Goal: Task Accomplishment & Management: Complete application form

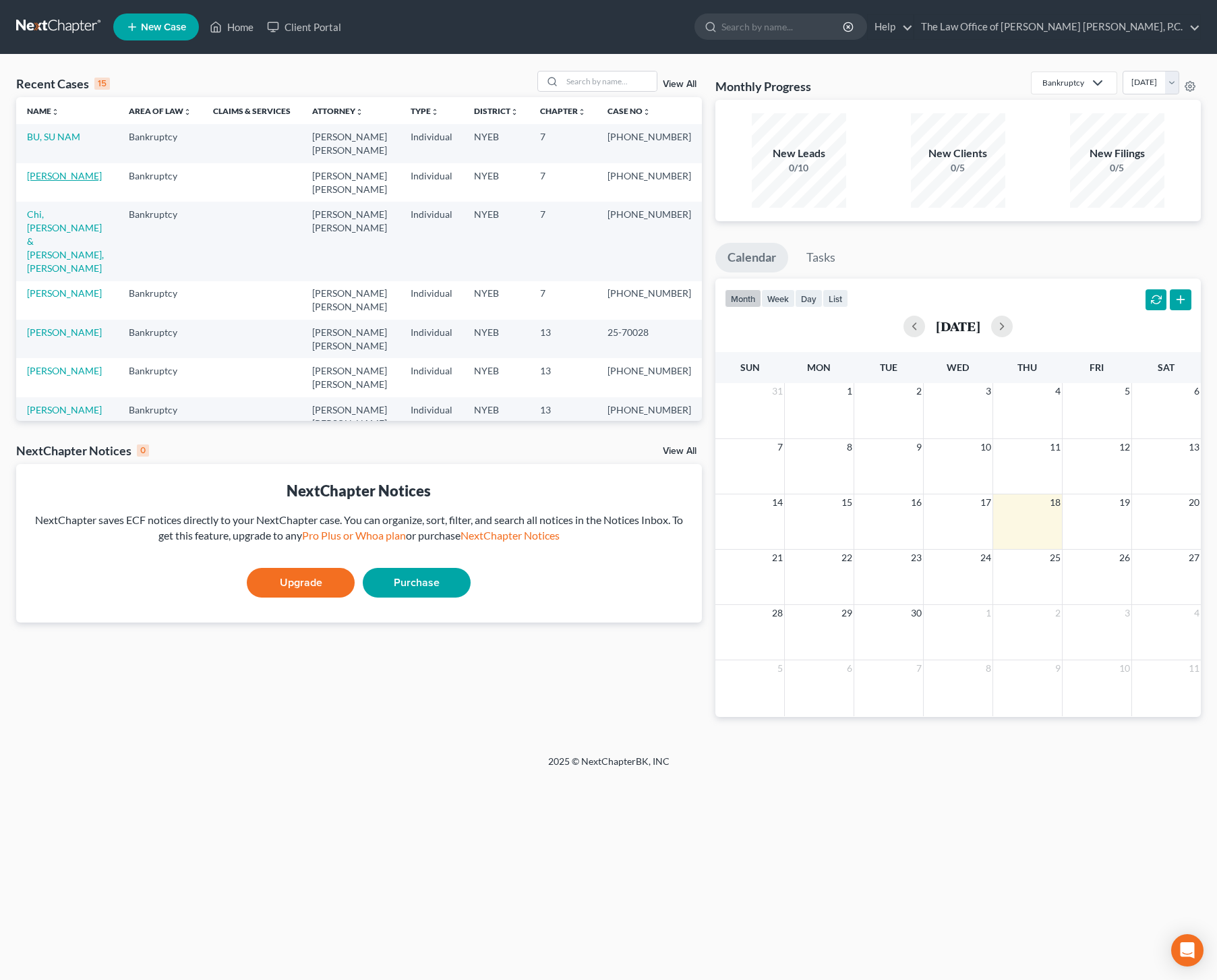
click at [61, 180] on link "[PERSON_NAME]" at bounding box center [64, 176] width 75 height 11
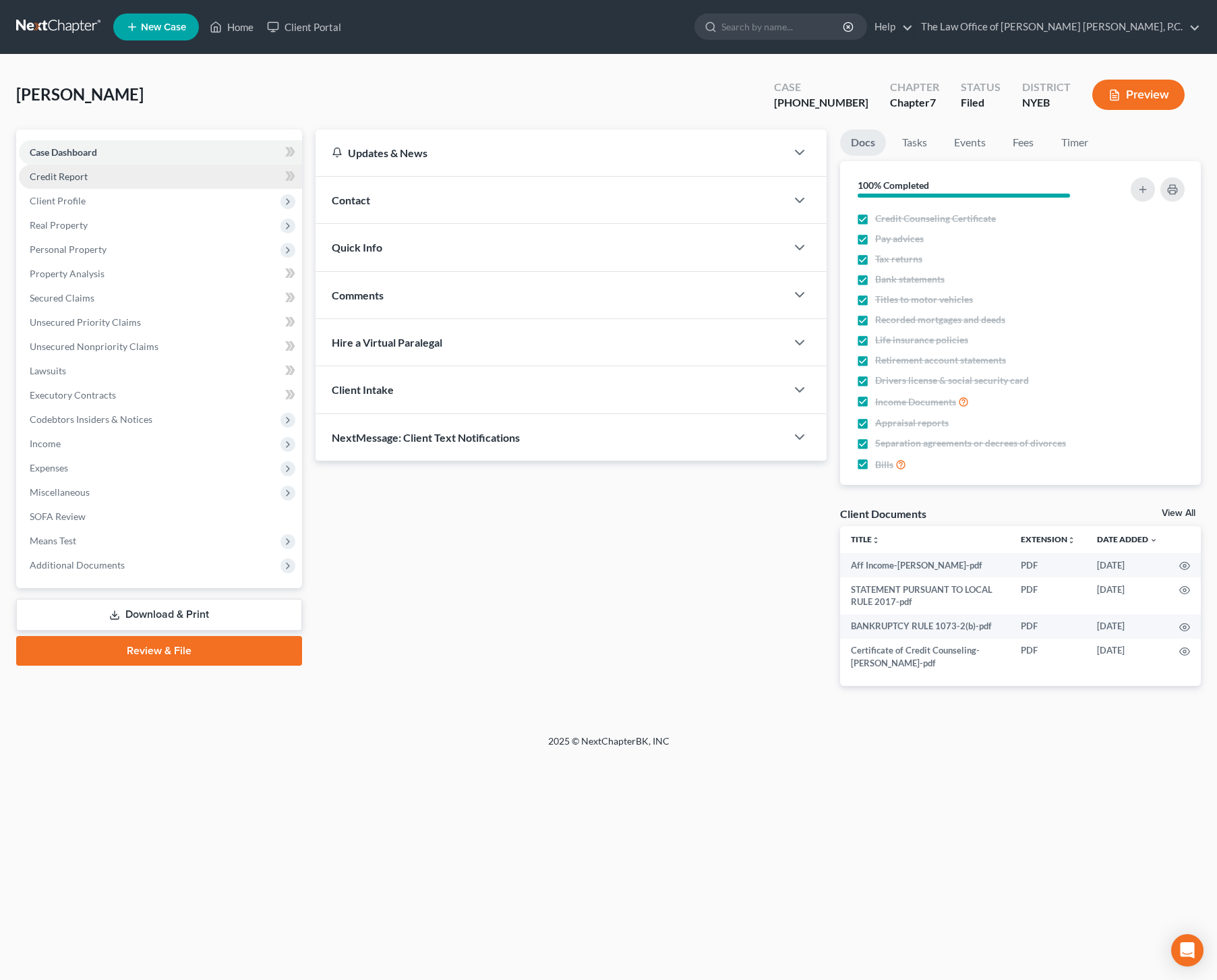
click at [65, 180] on span "Credit Report" at bounding box center [58, 176] width 58 height 11
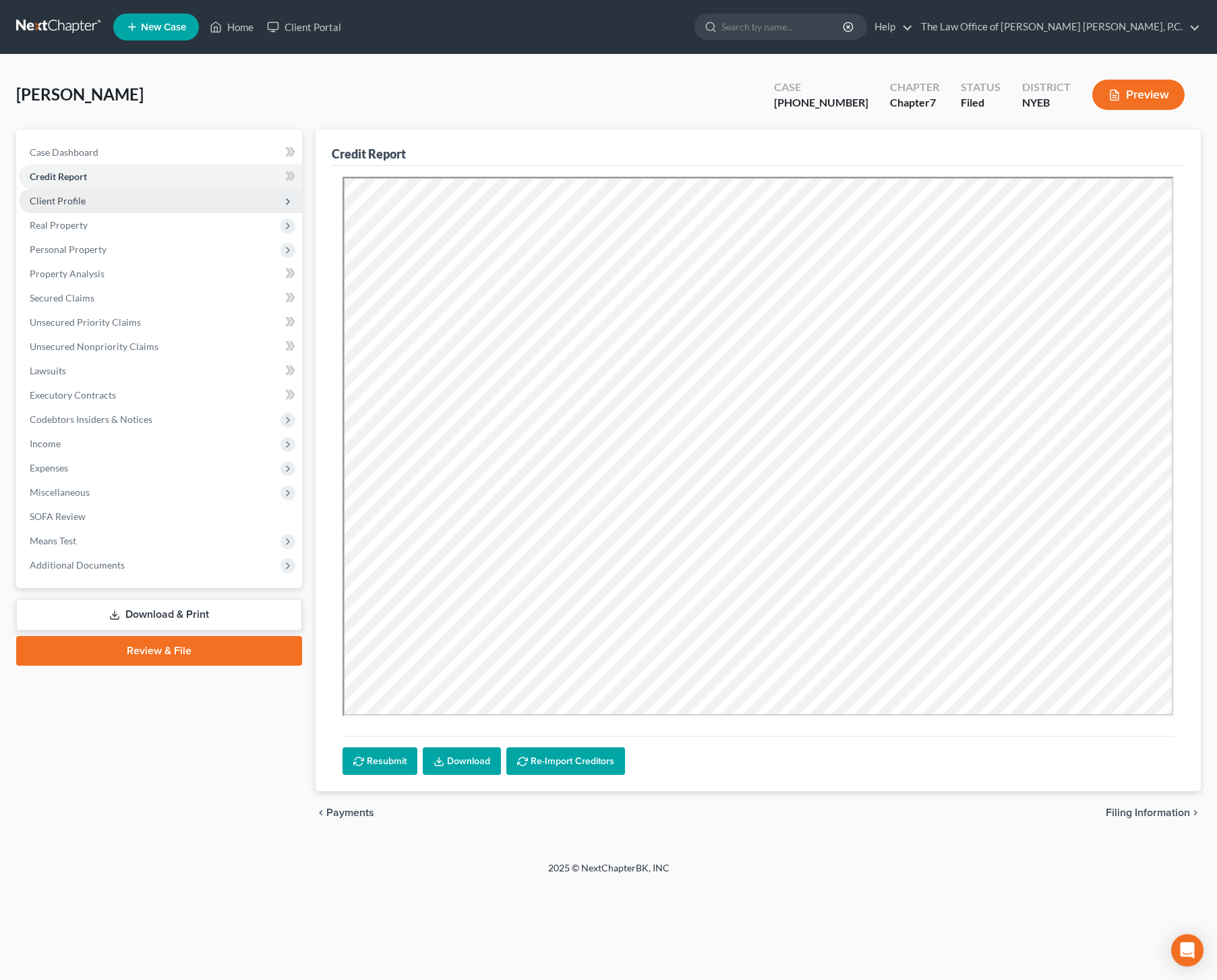
click at [108, 199] on span "Client Profile" at bounding box center [161, 201] width 284 height 24
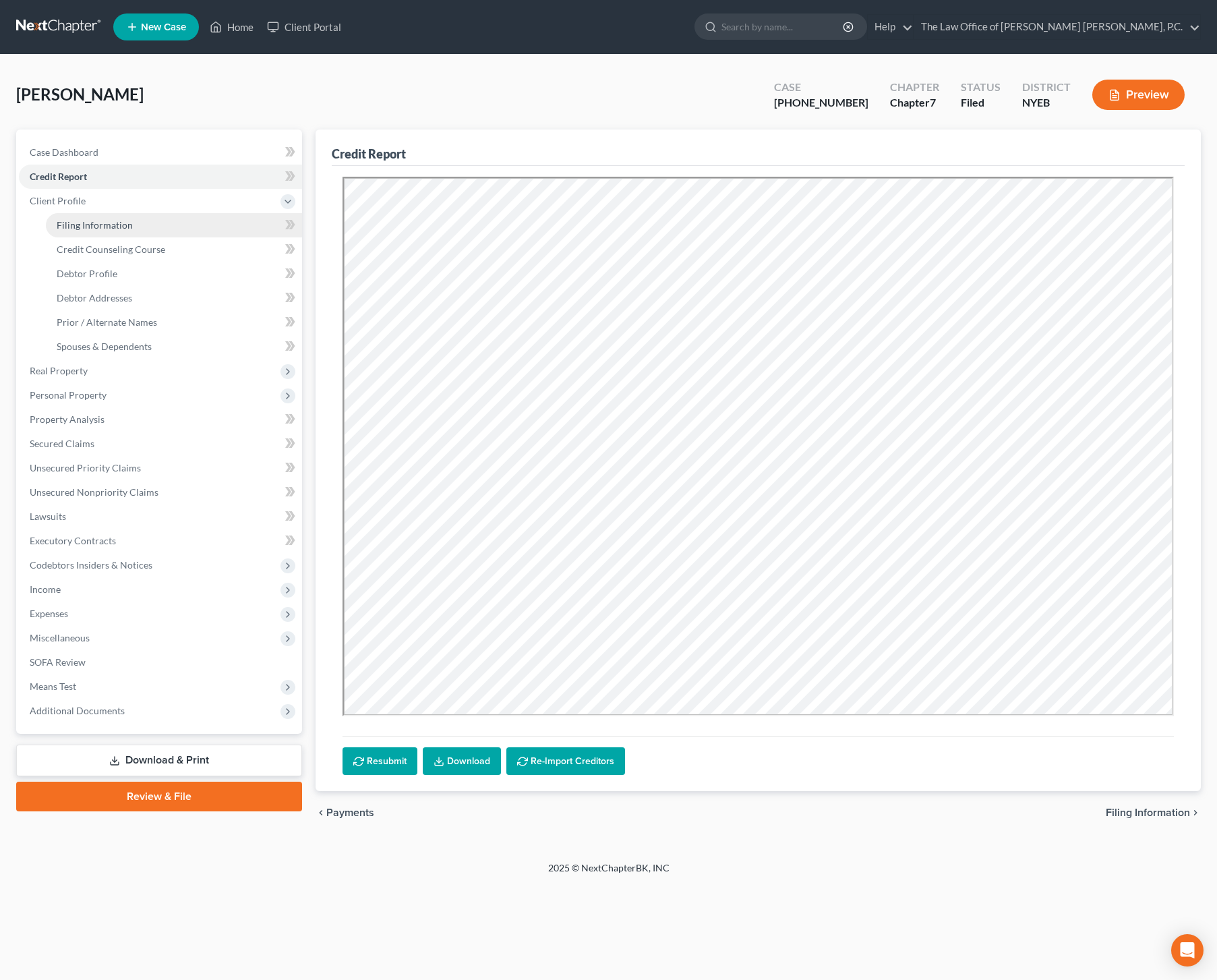
click at [95, 232] on link "Filing Information" at bounding box center [174, 225] width 257 height 24
select select "1"
select select "0"
select select "53"
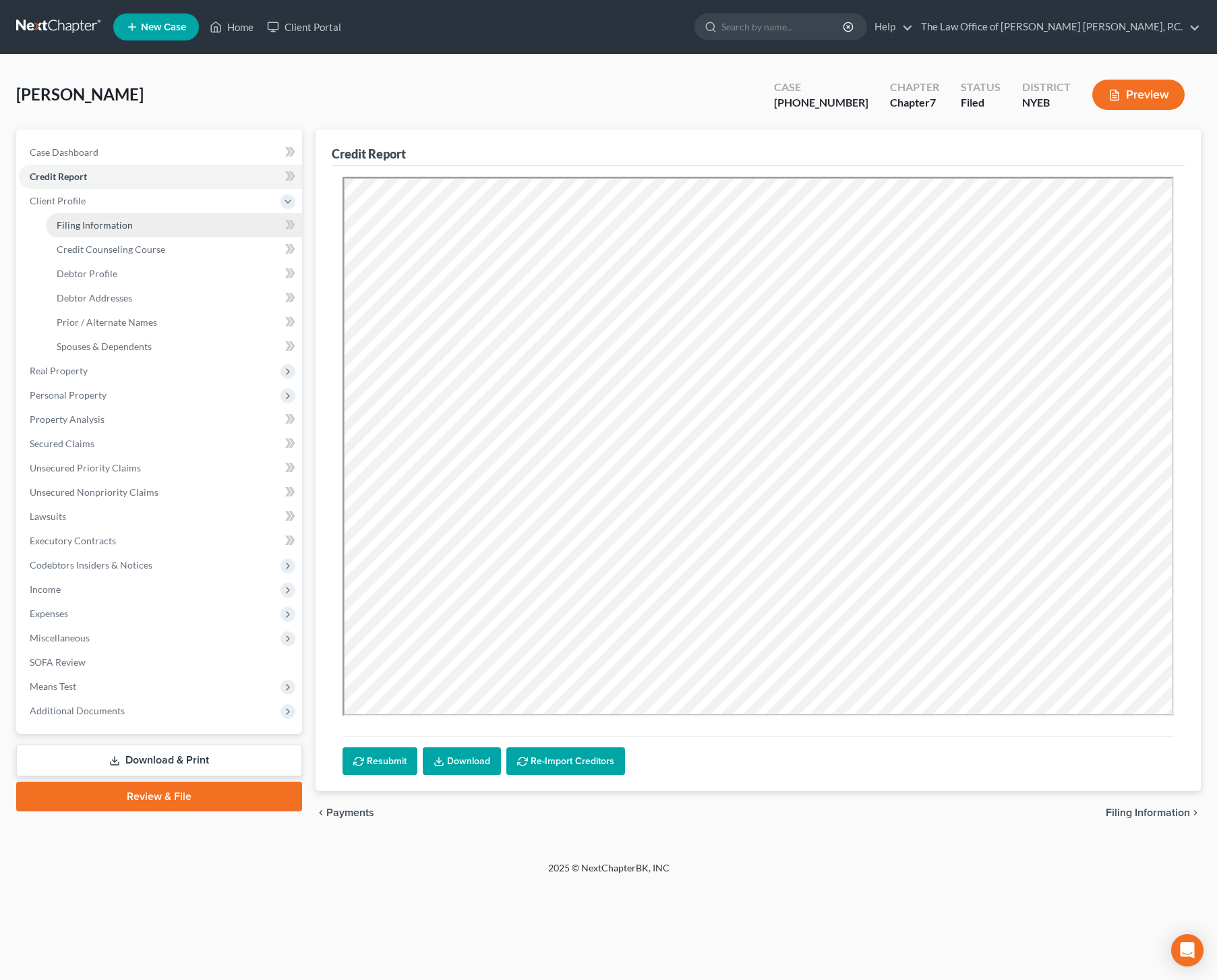
select select "0"
select select "35"
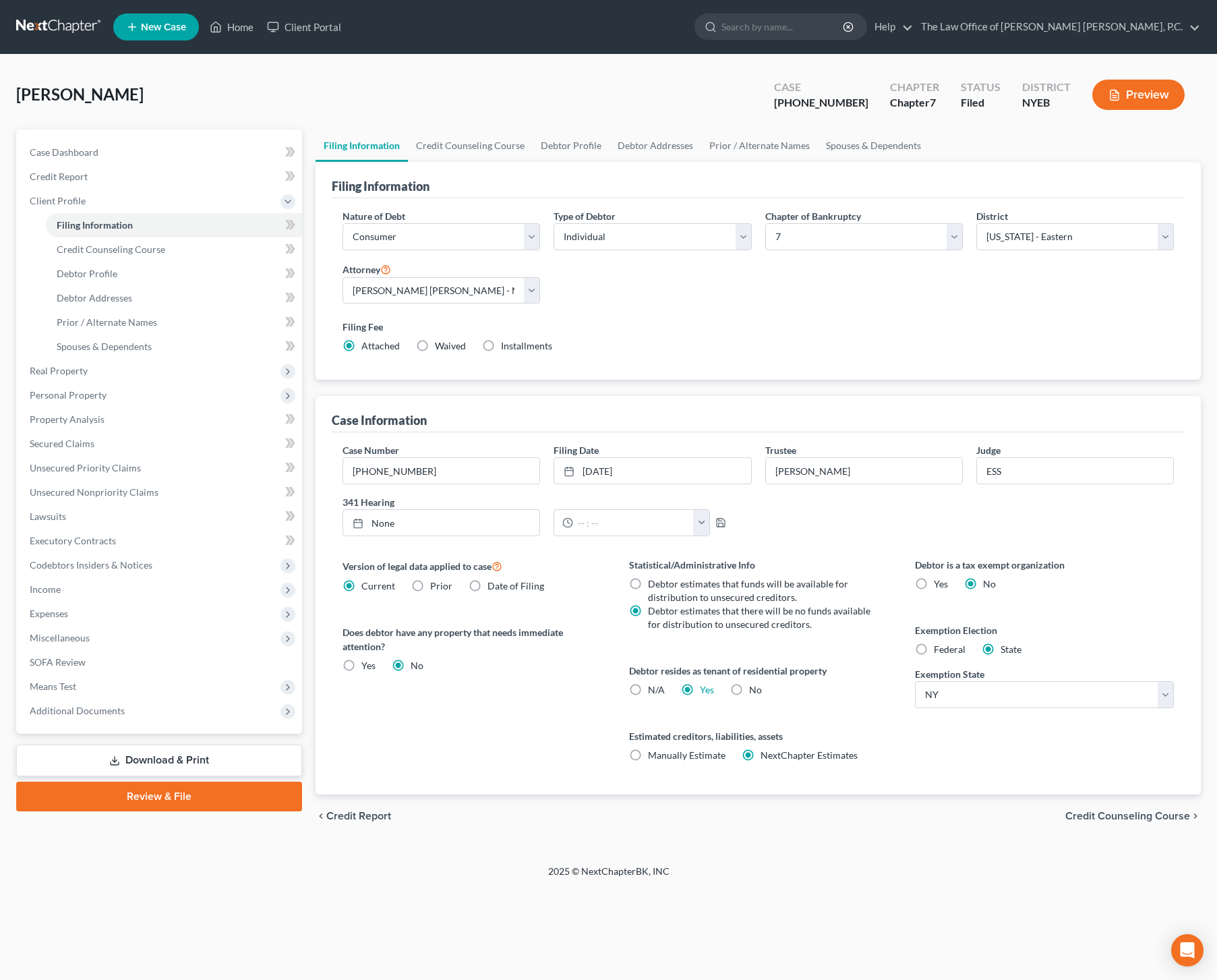
click at [934, 651] on label "Federal" at bounding box center [950, 649] width 31 height 14
click at [939, 651] on input "Federal" at bounding box center [943, 647] width 9 height 9
radio input "true"
radio input "false"
click at [79, 398] on span "Personal Property" at bounding box center [68, 395] width 77 height 11
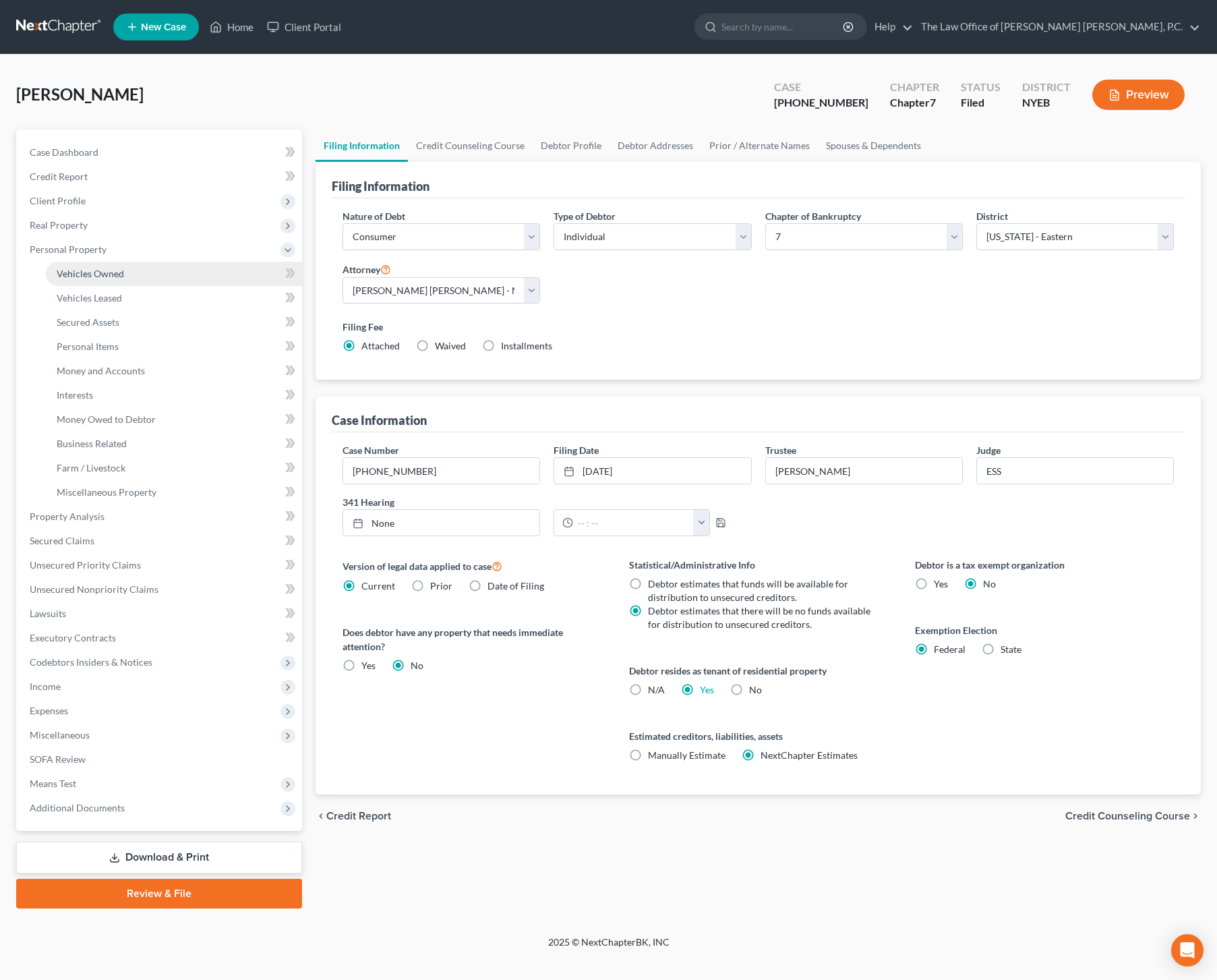
click at [115, 275] on span "Vehicles Owned" at bounding box center [90, 274] width 68 height 11
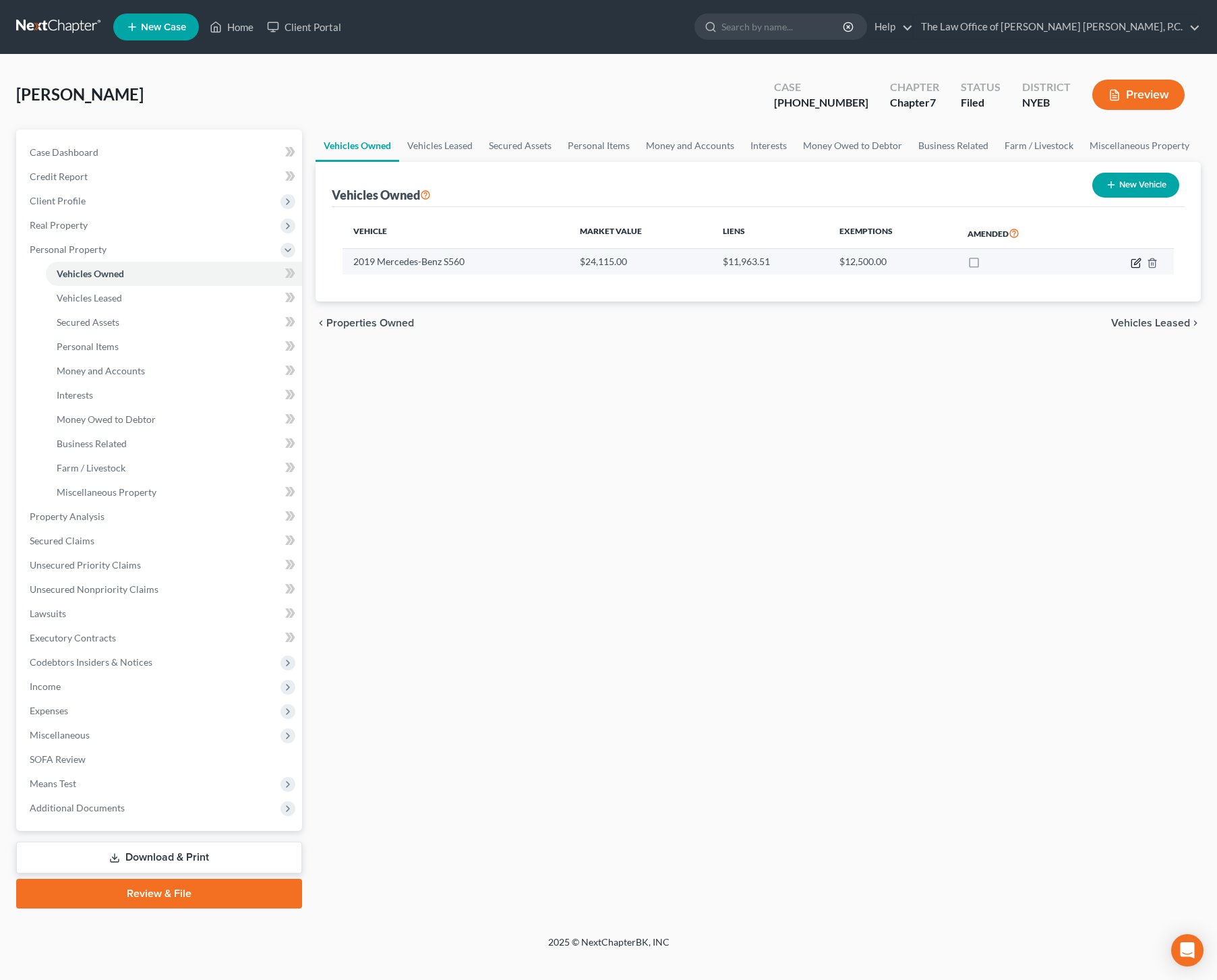
click at [1138, 262] on icon "button" at bounding box center [1137, 262] width 6 height 6
select select "0"
select select "7"
select select "3"
select select "0"
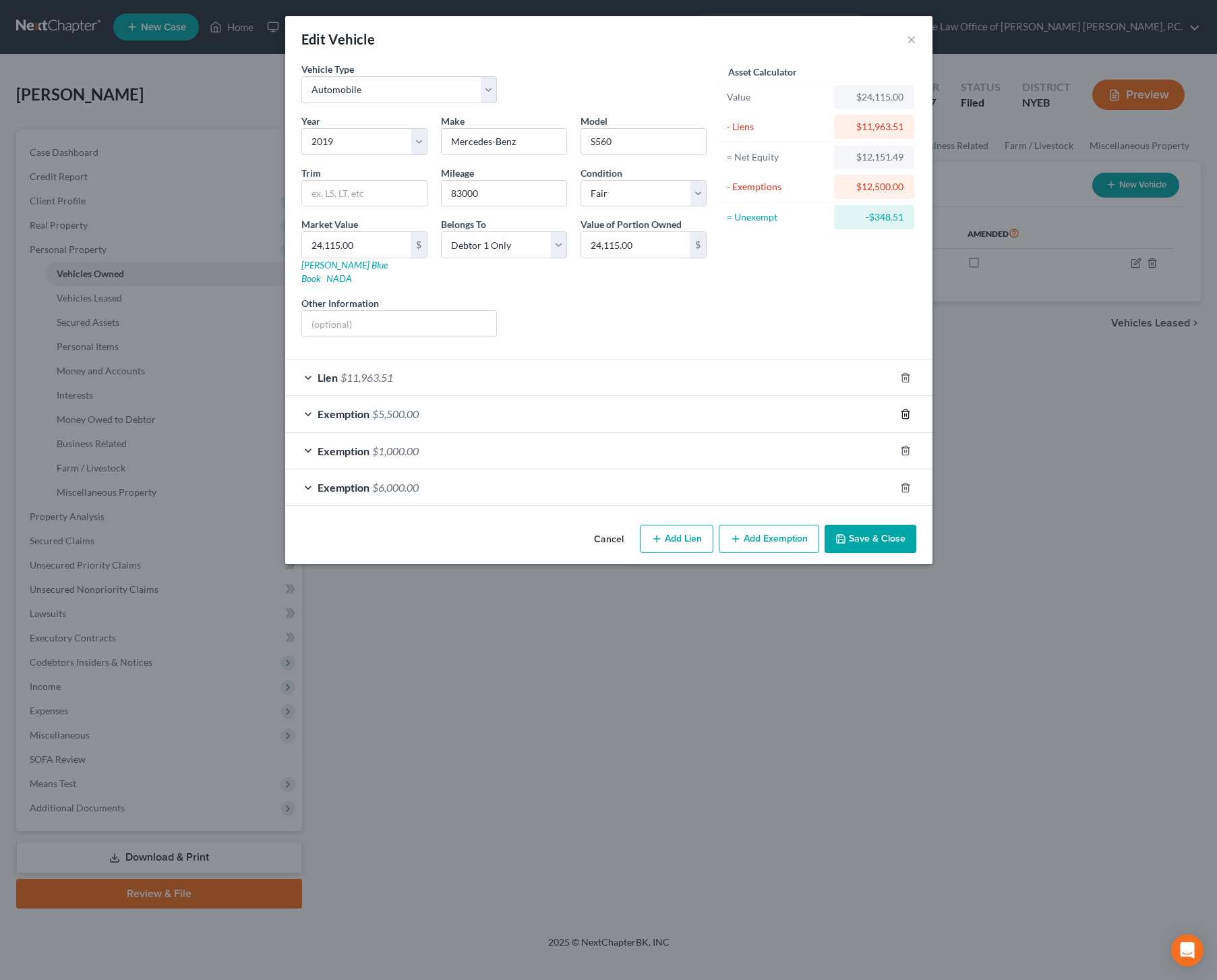
click at [907, 409] on icon "button" at bounding box center [906, 414] width 11 height 11
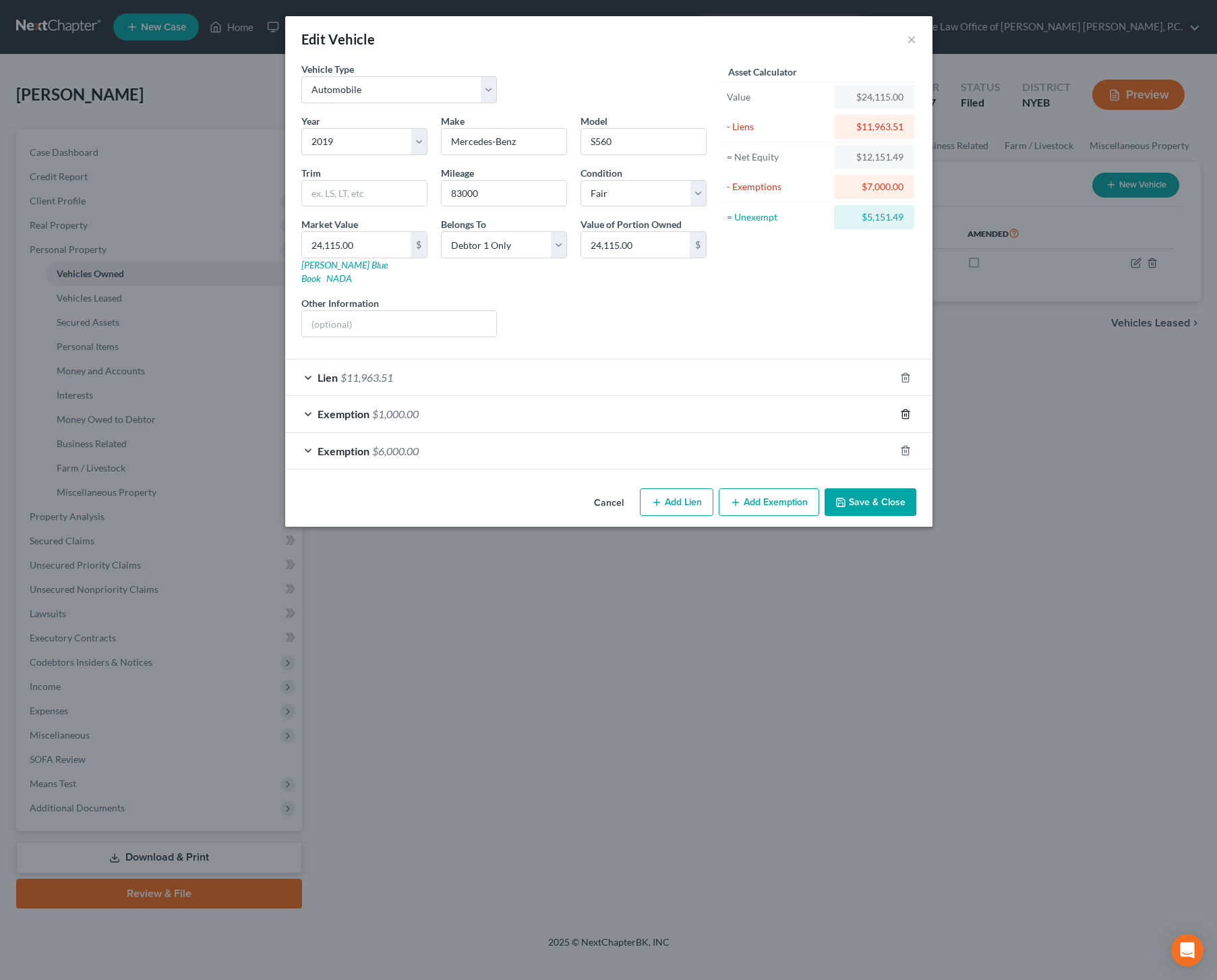
click at [907, 409] on icon "button" at bounding box center [906, 414] width 11 height 11
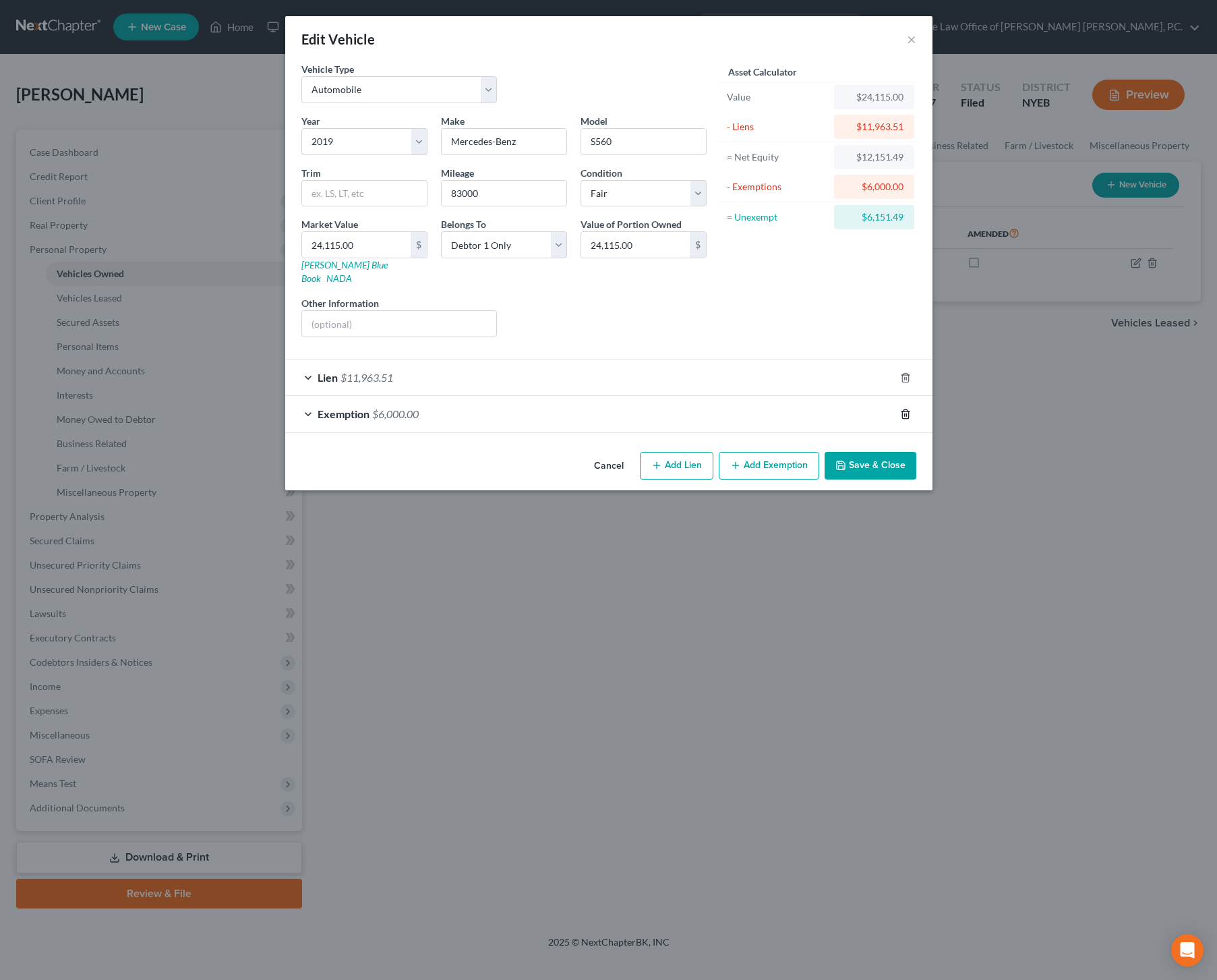
click at [906, 409] on icon "button" at bounding box center [906, 414] width 11 height 11
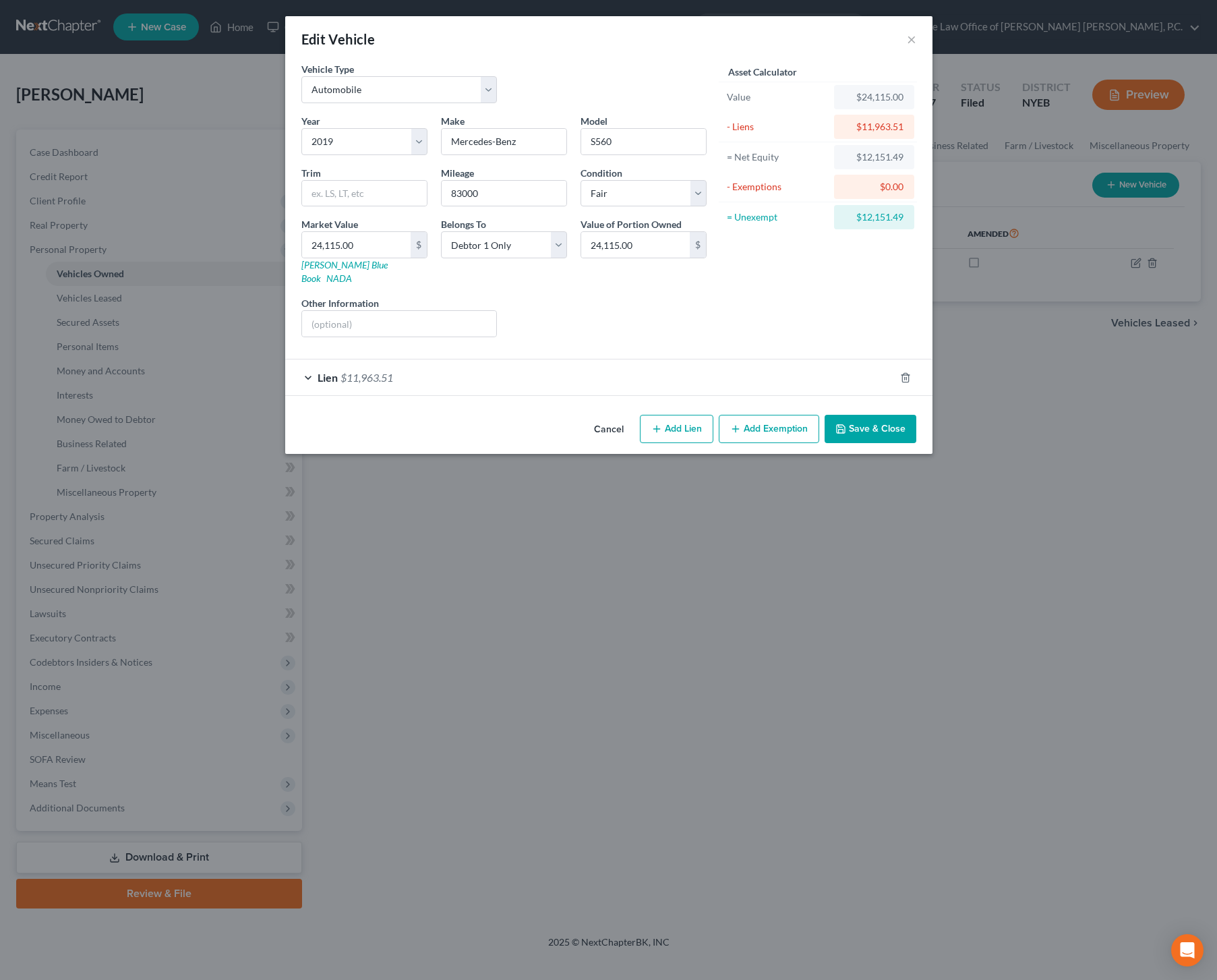
click at [759, 418] on button "Add Exemption" at bounding box center [769, 429] width 100 height 29
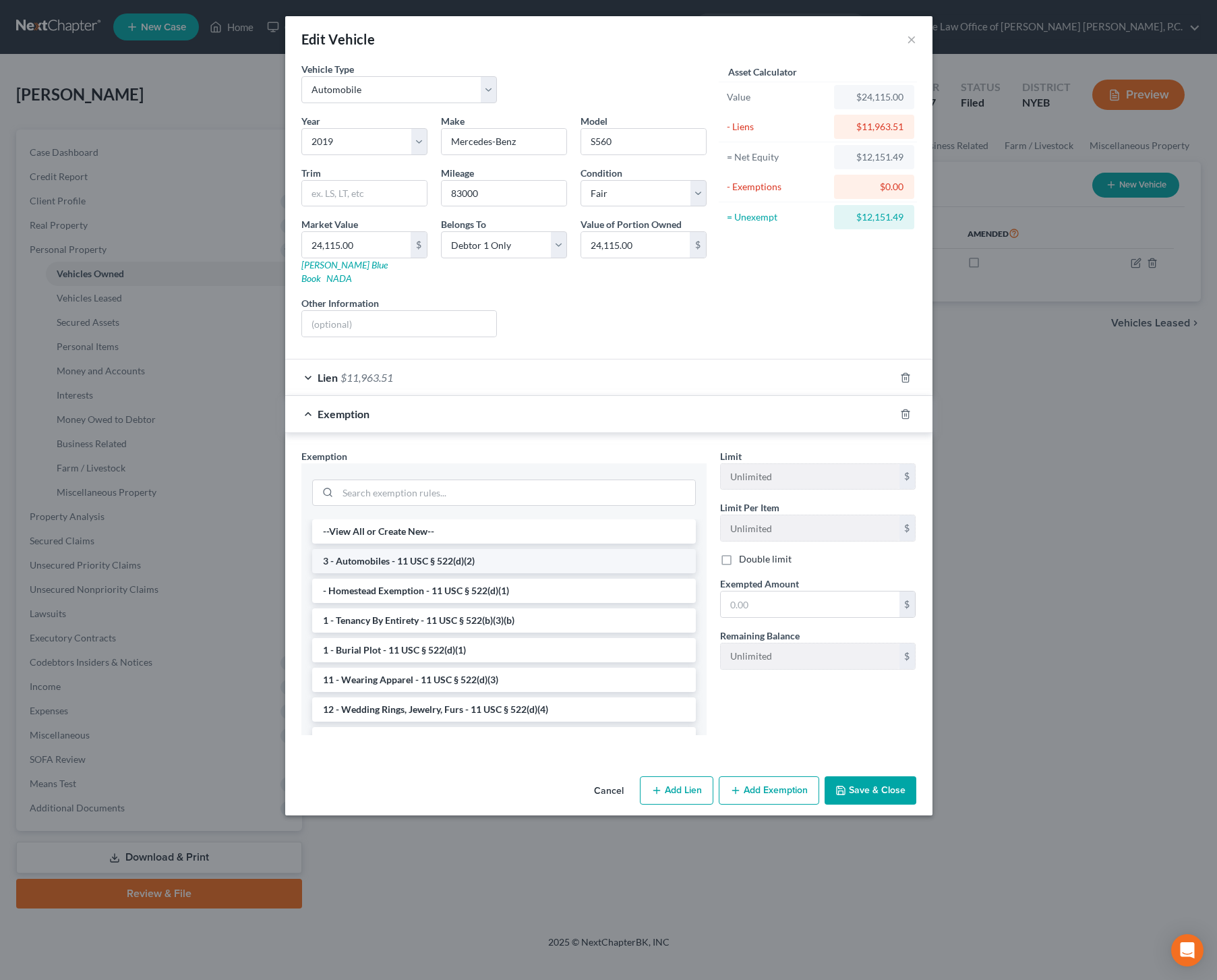
click at [486, 554] on li "3 - Automobiles - 11 USC § 522(d)(2)" at bounding box center [504, 561] width 384 height 24
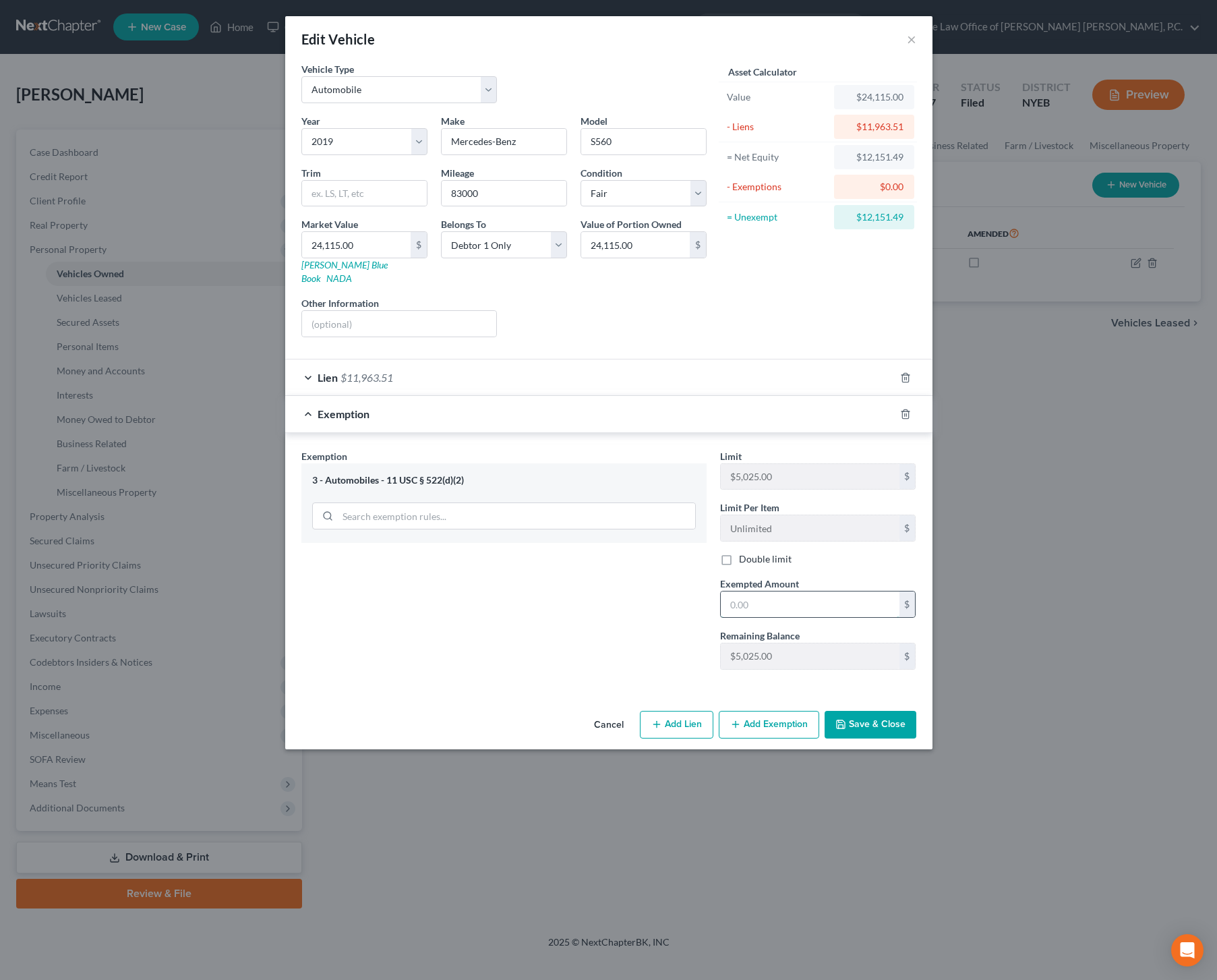
click at [790, 592] on input "text" at bounding box center [810, 604] width 179 height 26
type input "5,025"
click at [884, 711] on button "Save & Close" at bounding box center [871, 726] width 92 height 29
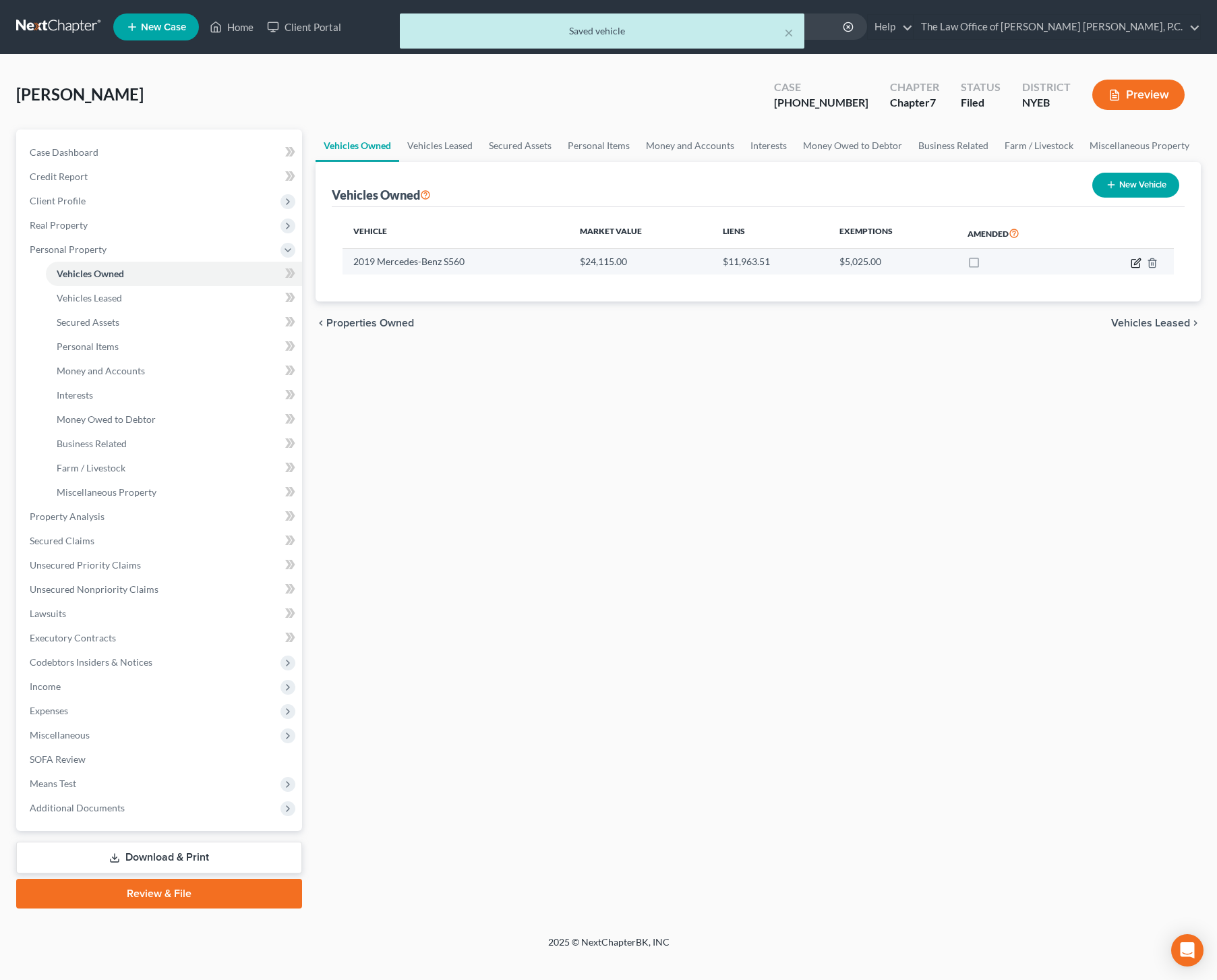
click at [1133, 262] on icon "button" at bounding box center [1136, 263] width 11 height 11
select select "0"
select select "7"
select select "3"
select select "0"
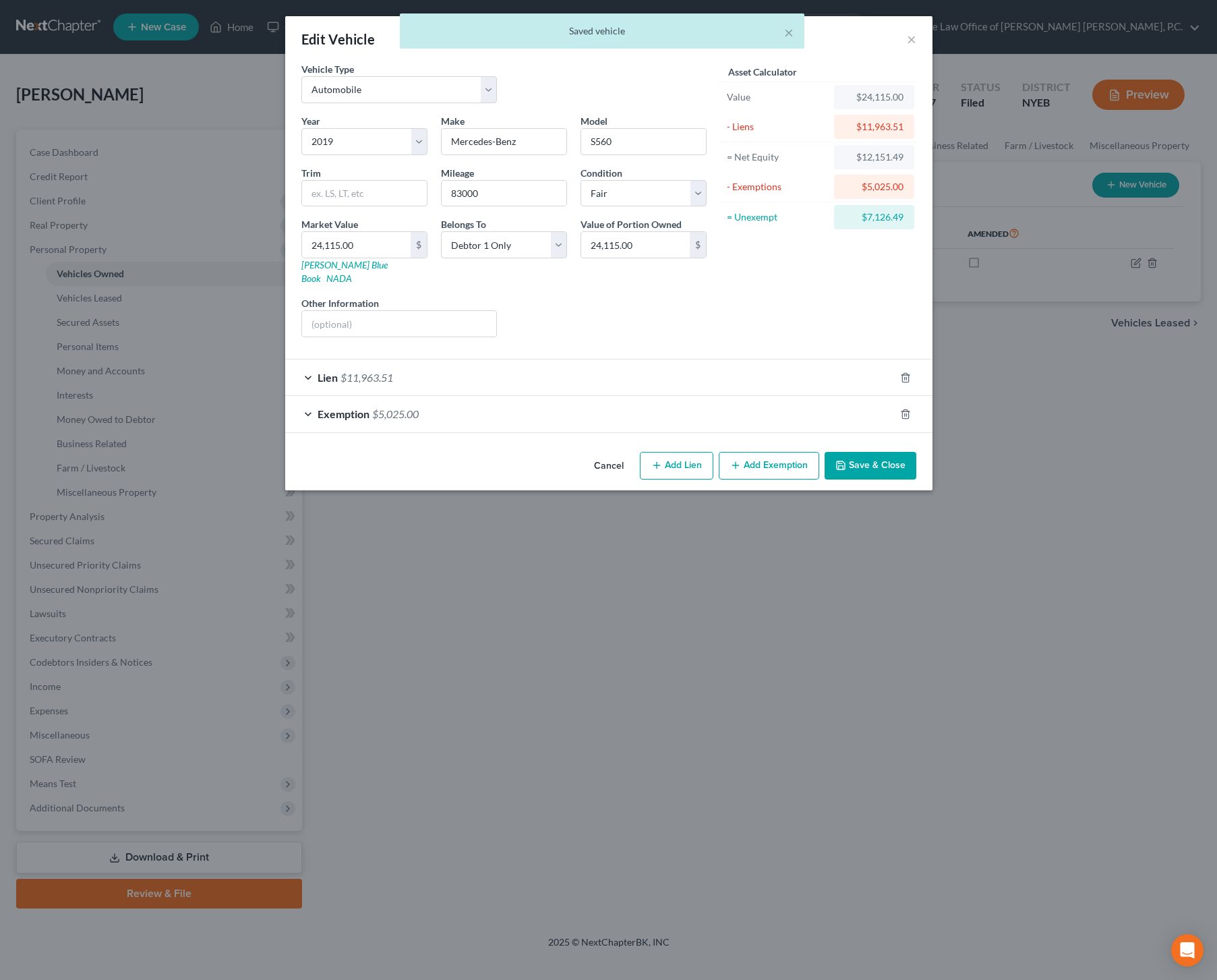
click at [780, 453] on button "Add Exemption" at bounding box center [769, 466] width 100 height 29
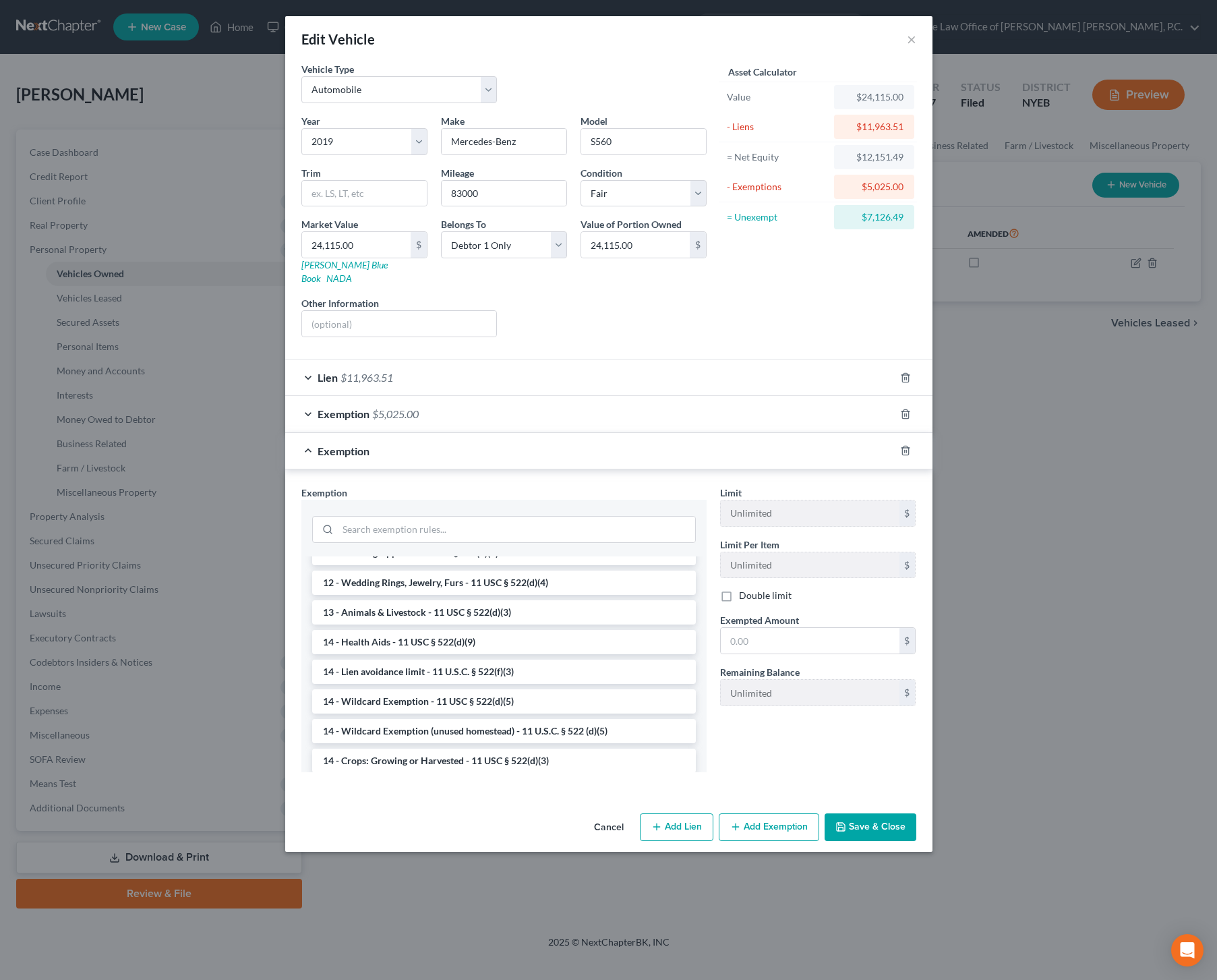
scroll to position [168, 0]
click at [497, 686] on li "14 - Wildcard Exemption - 11 USC § 522(d)(5)" at bounding box center [504, 698] width 384 height 24
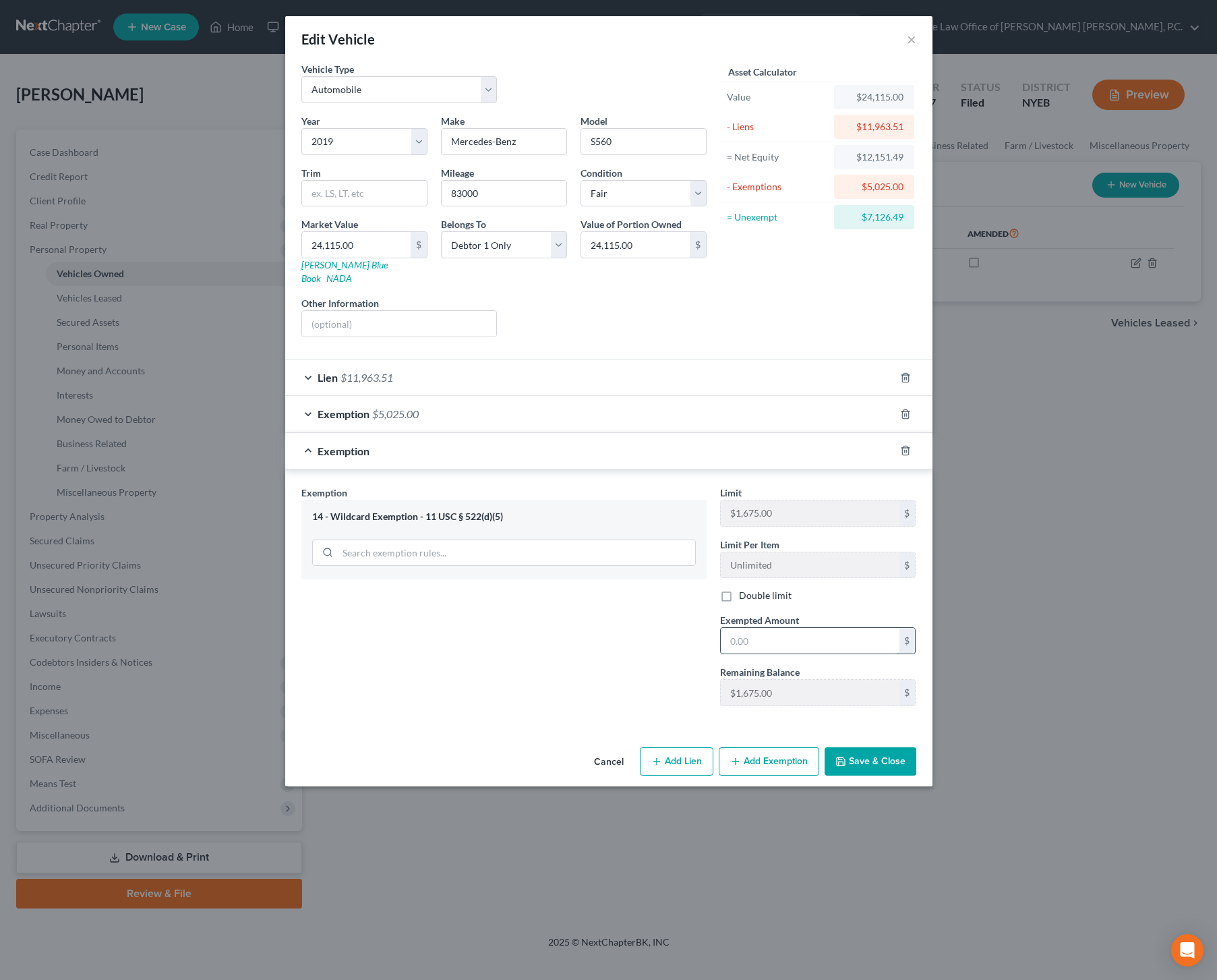
click at [765, 629] on input "text" at bounding box center [810, 641] width 179 height 26
type input "1"
click at [547, 593] on div "Exemption Set must be selected for CA. Exemption * 14 - Wildcard Exemption - 11…" at bounding box center [504, 601] width 419 height 232
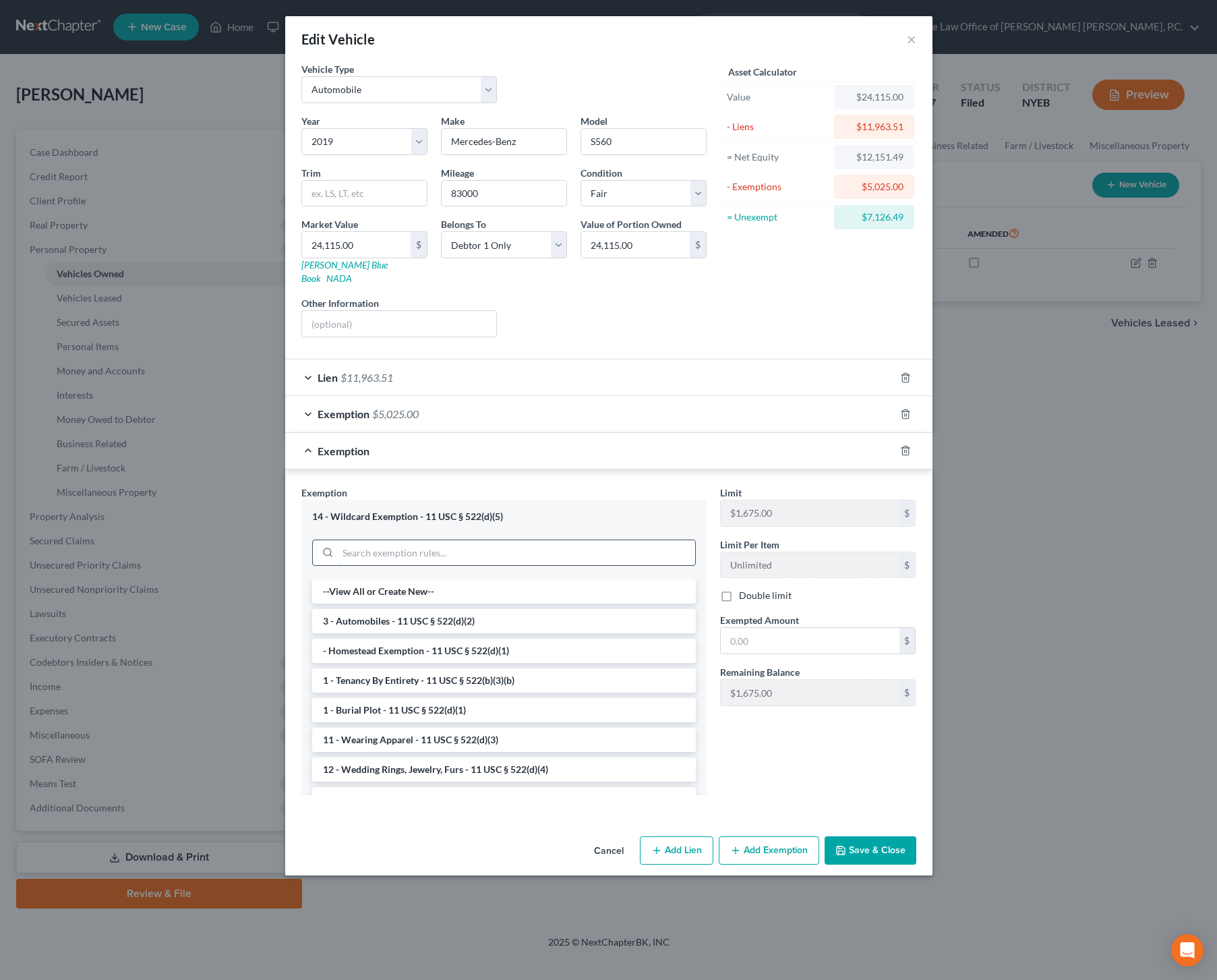
click at [533, 540] on input "search" at bounding box center [517, 553] width 358 height 26
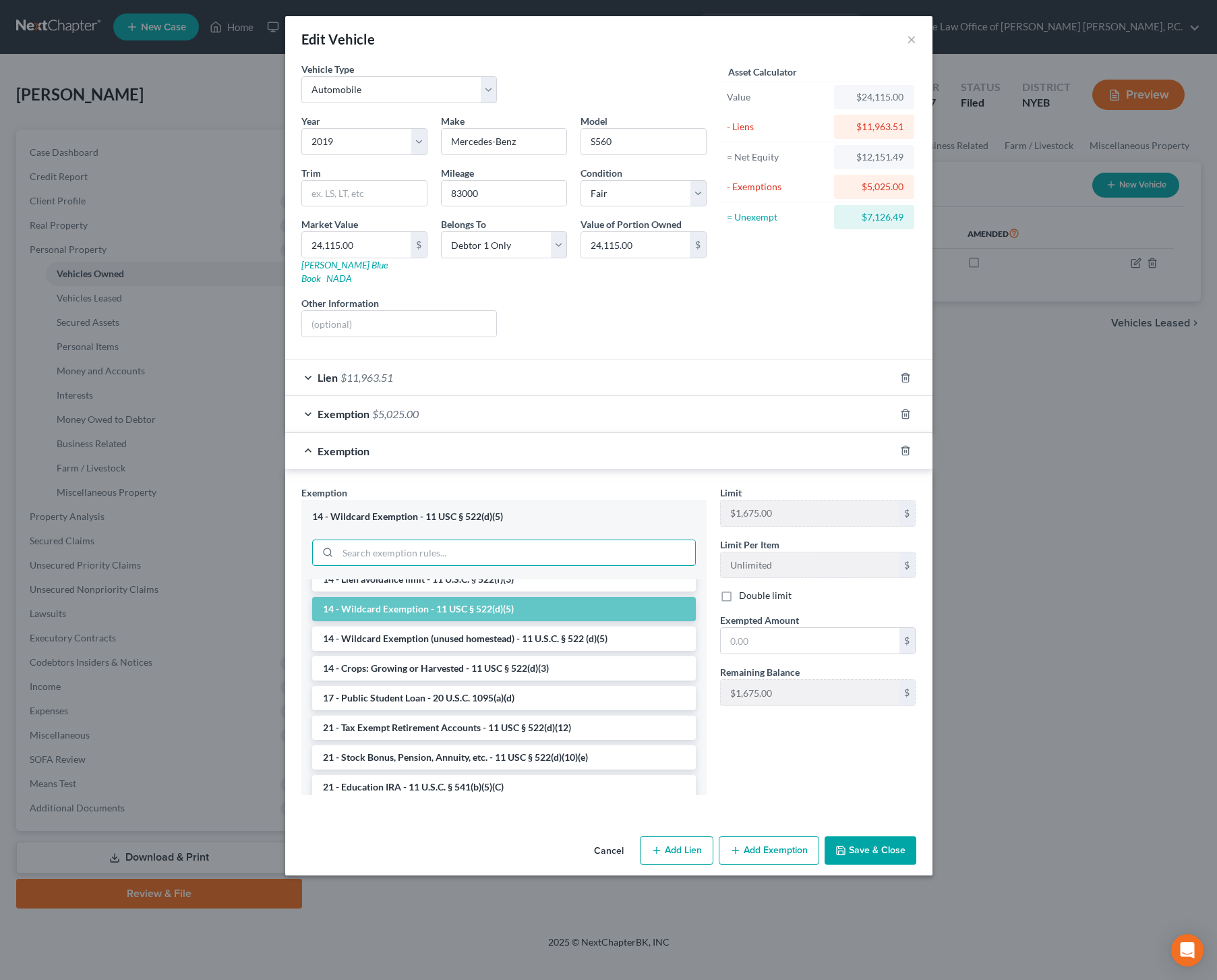
scroll to position [284, 0]
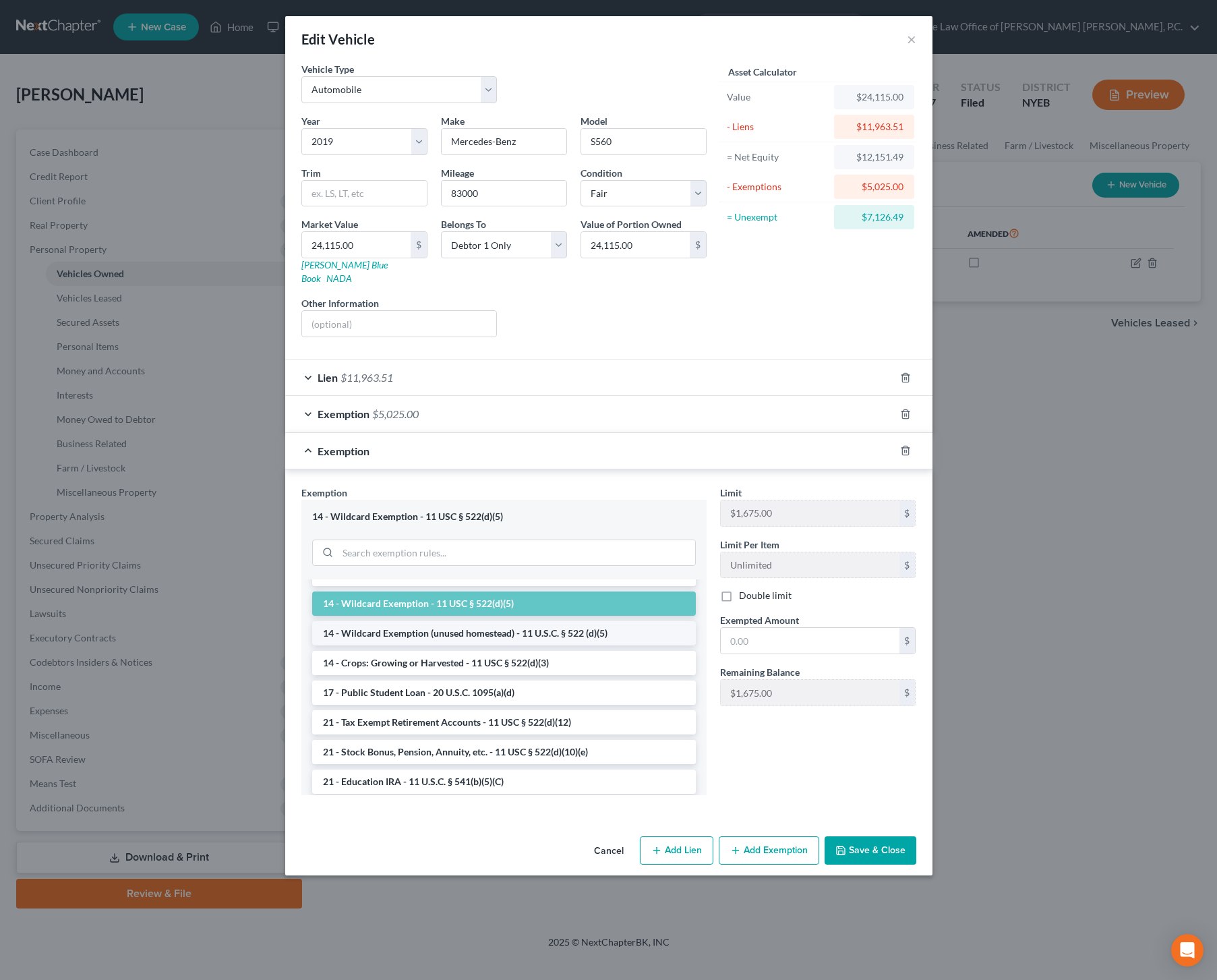
click at [512, 626] on li "14 - Wildcard Exemption (unused homestead) - 11 U.S.C. § 522 (d)(5)" at bounding box center [504, 634] width 384 height 24
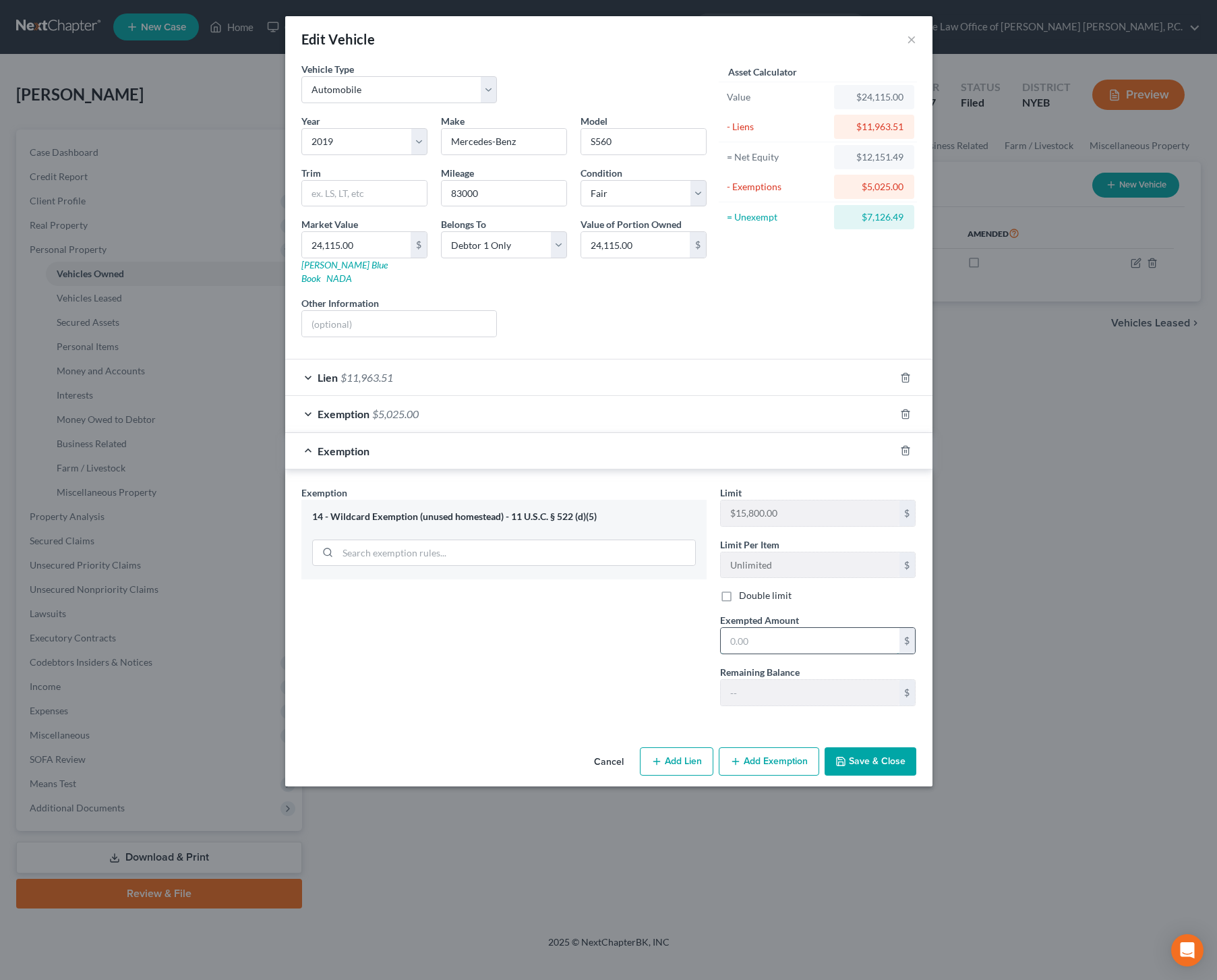
click at [750, 628] on input "text" at bounding box center [810, 641] width 179 height 26
type input "10,000"
click at [628, 663] on div "Exemption Set must be selected for CA. Exemption * 14 - Wildcard Exemption (unu…" at bounding box center [504, 601] width 419 height 232
click at [892, 748] on button "Save & Close" at bounding box center [871, 762] width 92 height 29
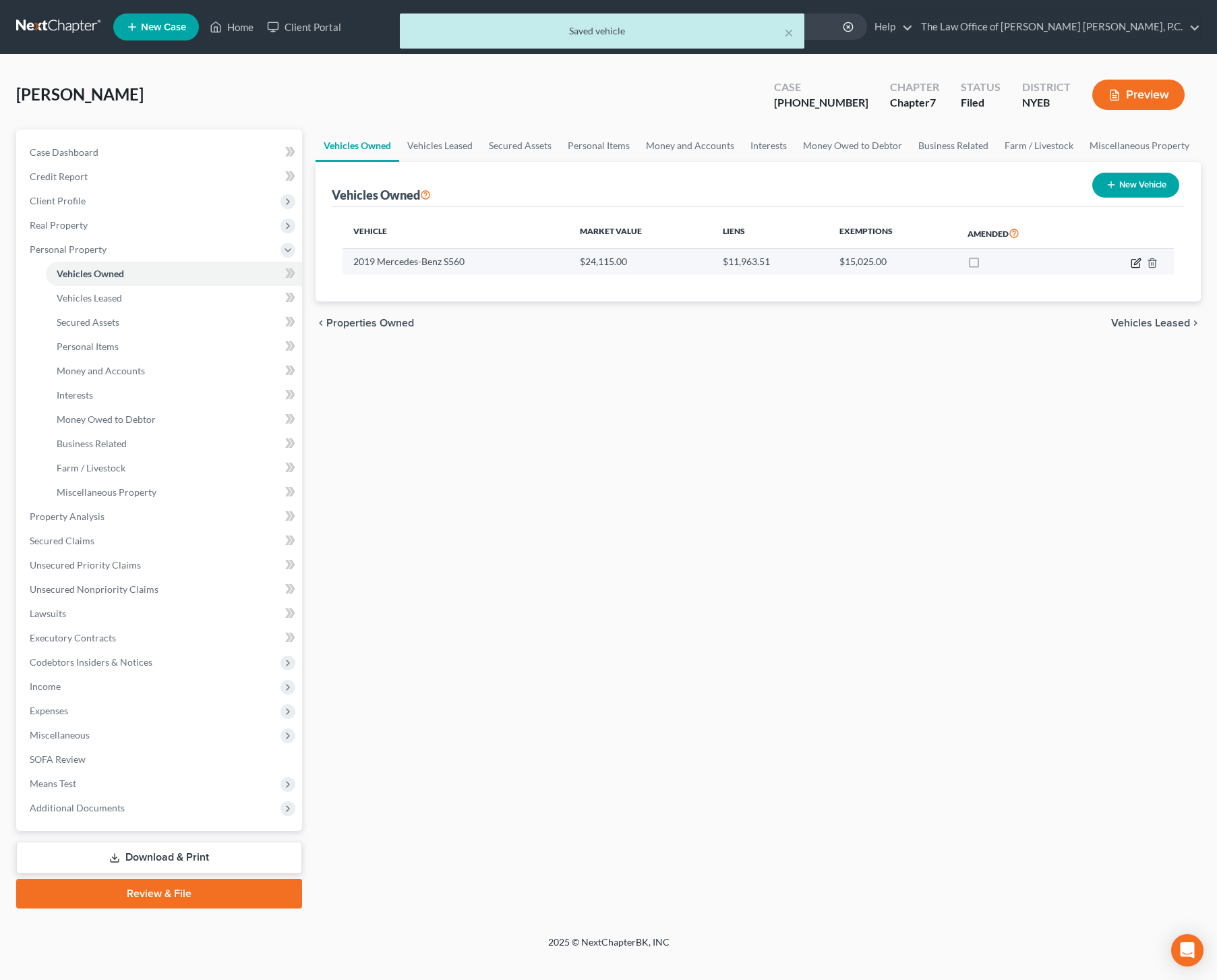
click at [1130, 262] on td at bounding box center [1128, 262] width 92 height 26
click at [1136, 262] on icon "button" at bounding box center [1136, 263] width 11 height 11
select select "0"
select select "7"
select select "3"
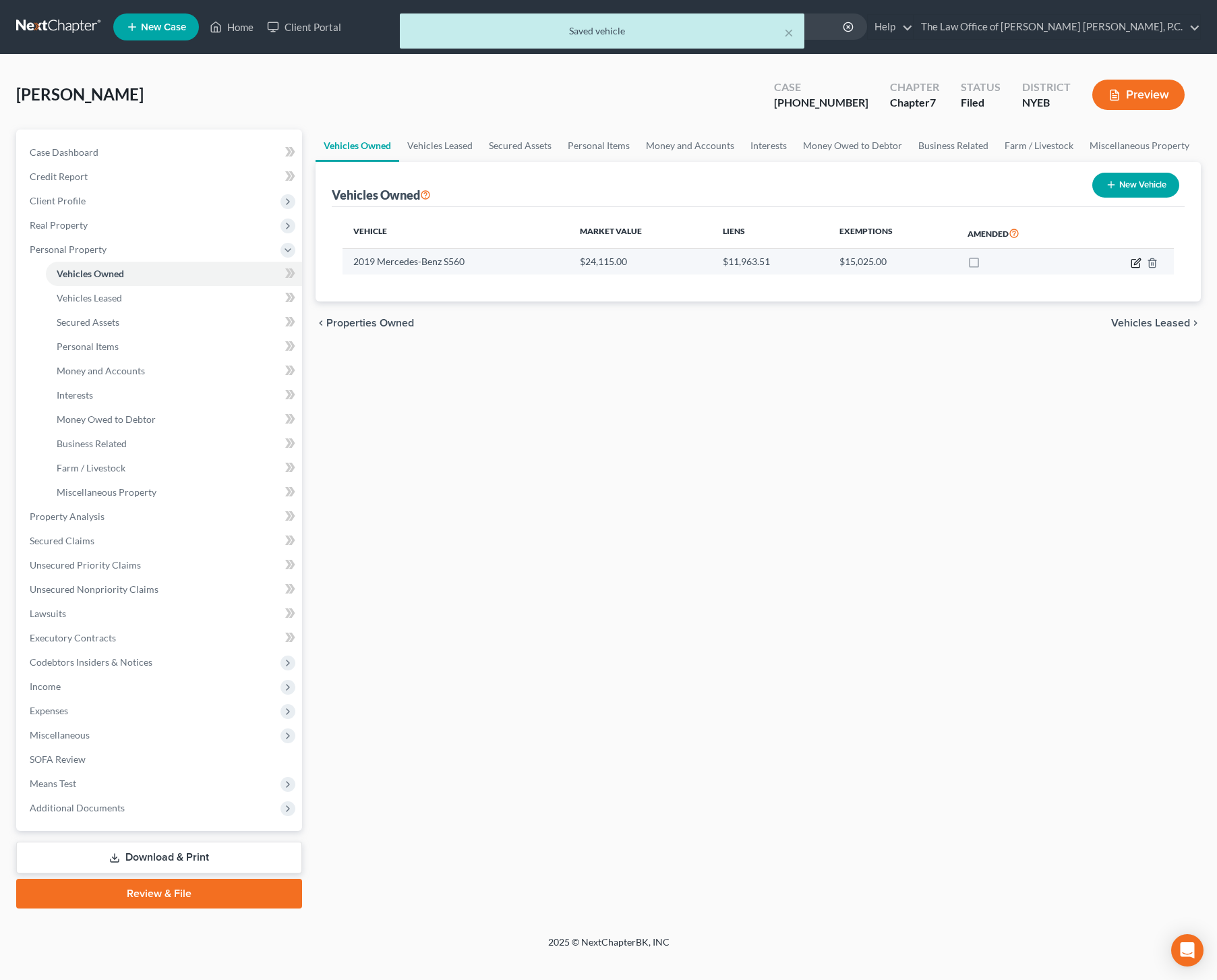
select select "0"
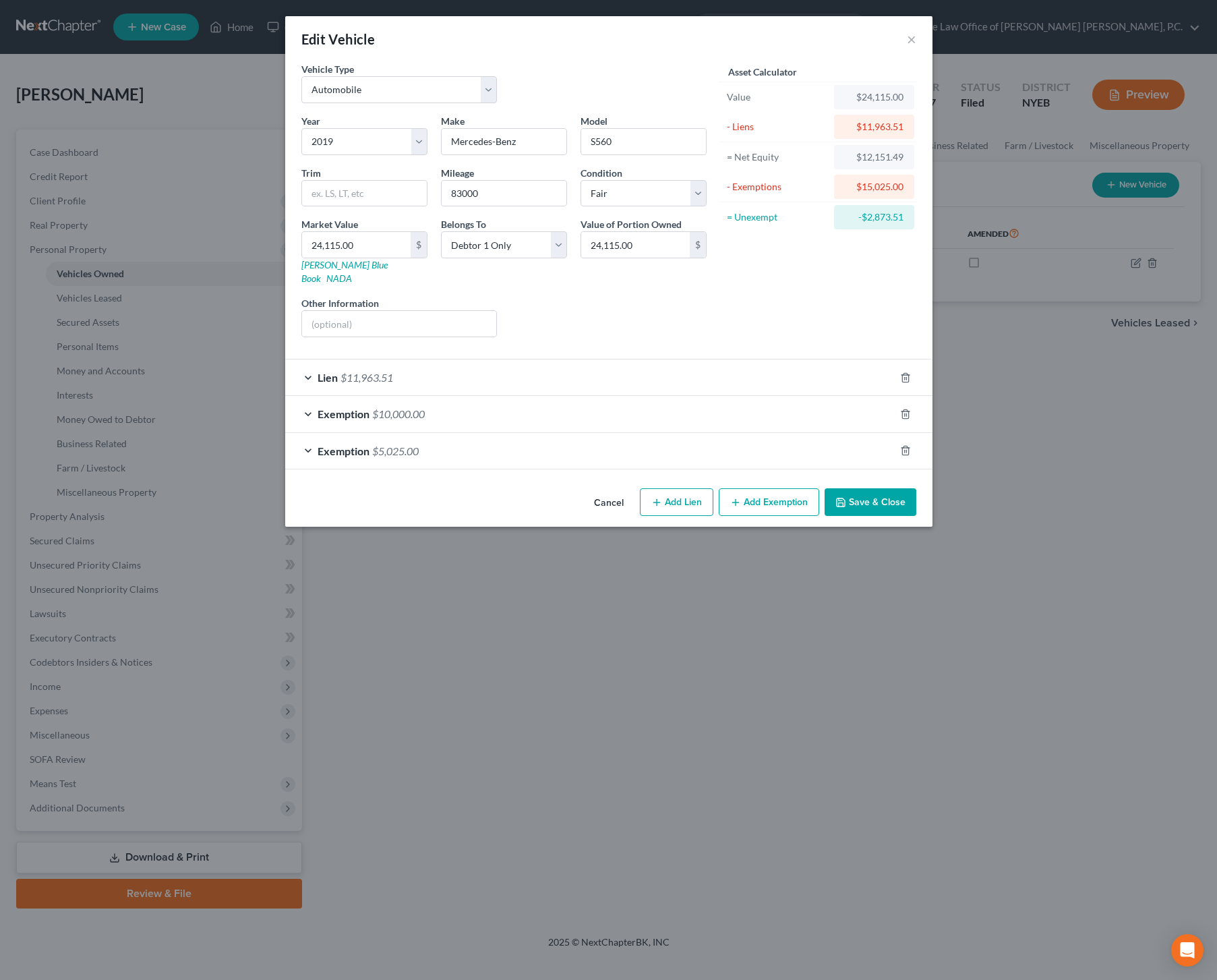
click at [696, 401] on div "Exemption $10,000.00" at bounding box center [590, 414] width 610 height 36
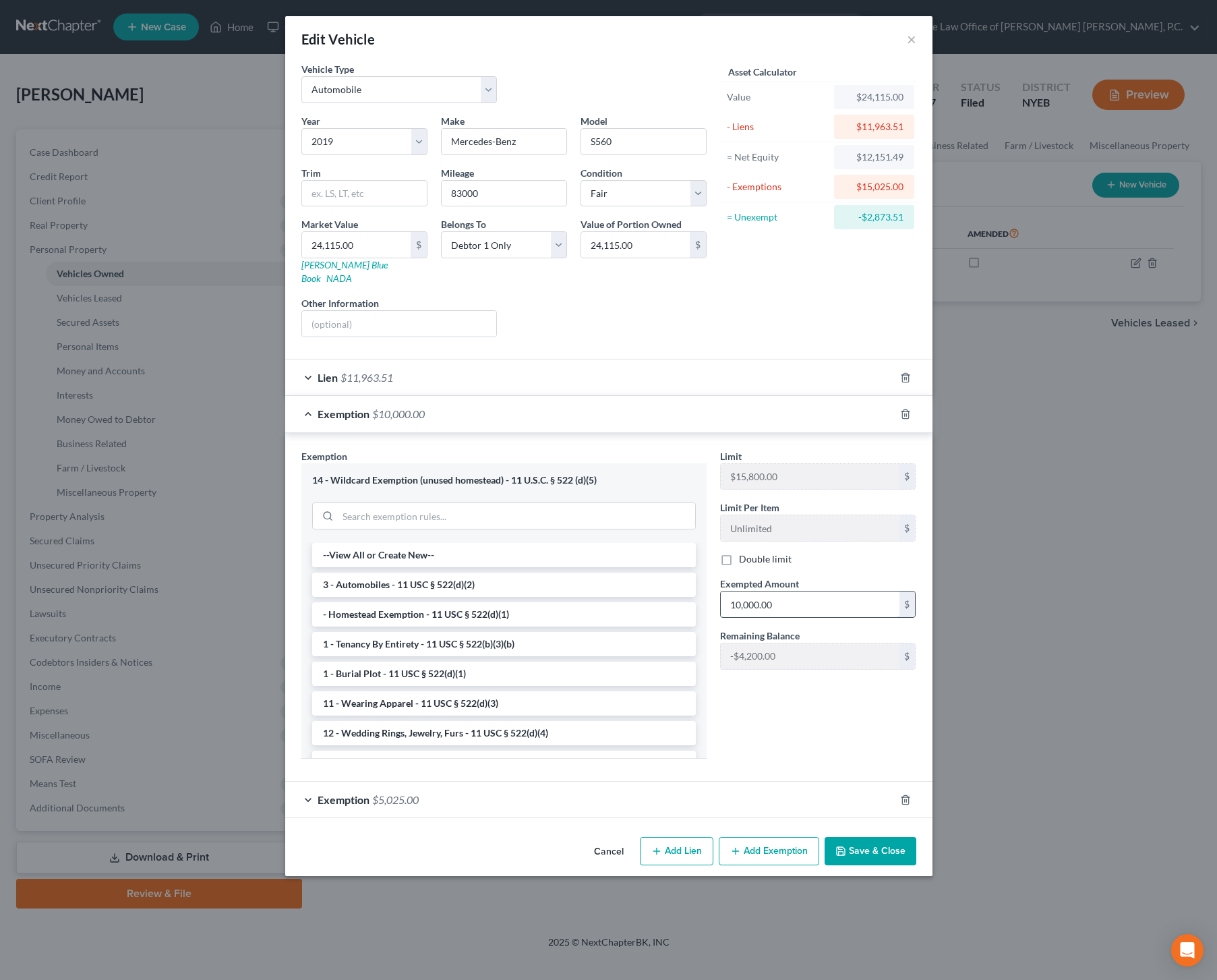
click at [740, 592] on input "10,000.00" at bounding box center [810, 604] width 179 height 26
type input "13,000.00"
click at [871, 840] on button "Save & Close" at bounding box center [871, 852] width 92 height 29
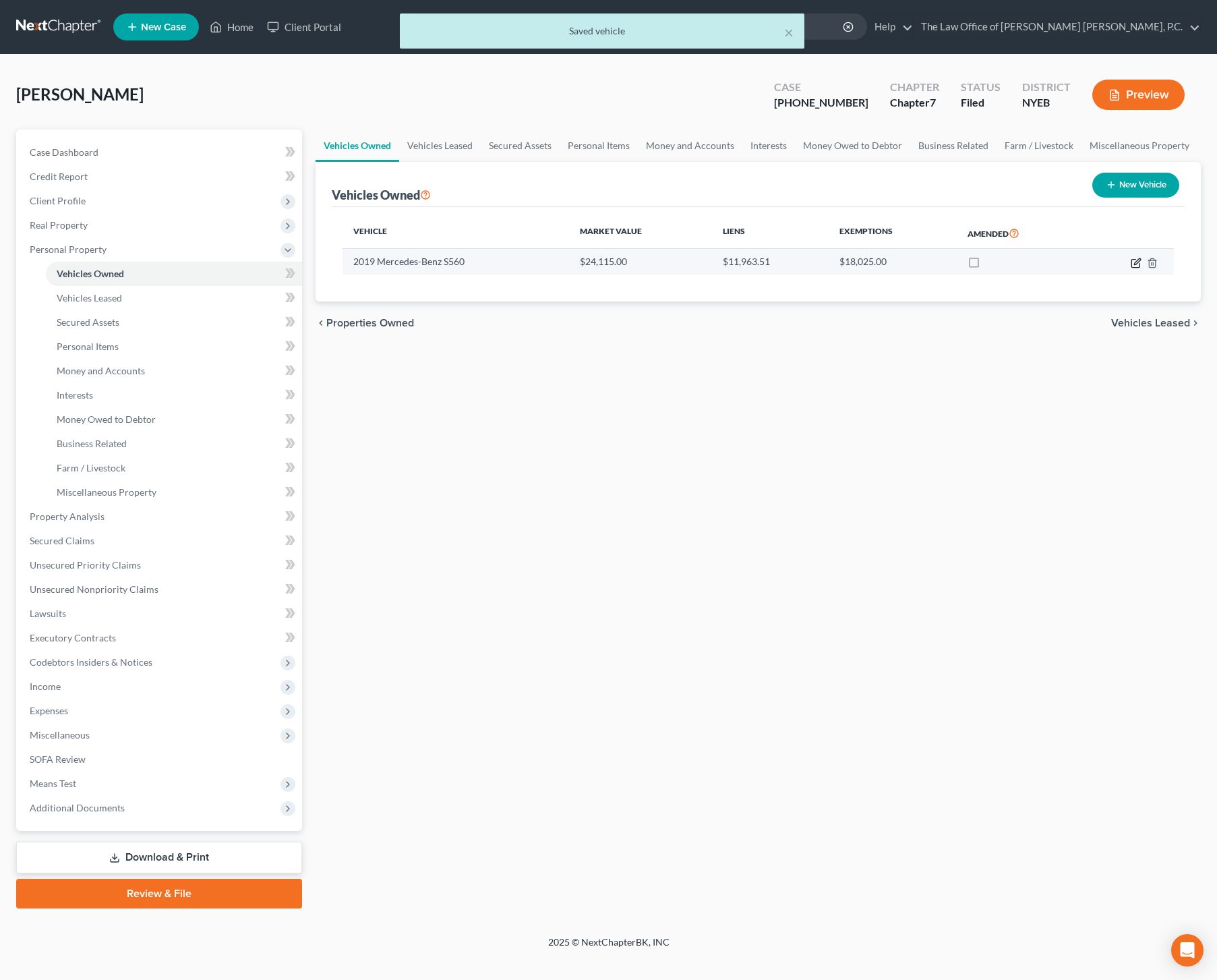
click at [1137, 264] on icon "button" at bounding box center [1136, 263] width 11 height 11
select select "0"
select select "7"
select select "3"
select select "0"
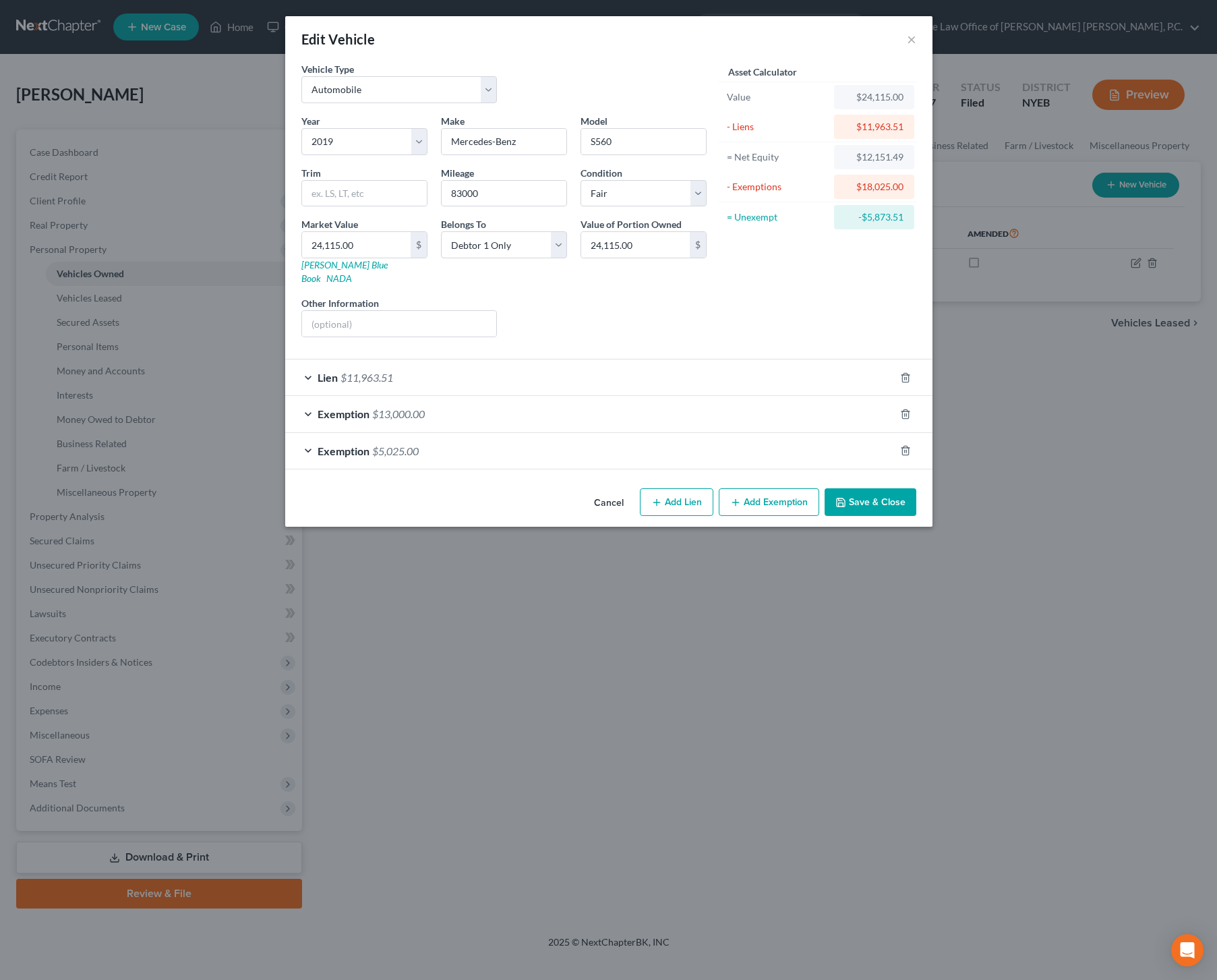
click at [633, 401] on div "Exemption $13,000.00" at bounding box center [590, 414] width 610 height 36
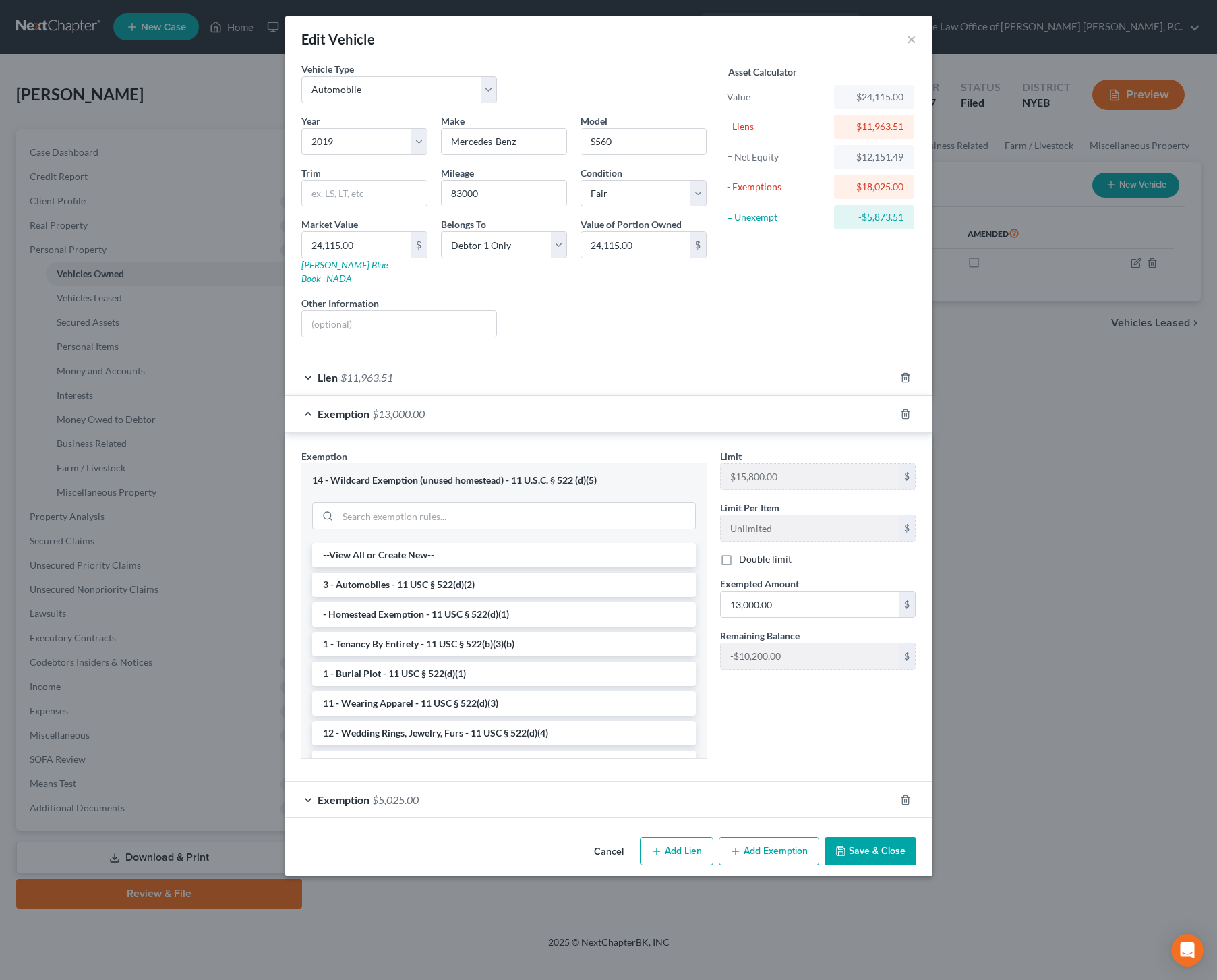
click at [860, 839] on button "Save & Close" at bounding box center [871, 852] width 92 height 29
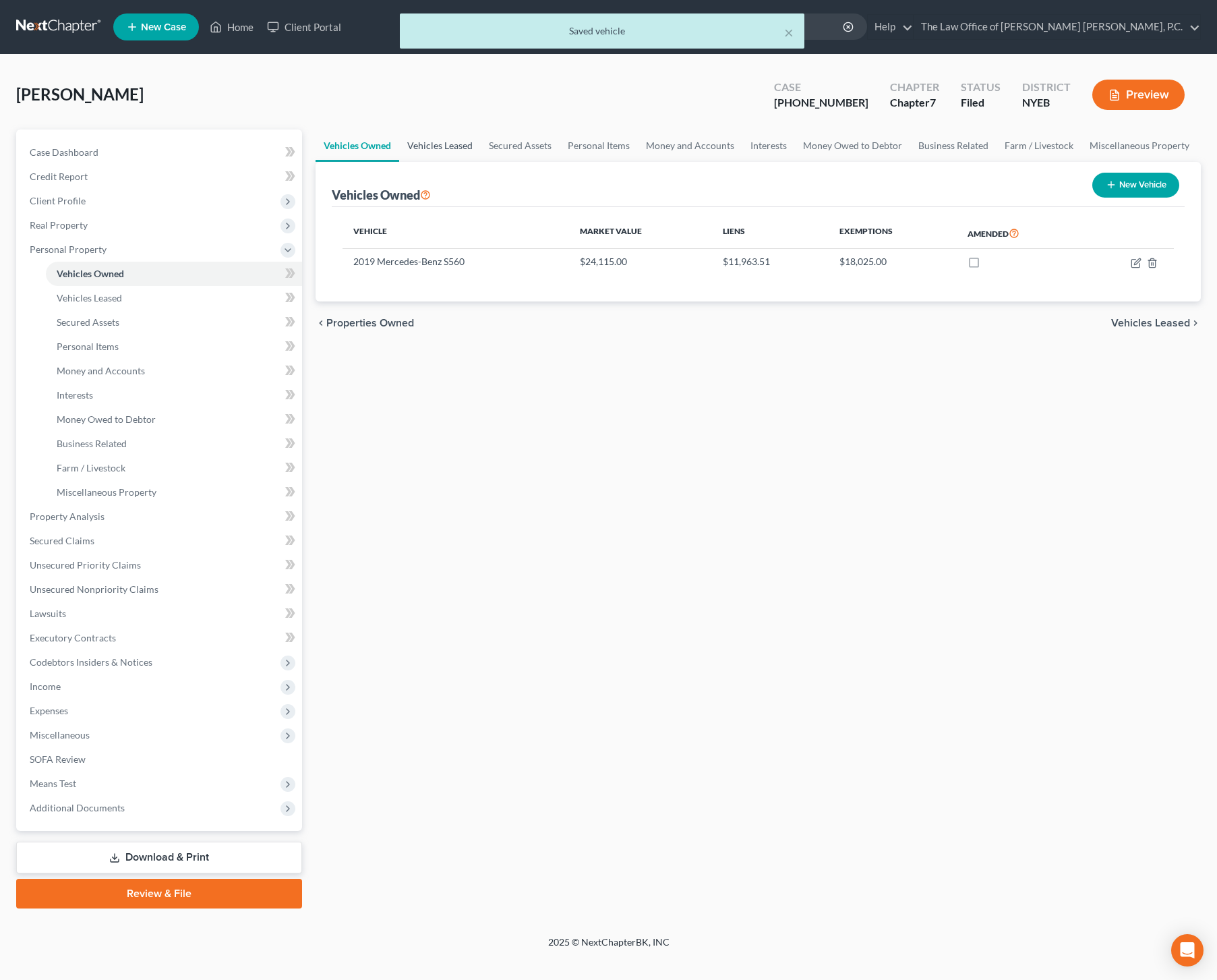
click at [444, 150] on link "Vehicles Leased" at bounding box center [440, 145] width 82 height 32
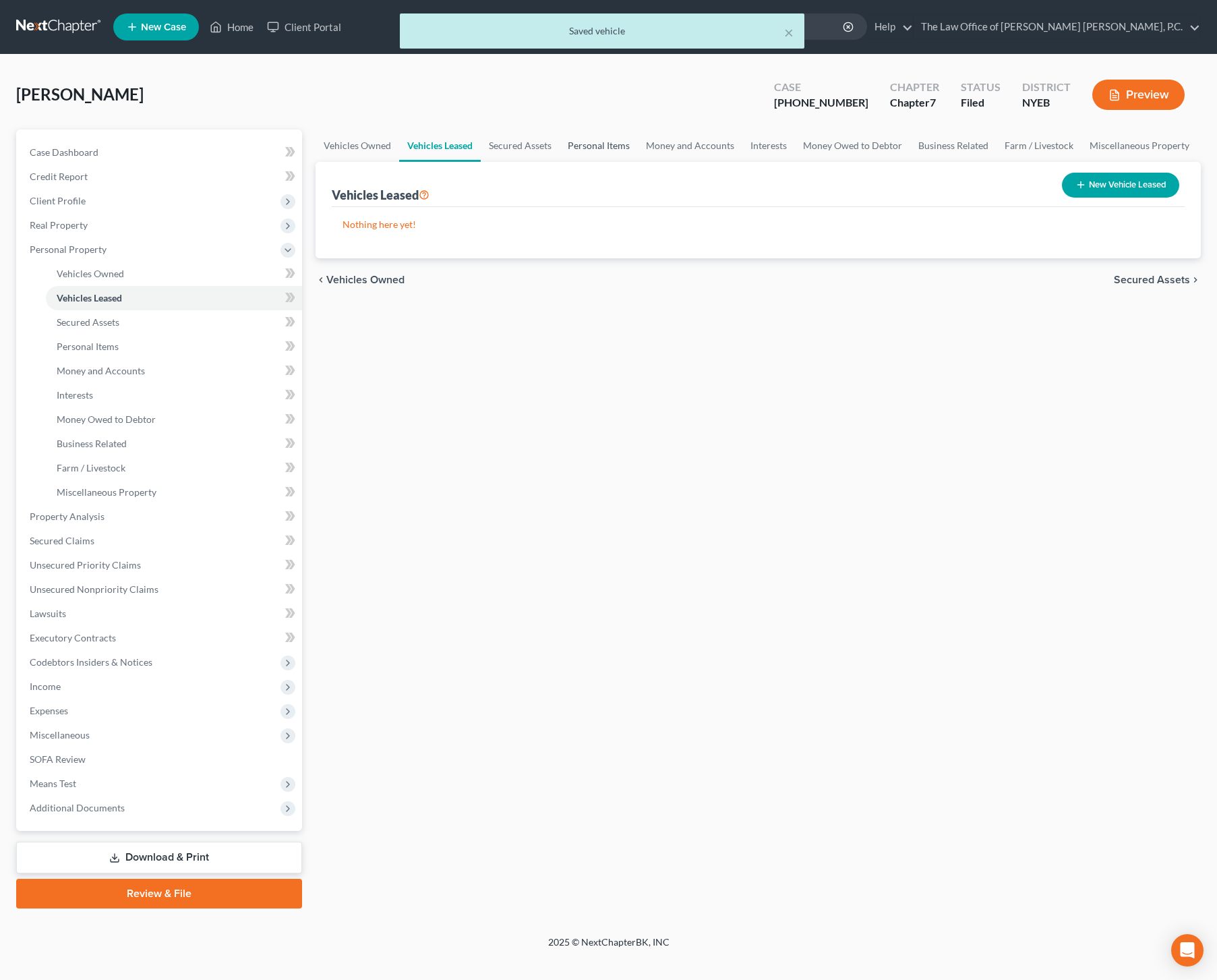
click at [608, 143] on link "Personal Items" at bounding box center [599, 145] width 78 height 32
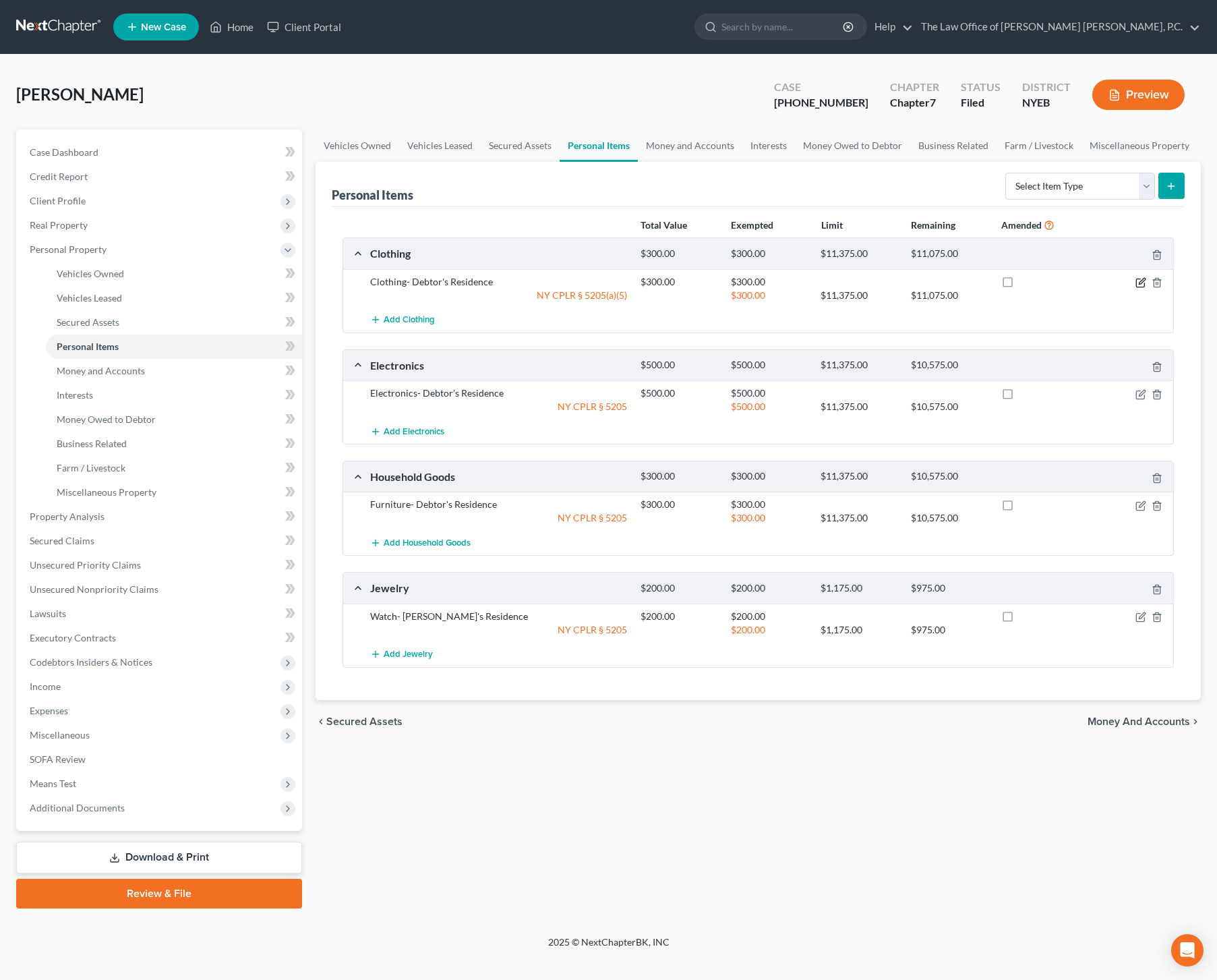
click at [1140, 284] on icon "button" at bounding box center [1141, 282] width 11 height 11
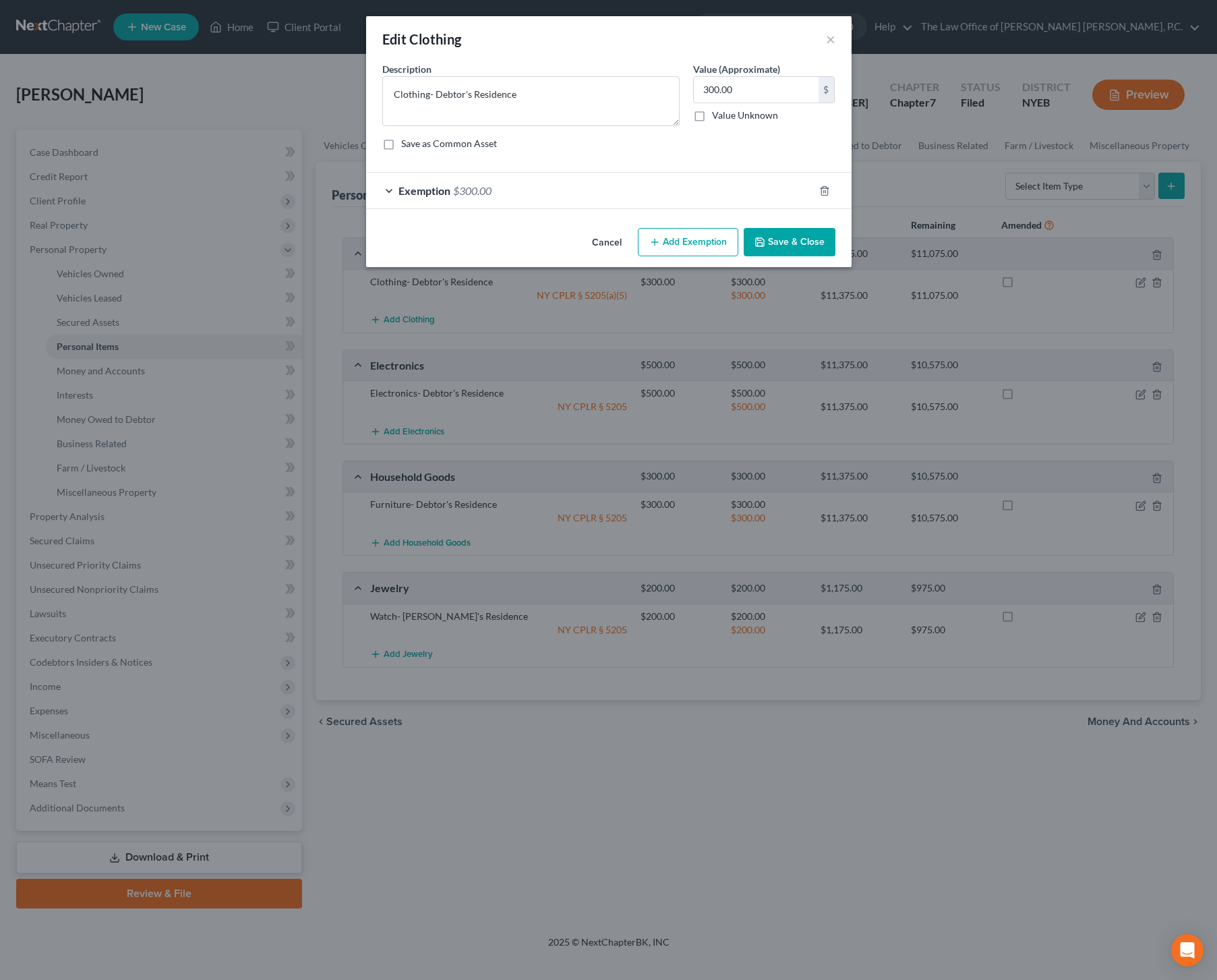
click at [659, 192] on div "Exemption $300.00" at bounding box center [590, 190] width 447 height 36
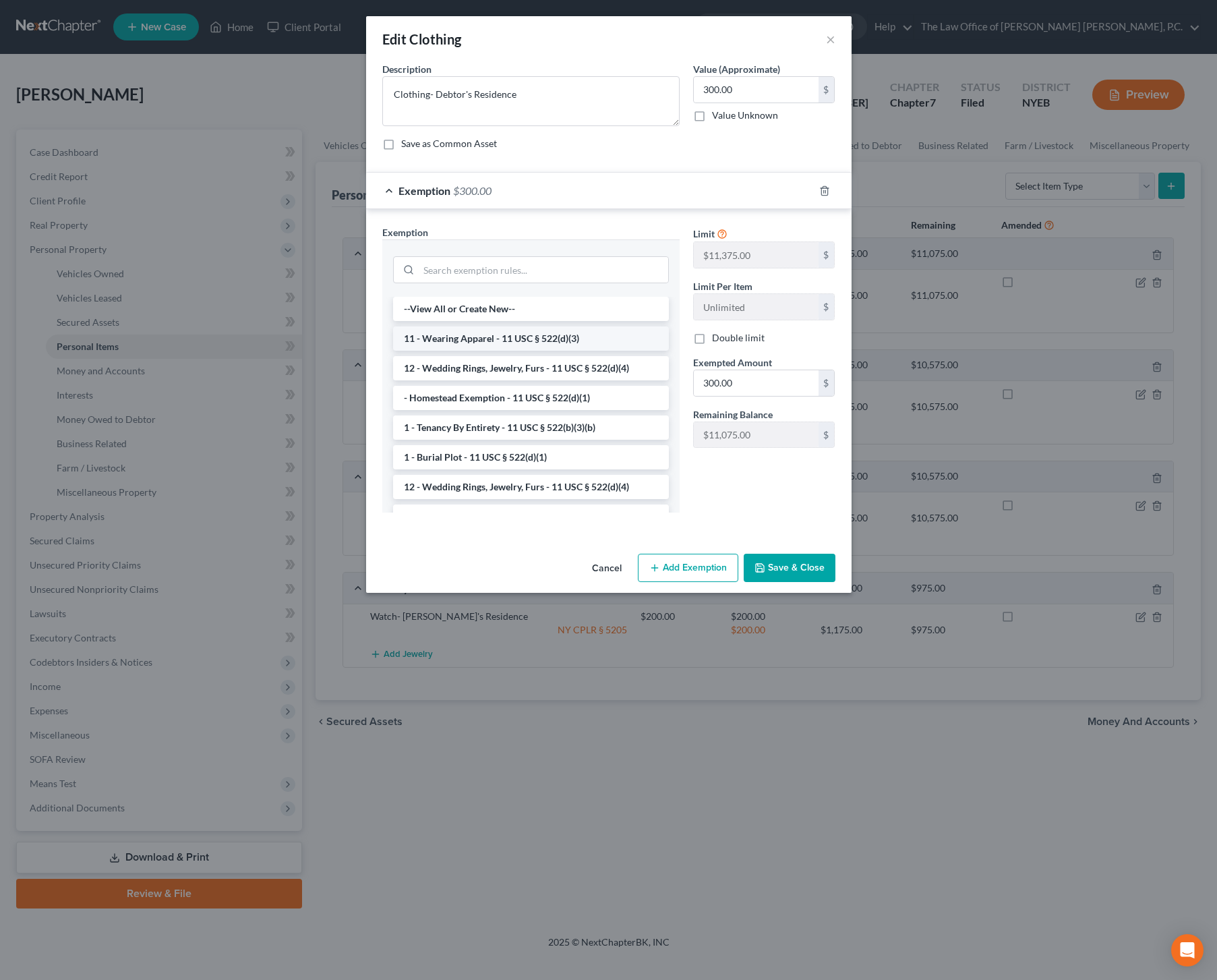
click at [539, 340] on li "11 - Wearing Apparel - 11 USC § 522(d)(3)" at bounding box center [531, 339] width 276 height 24
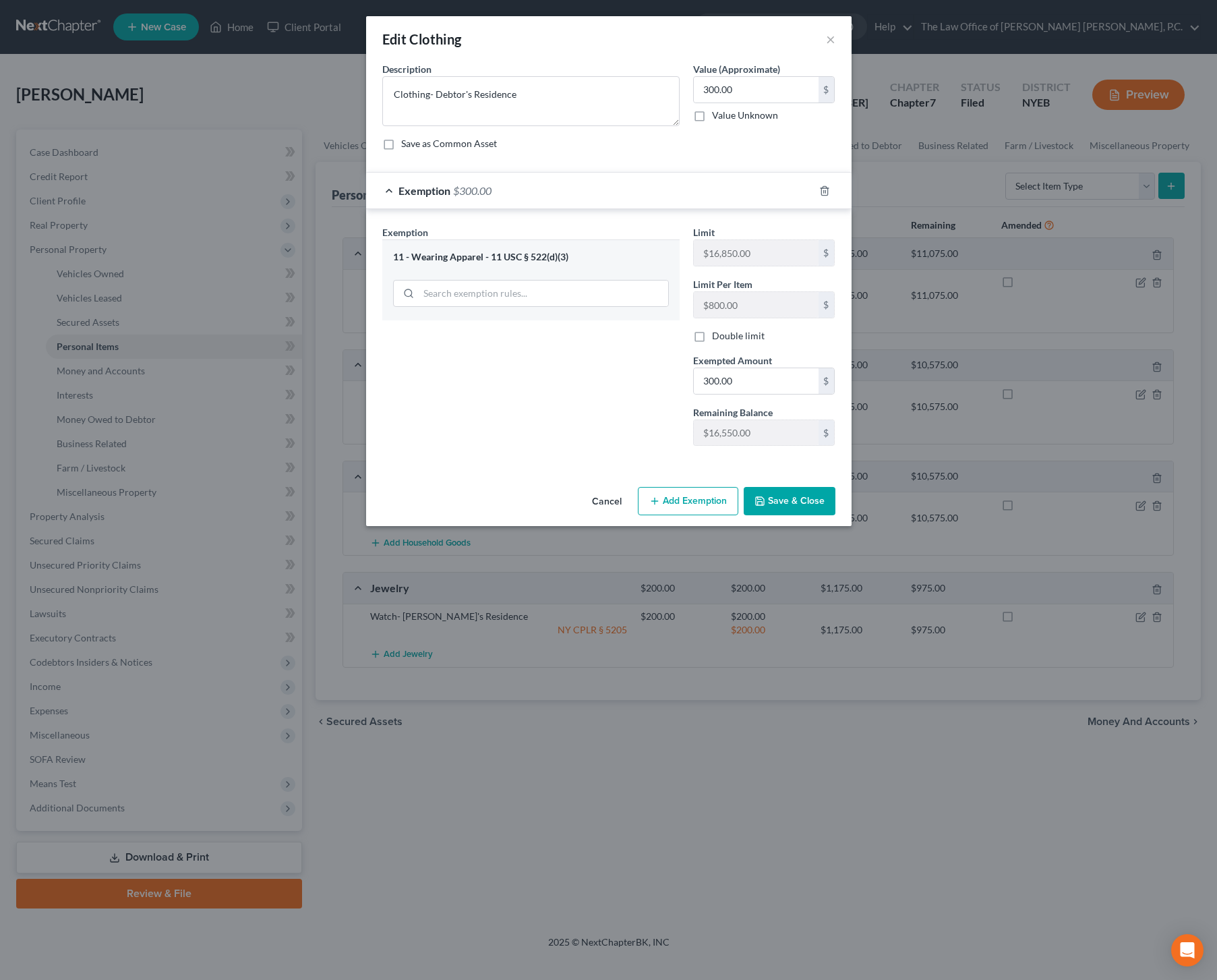
click at [795, 507] on button "Save & Close" at bounding box center [789, 501] width 92 height 29
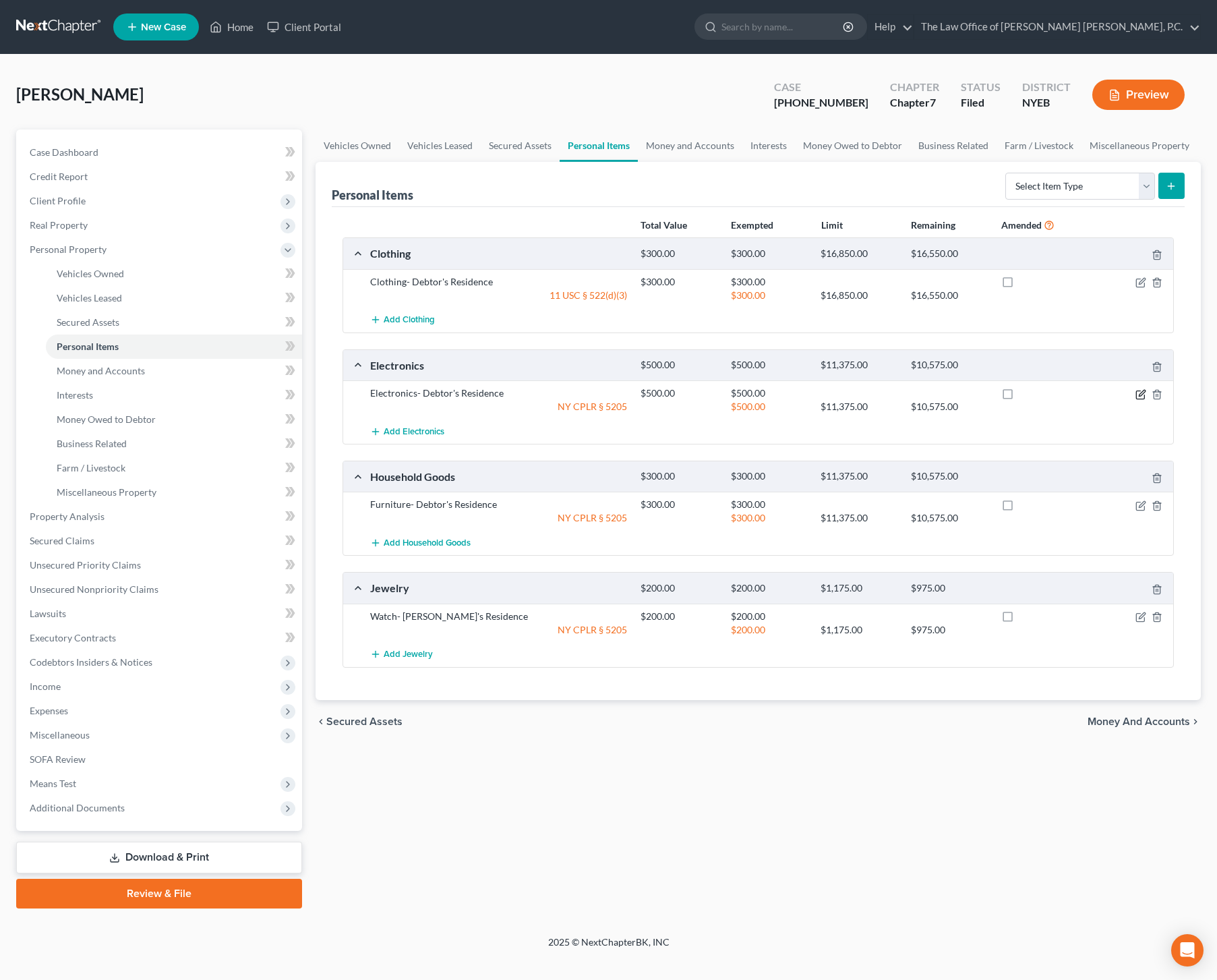
click at [1144, 393] on icon "button" at bounding box center [1141, 394] width 11 height 11
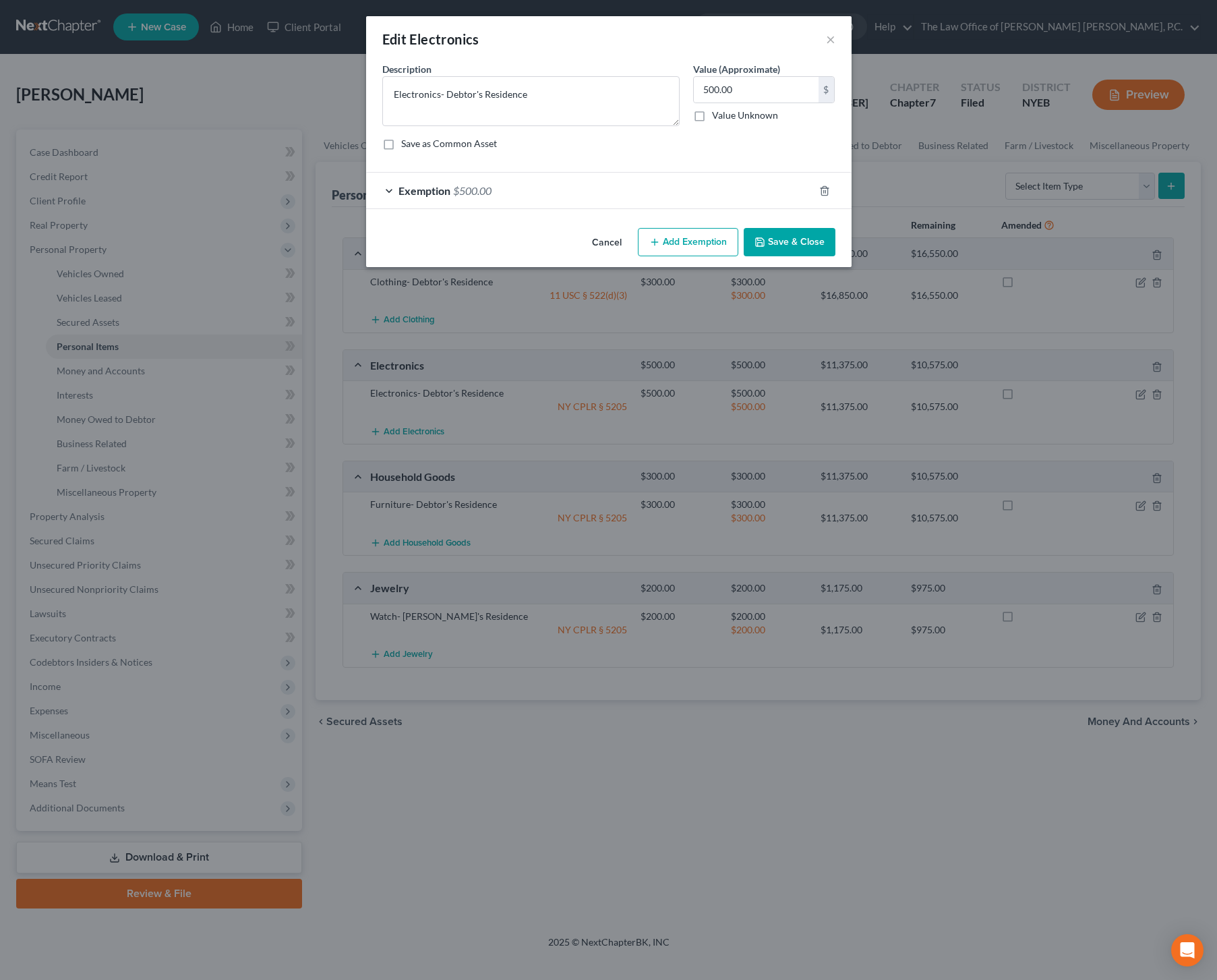
click at [604, 194] on div "Exemption $500.00" at bounding box center [590, 190] width 447 height 36
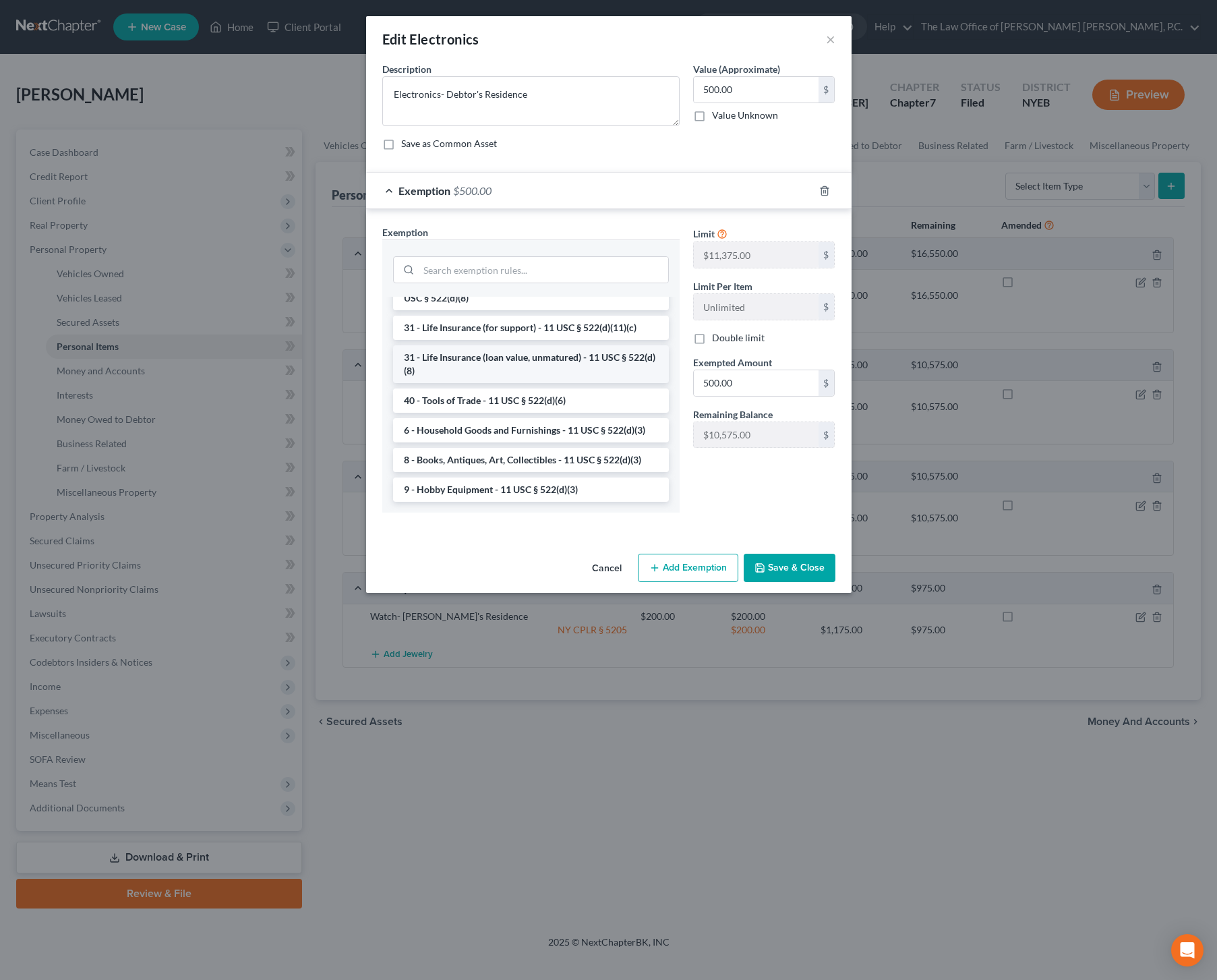
scroll to position [1085, 0]
click at [574, 430] on li "6 - Household Goods and Furnishings - 11 USC § 522(d)(3)" at bounding box center [531, 430] width 276 height 24
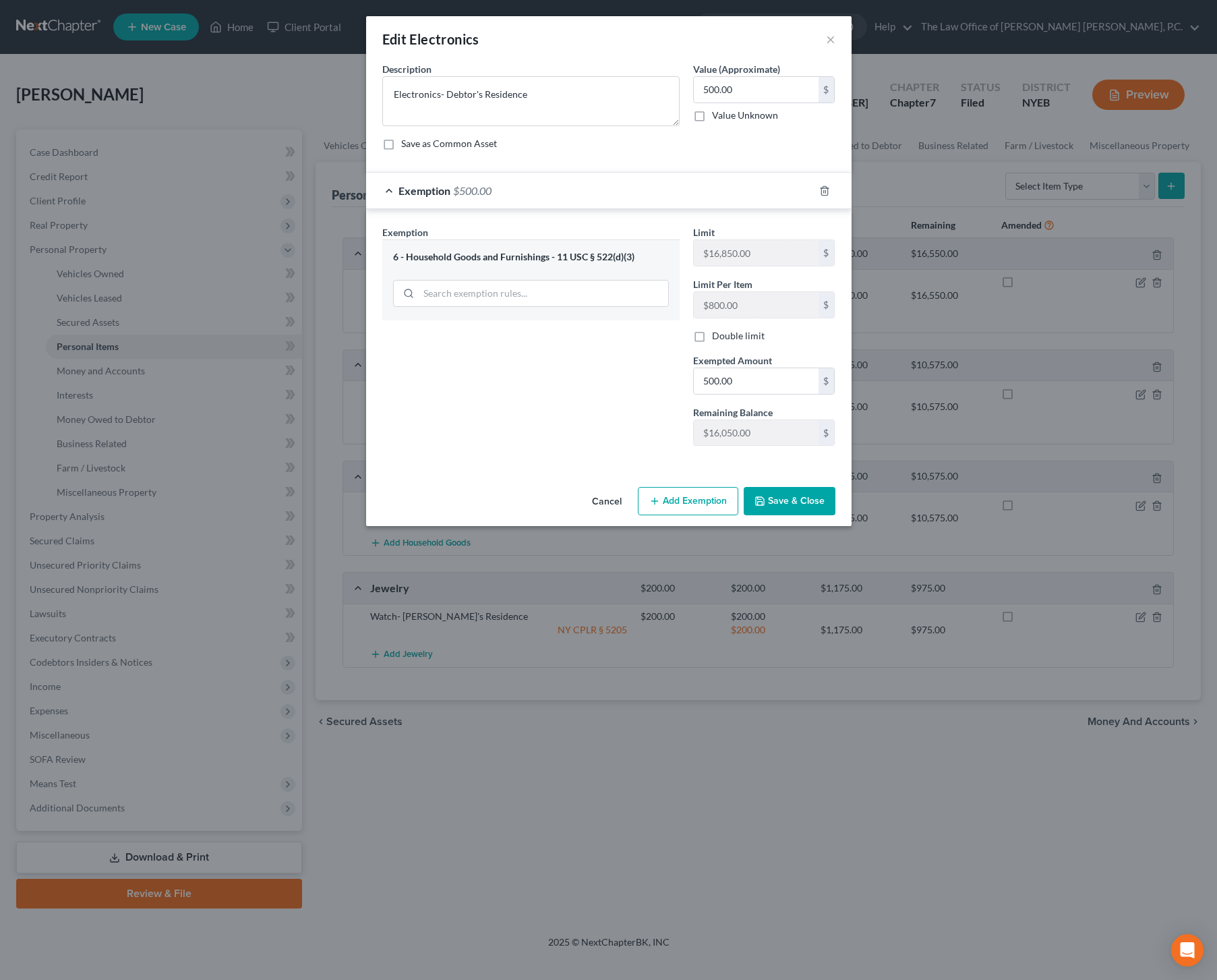
click at [789, 500] on button "Save & Close" at bounding box center [789, 501] width 92 height 29
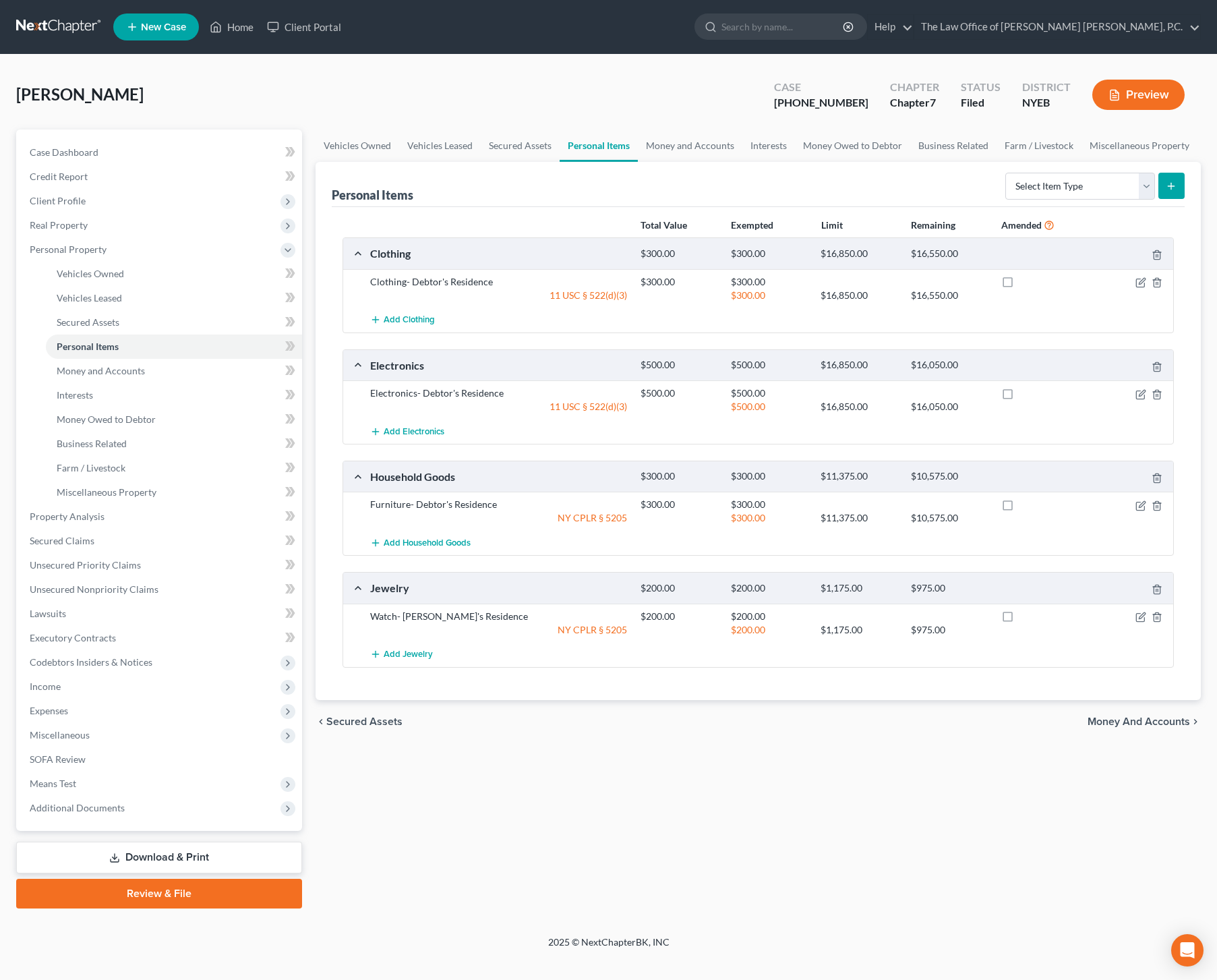
scroll to position [0, 0]
click at [1141, 507] on icon "button" at bounding box center [1141, 505] width 11 height 11
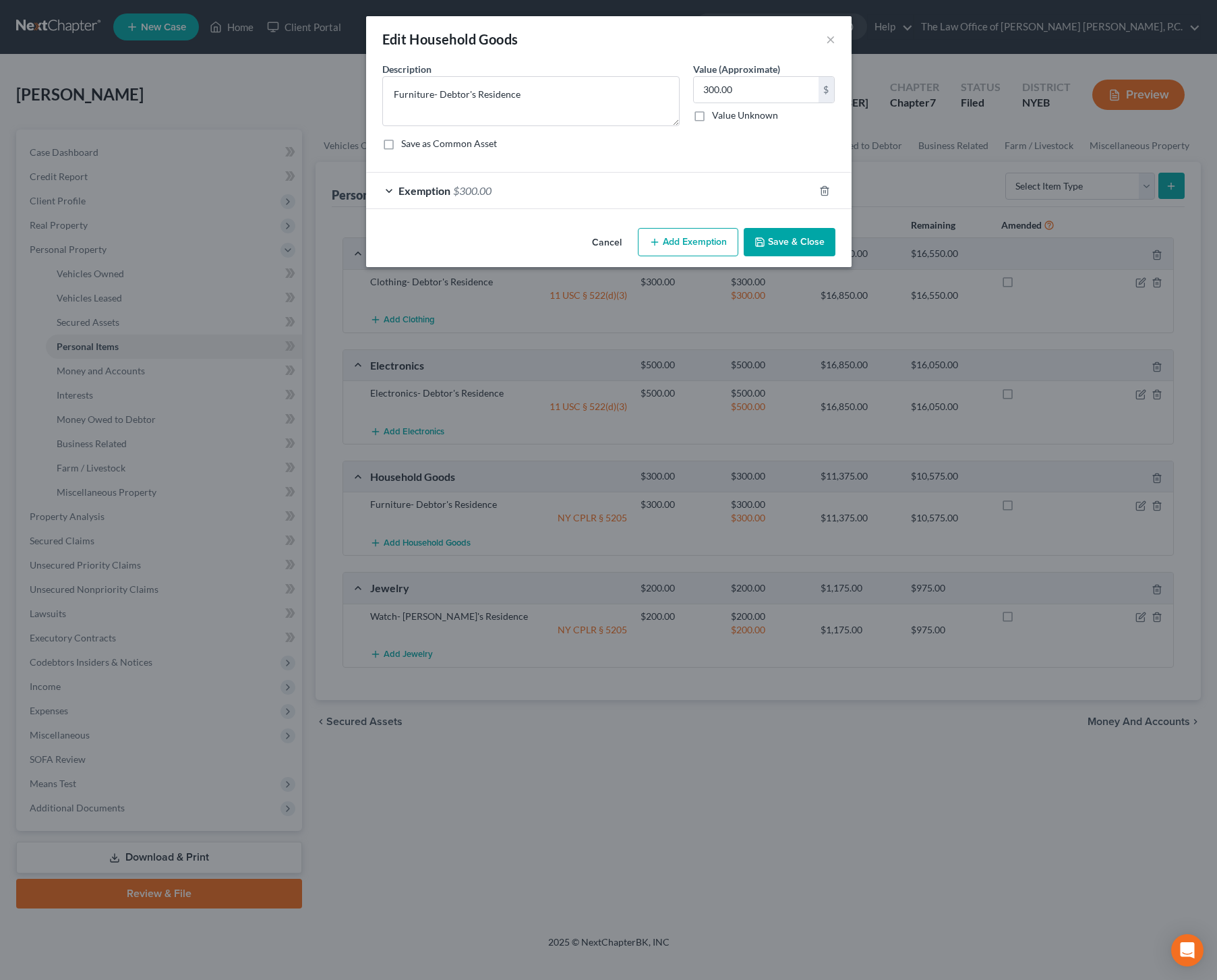
click at [536, 188] on div "Exemption $300.00" at bounding box center [590, 190] width 447 height 36
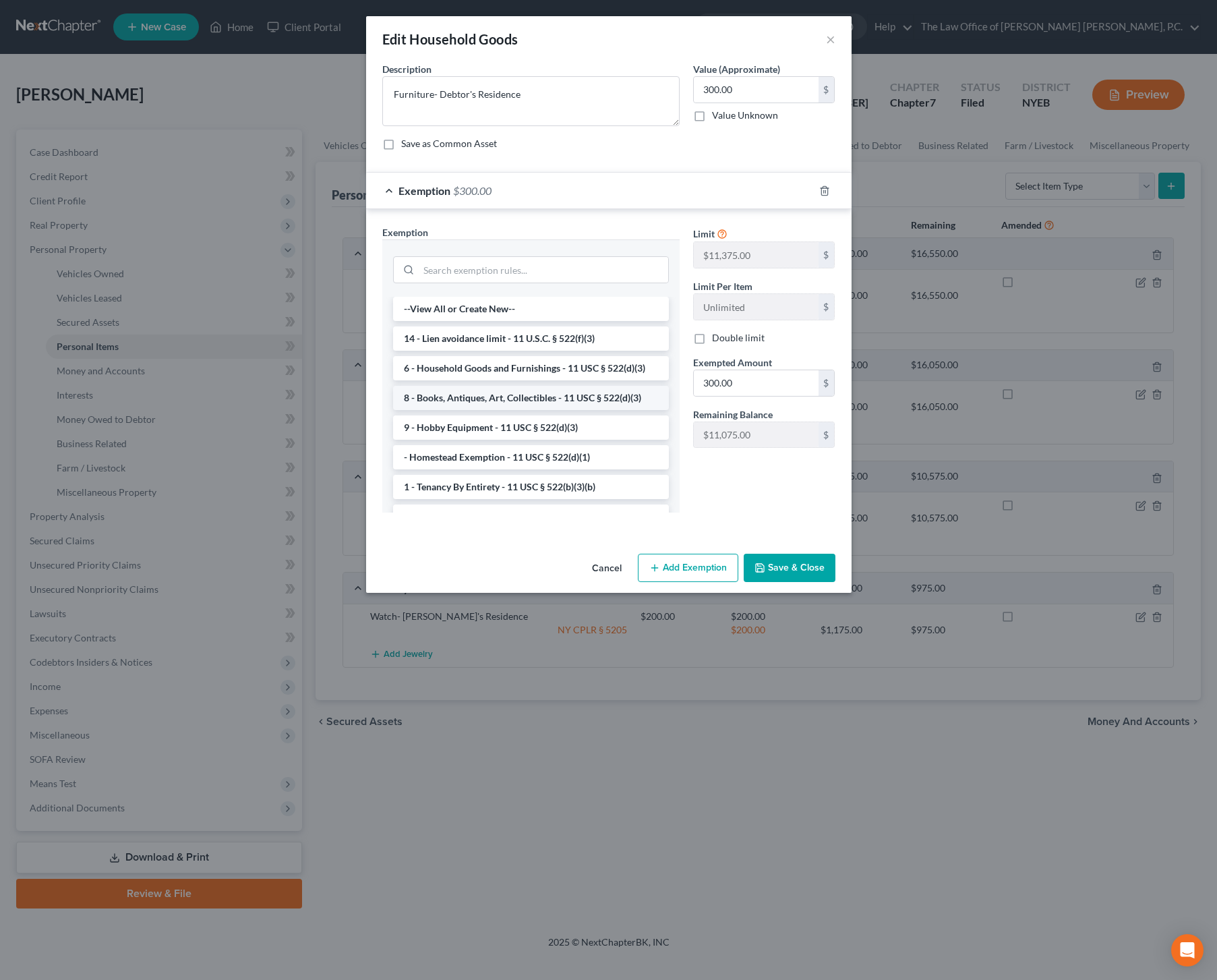
scroll to position [4, 0]
click at [565, 367] on li "6 - Household Goods and Furnishings - 11 USC § 522(d)(3)" at bounding box center [531, 364] width 276 height 24
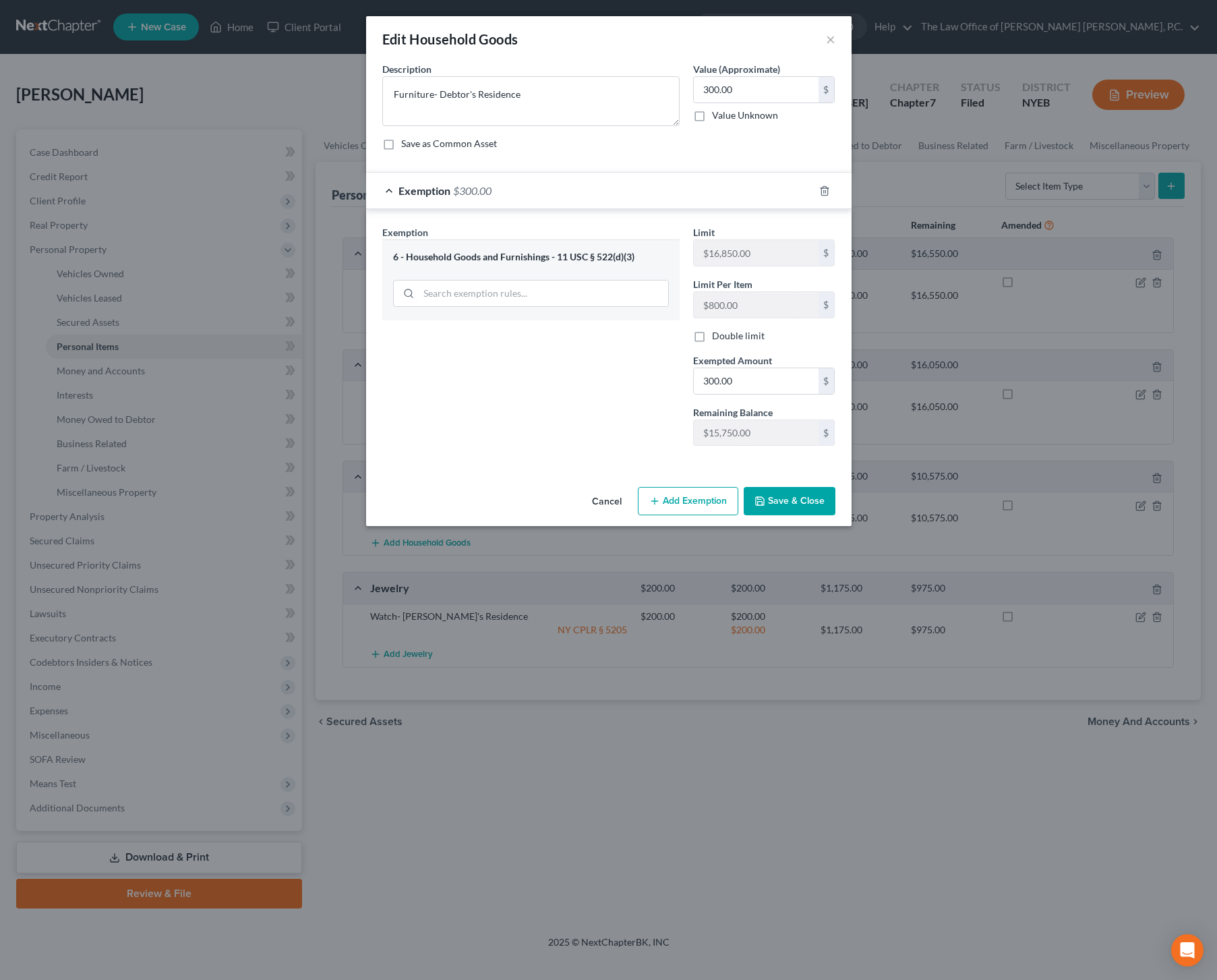
click at [792, 496] on button "Save & Close" at bounding box center [789, 501] width 92 height 29
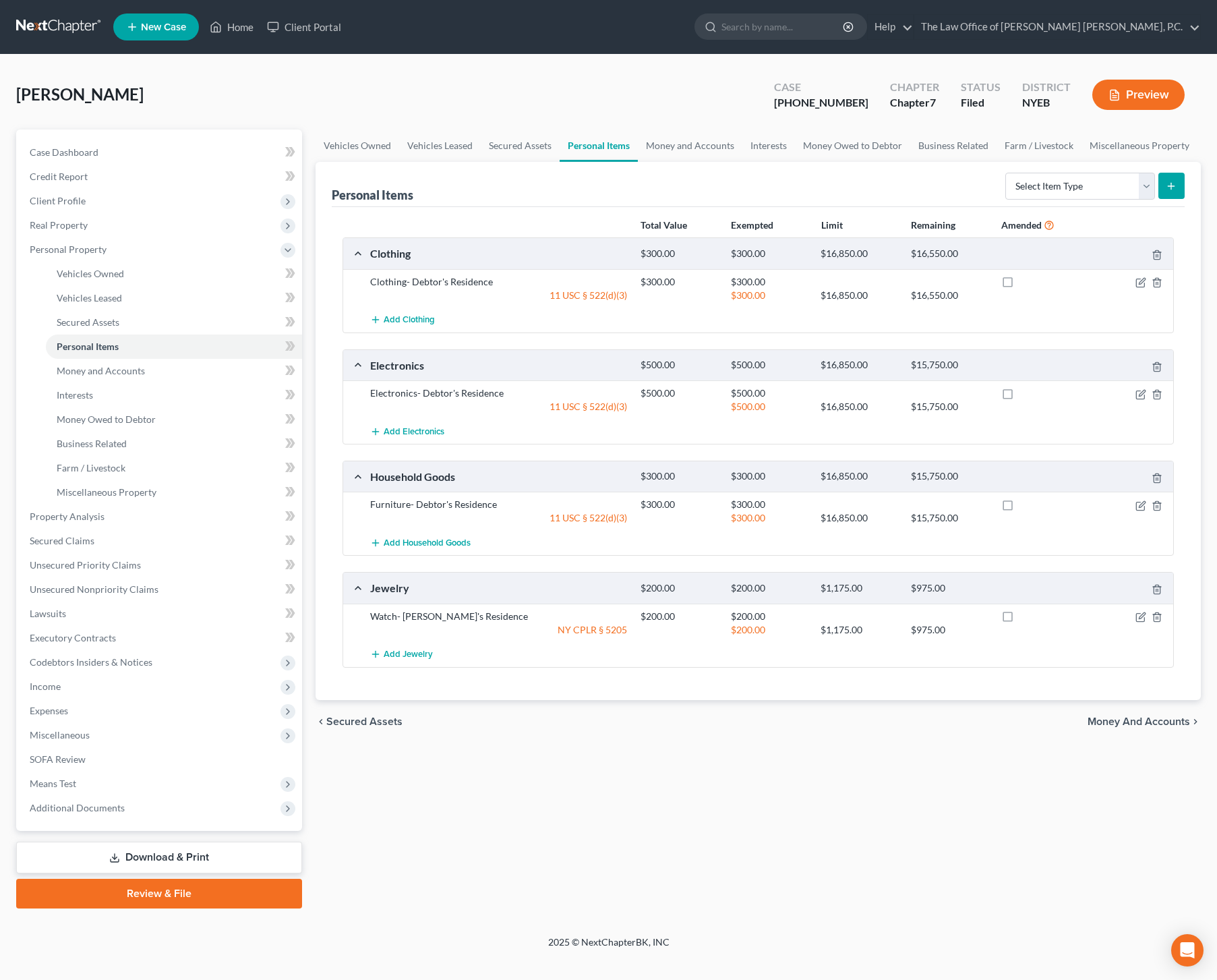
click at [1139, 624] on div "$200.00 $1,175.00 $975.00" at bounding box center [904, 630] width 541 height 14
click at [1141, 619] on icon "button" at bounding box center [1141, 617] width 11 height 11
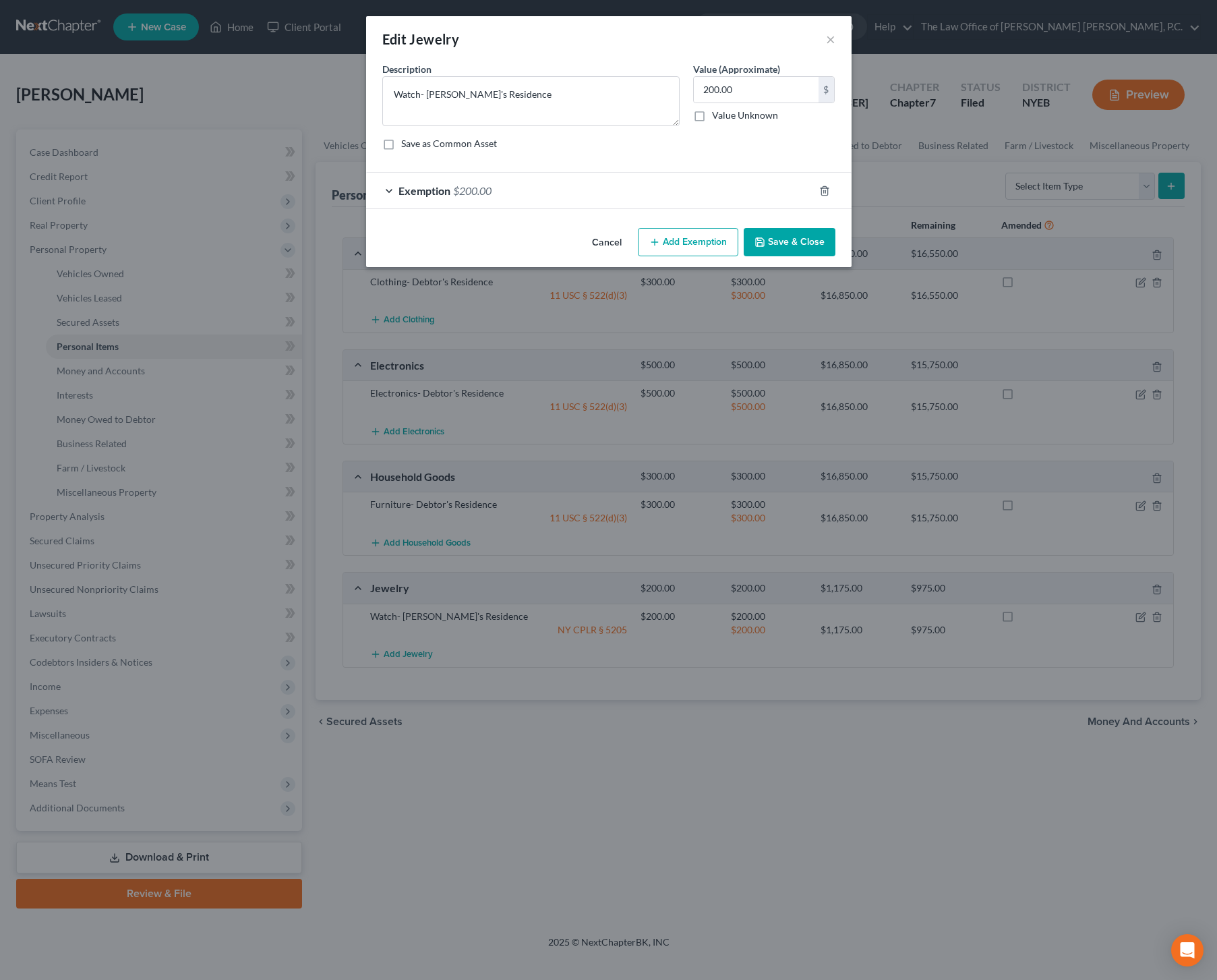
click at [497, 196] on div "Exemption $200.00" at bounding box center [590, 190] width 447 height 36
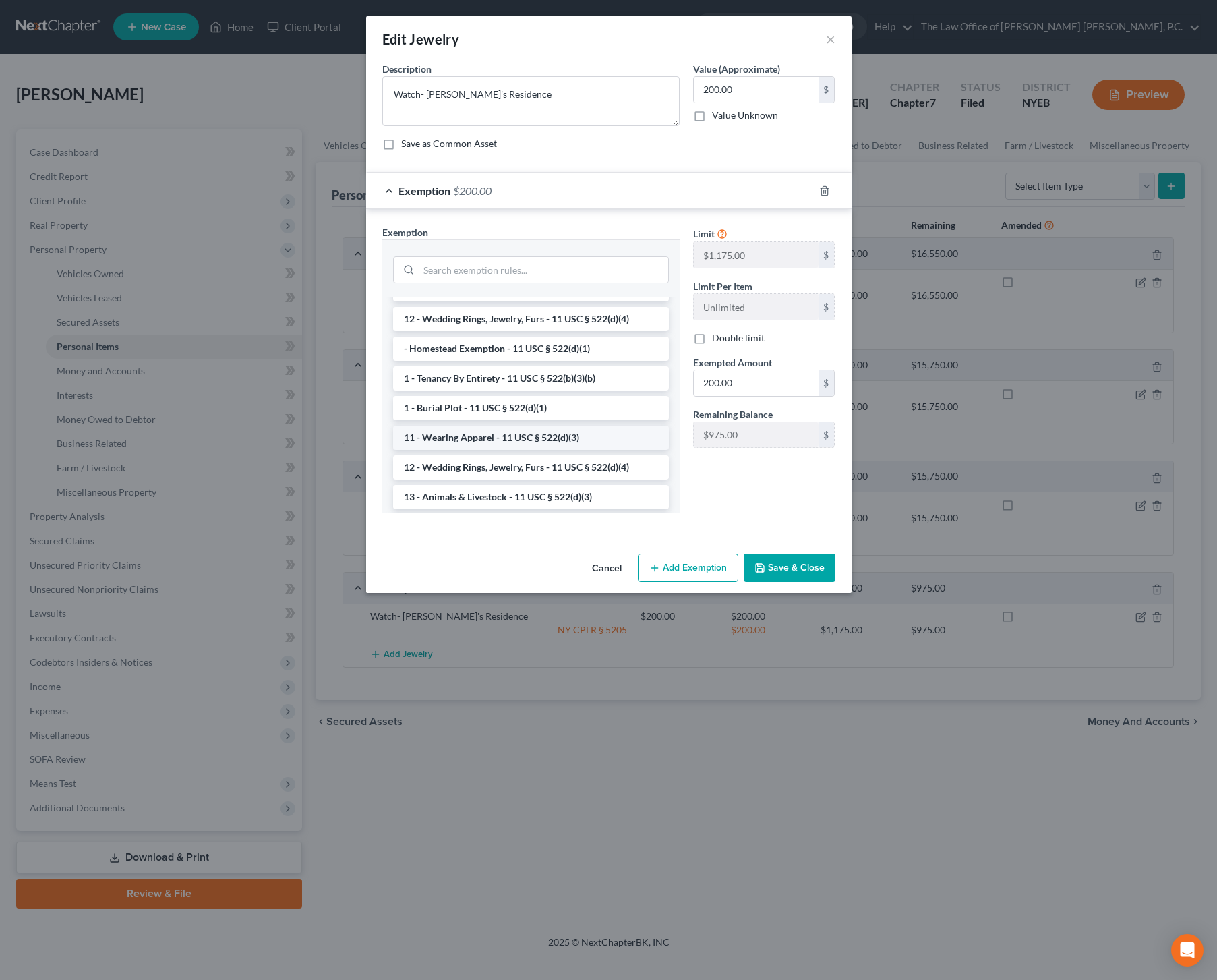
scroll to position [31, 0]
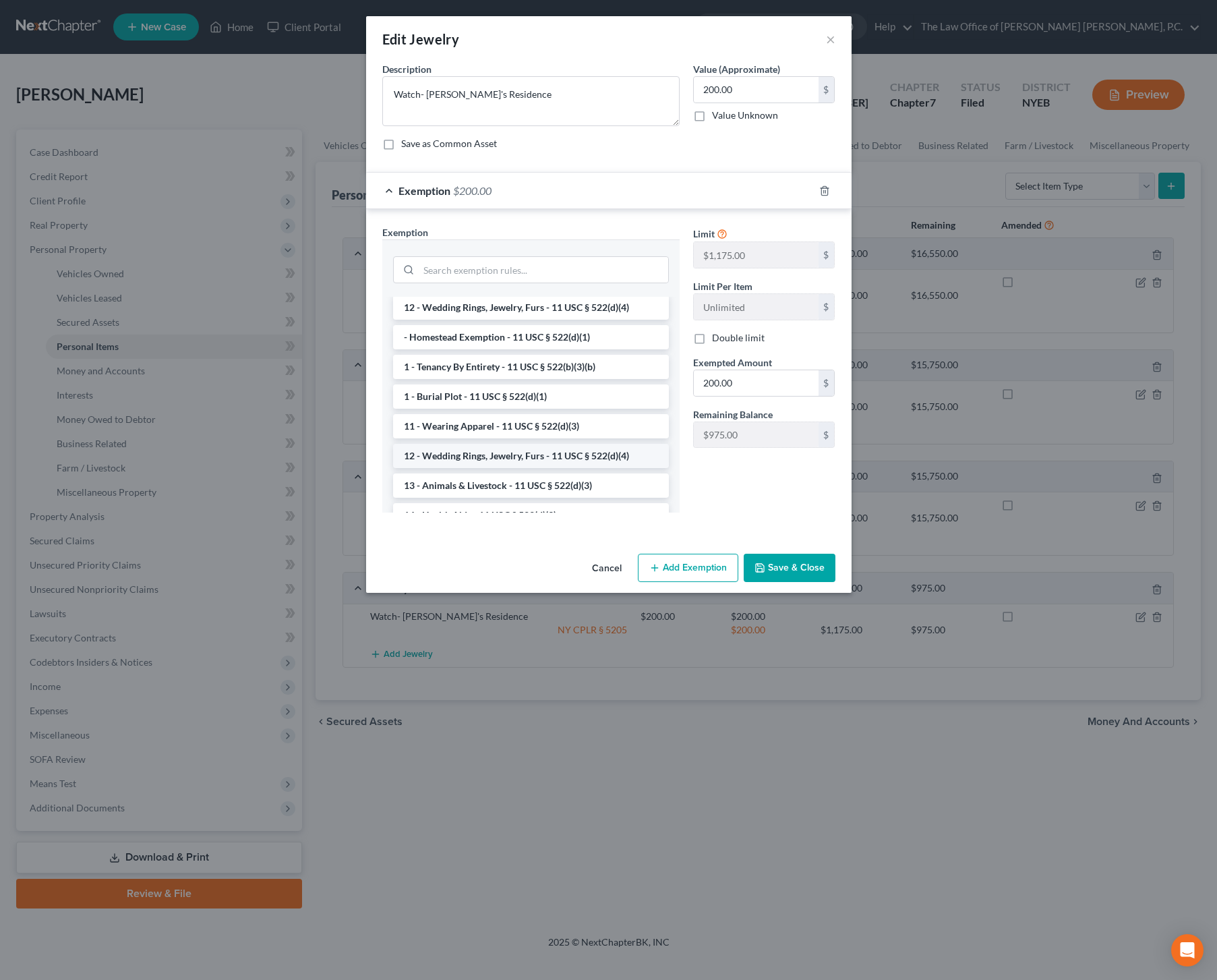
click at [526, 457] on li "12 - Wedding Rings, Jewelry, Furs - 11 USC § 522(d)(4)" at bounding box center [531, 456] width 276 height 24
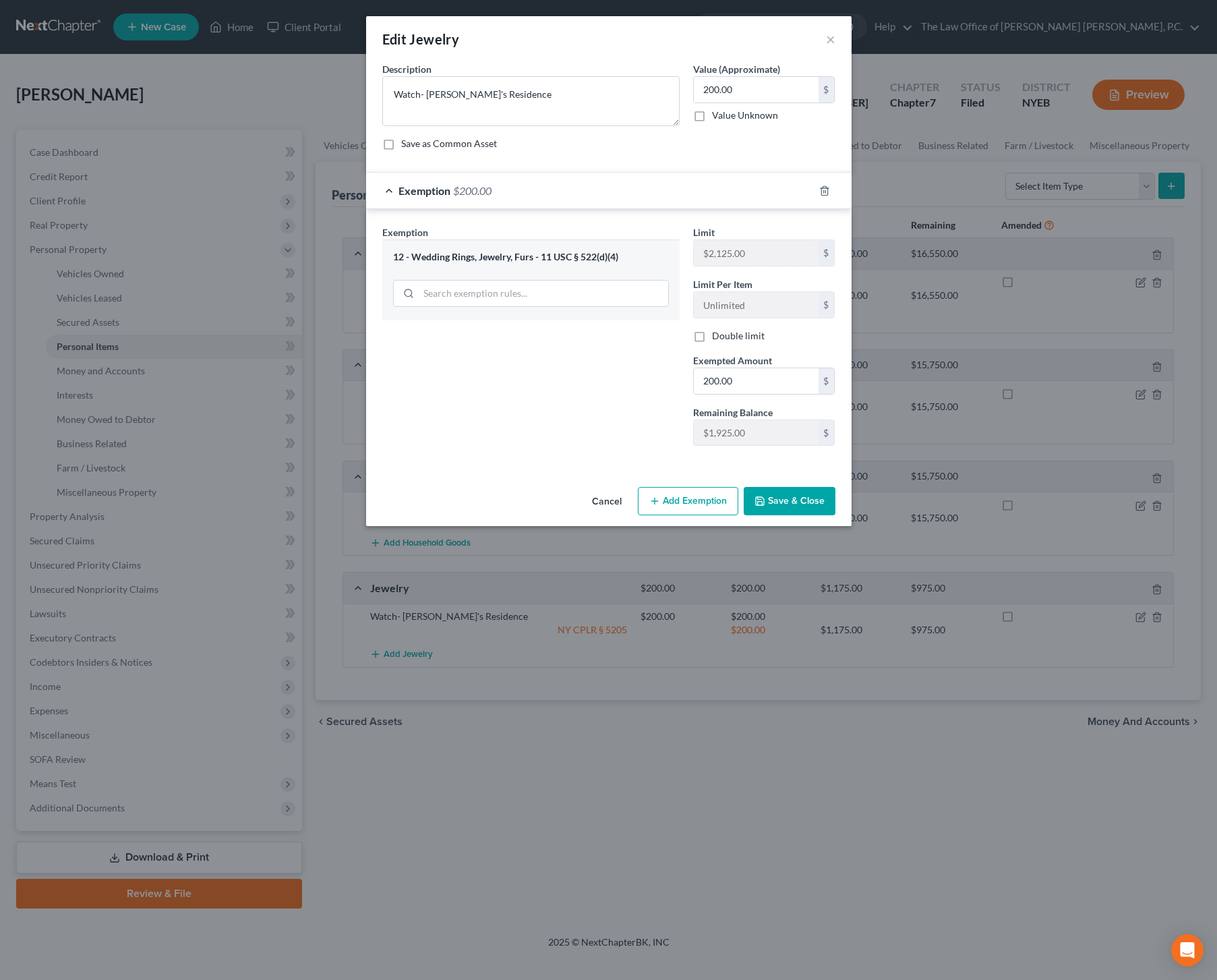
click at [785, 501] on button "Save & Close" at bounding box center [789, 501] width 92 height 29
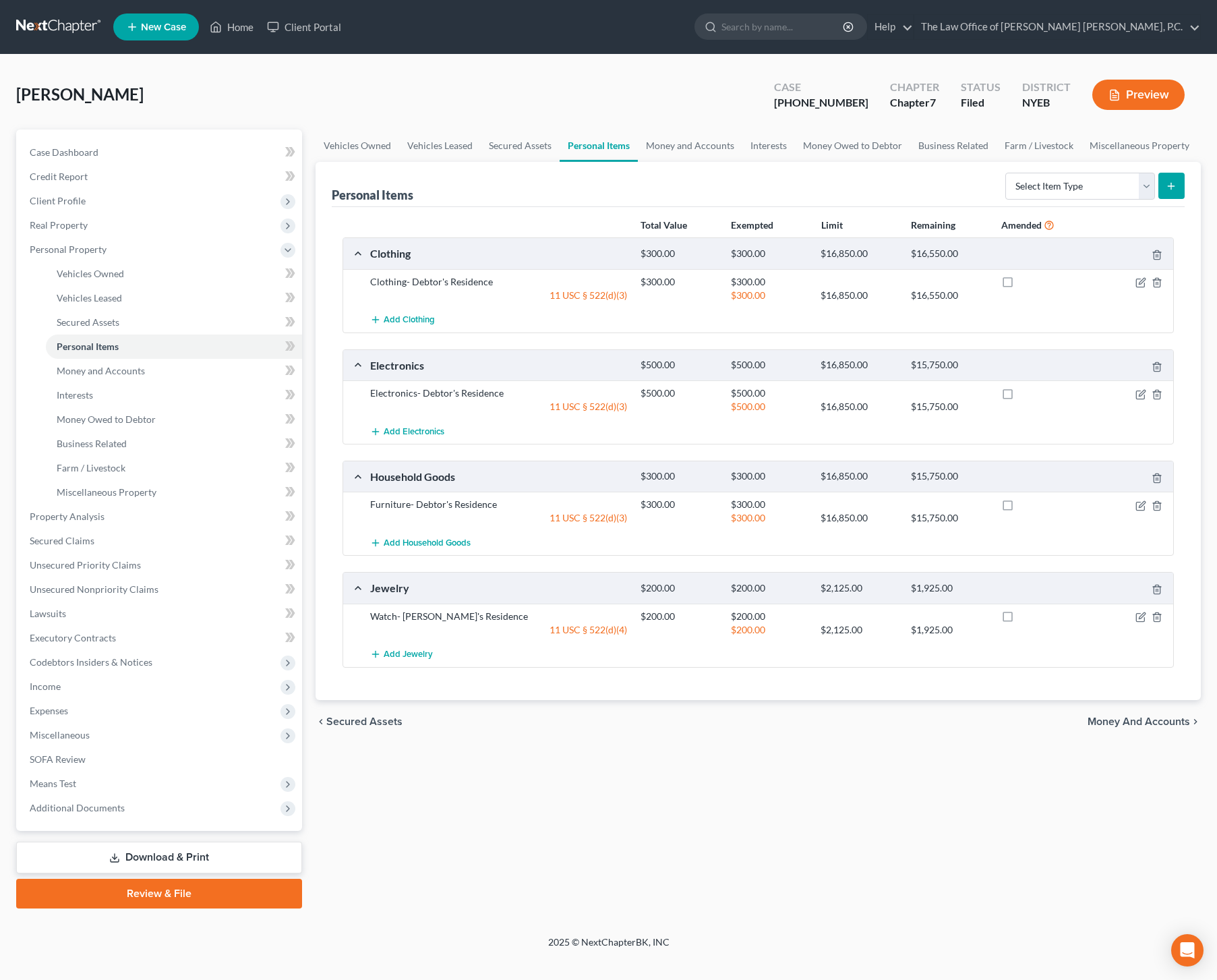
scroll to position [0, 0]
click at [690, 151] on link "Money and Accounts" at bounding box center [690, 145] width 105 height 32
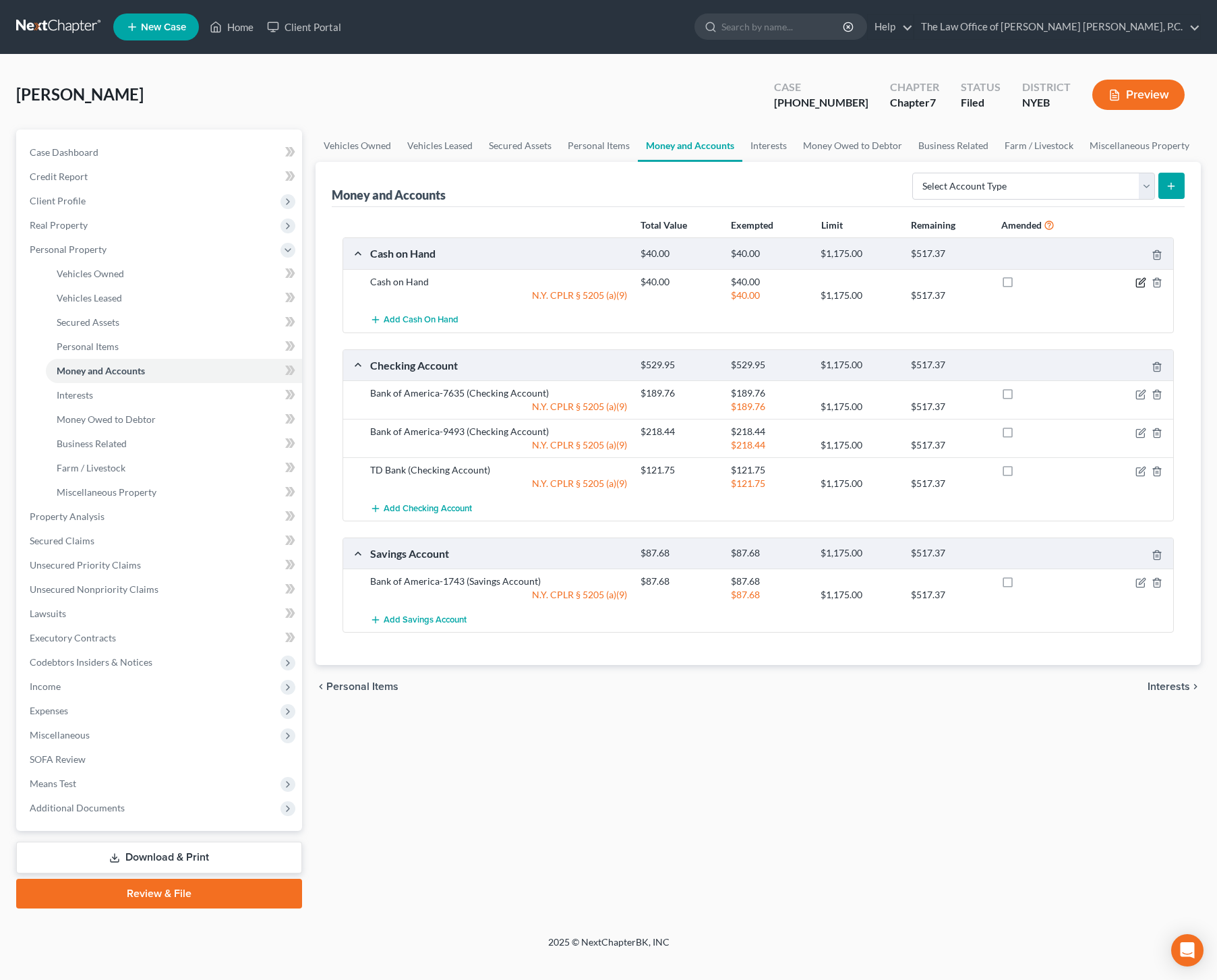
click at [1143, 283] on icon "button" at bounding box center [1141, 282] width 11 height 11
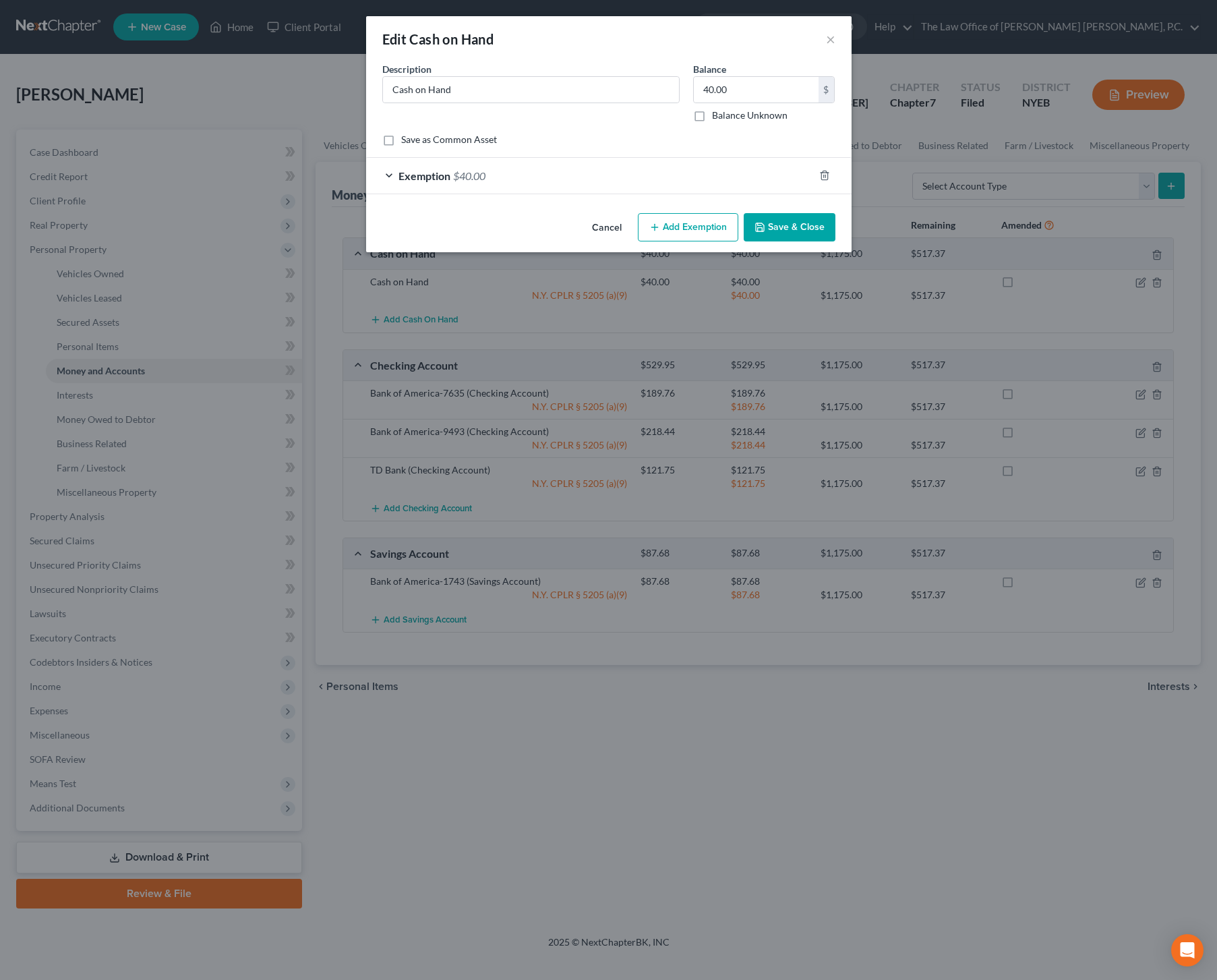
click at [538, 174] on div "Exemption $40.00" at bounding box center [590, 175] width 447 height 36
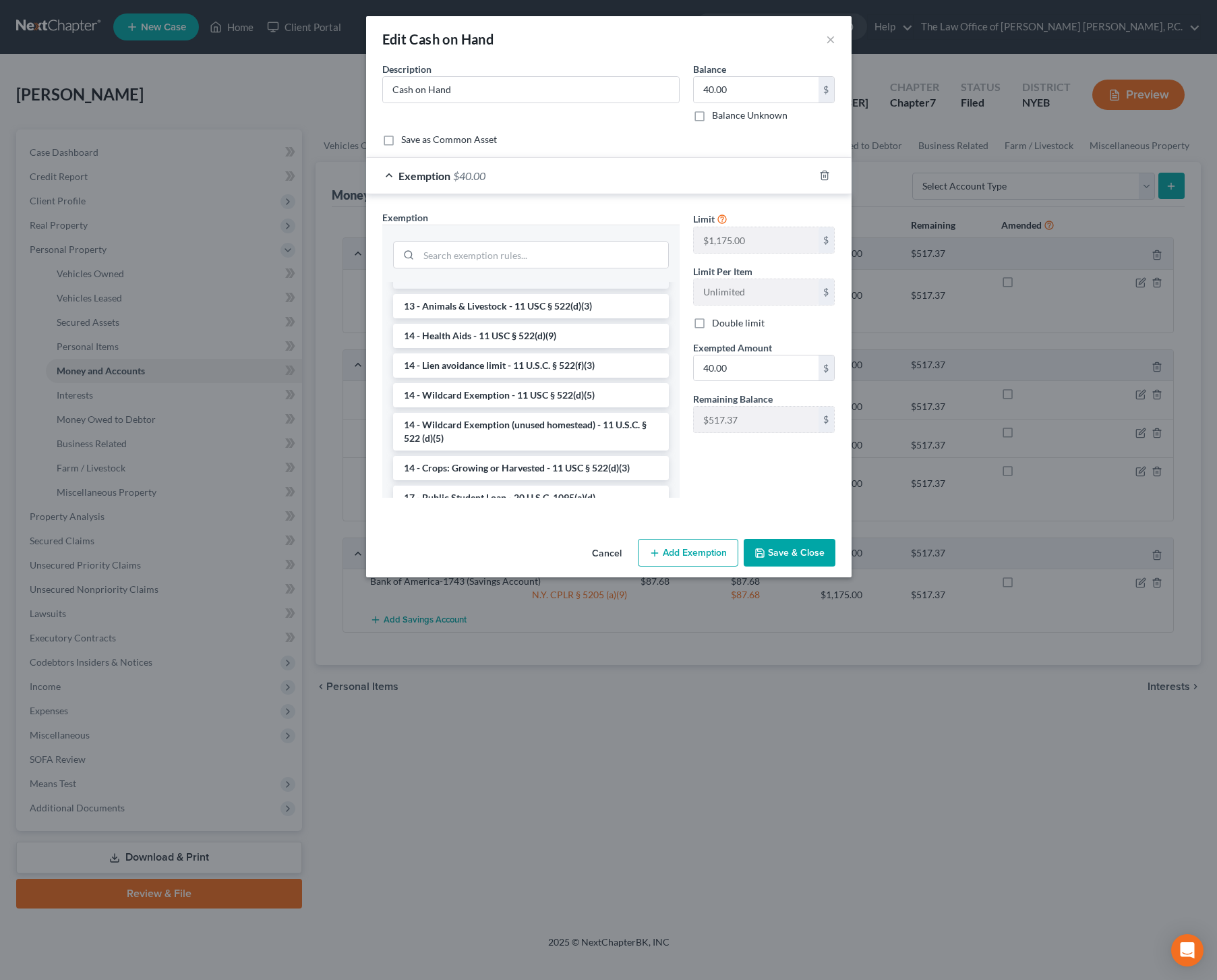
scroll to position [169, 0]
click at [524, 425] on li "14 - Wildcard Exemption (unused homestead) - 11 U.S.C. § 522 (d)(5)" at bounding box center [531, 428] width 276 height 38
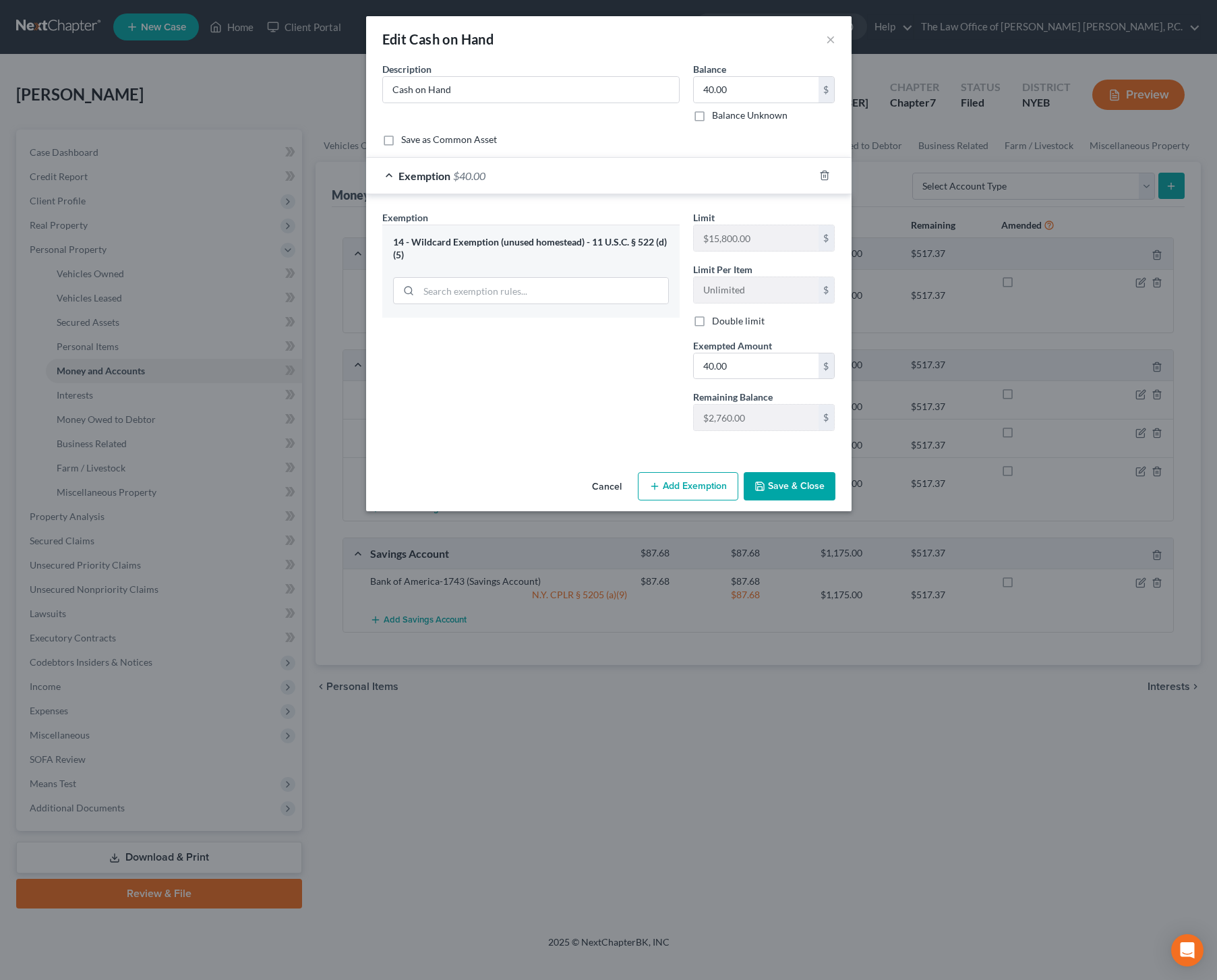
click at [805, 489] on button "Save & Close" at bounding box center [789, 487] width 92 height 29
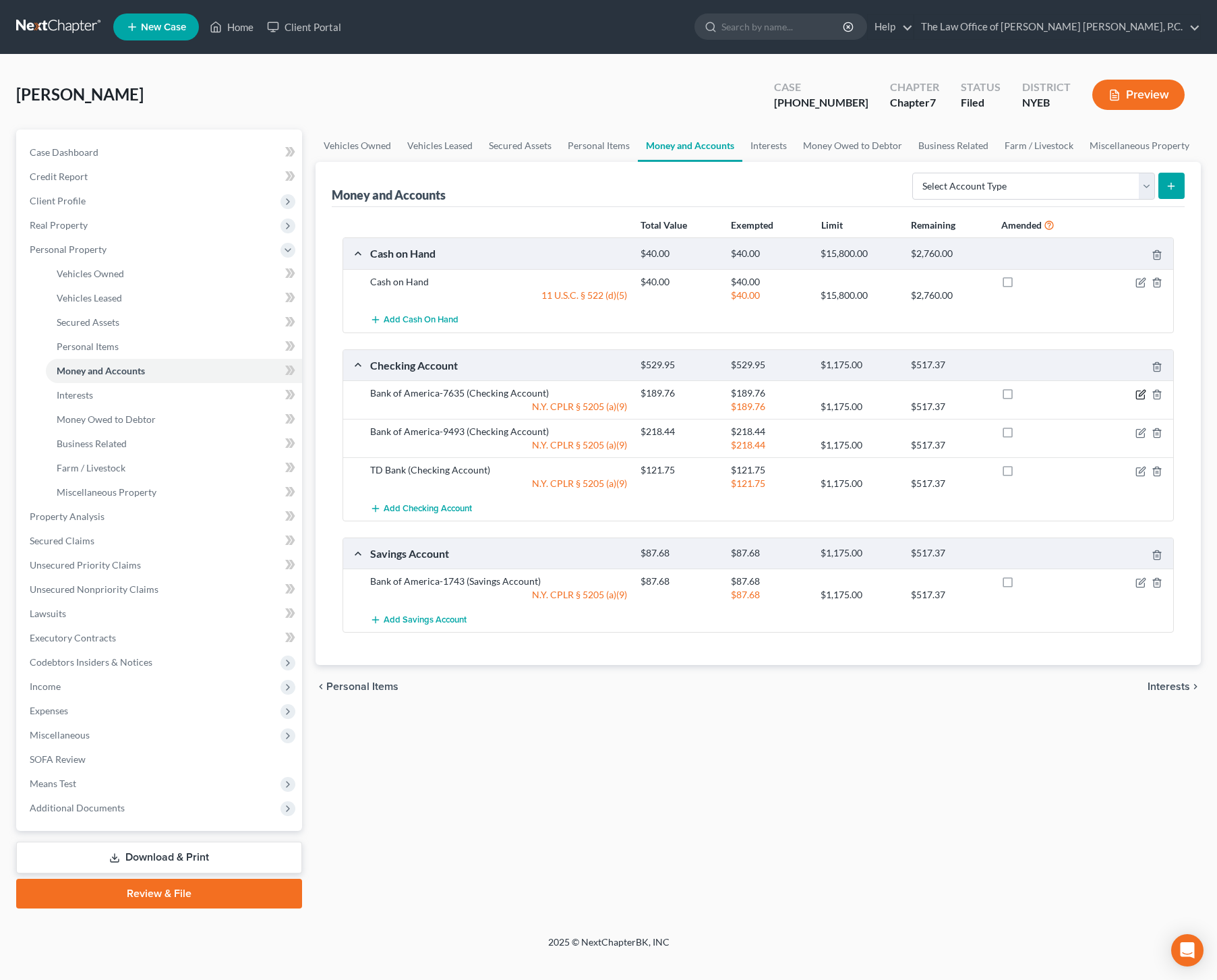
click at [1141, 393] on icon "button" at bounding box center [1141, 394] width 11 height 11
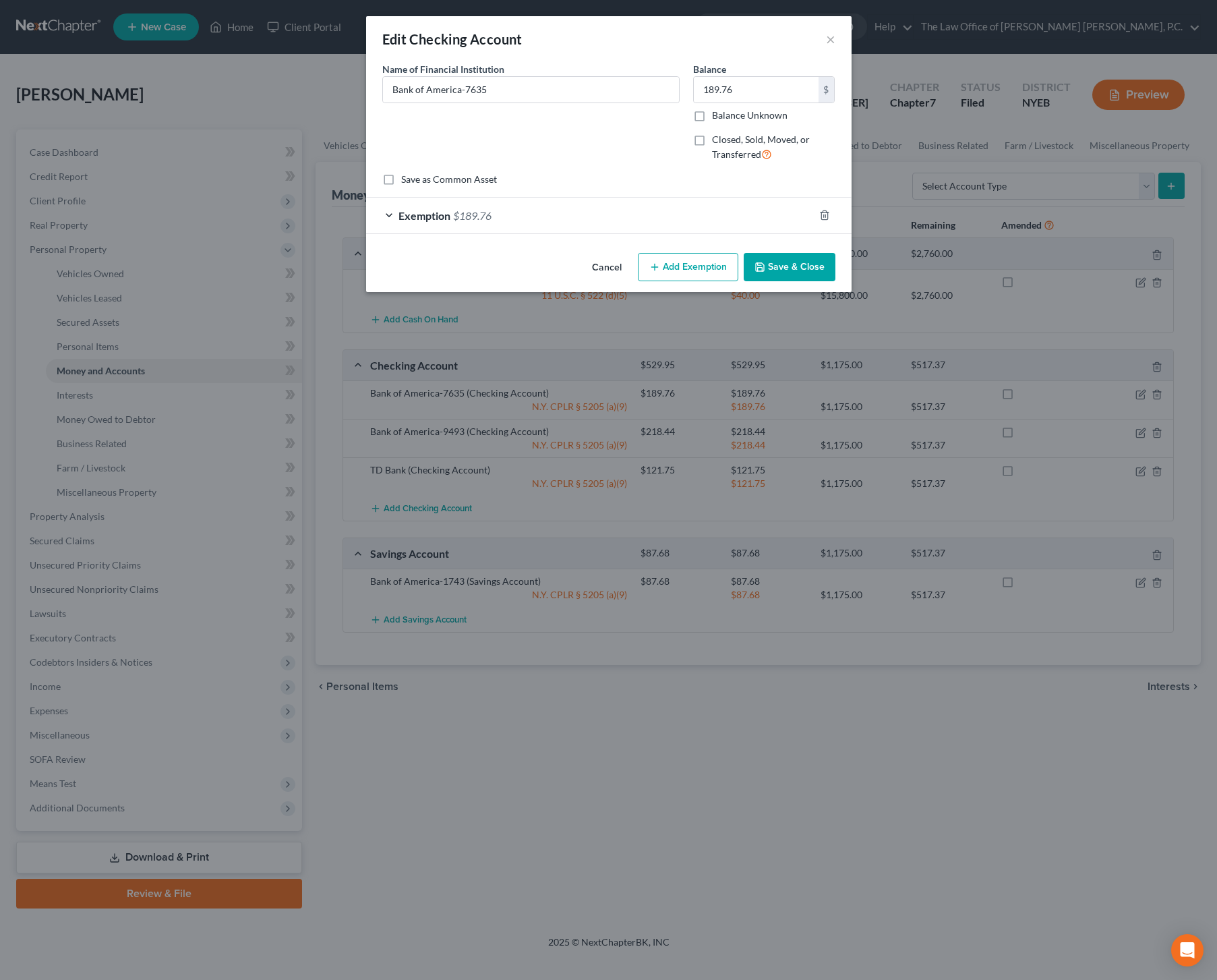
click at [600, 221] on div "Exemption $189.76" at bounding box center [590, 215] width 447 height 36
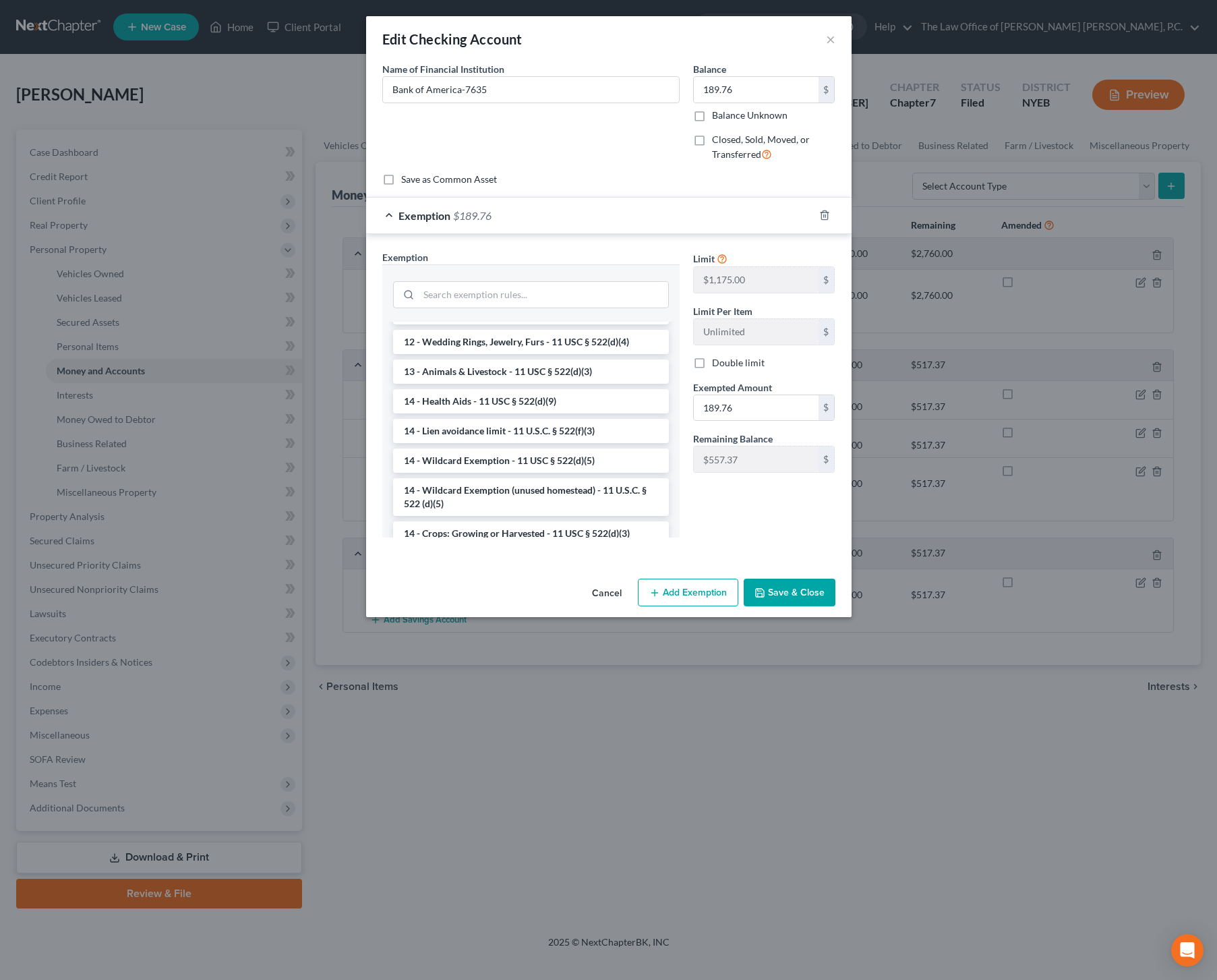
scroll to position [170, 0]
click at [556, 491] on li "14 - Wildcard Exemption (unused homestead) - 11 U.S.C. § 522 (d)(5)" at bounding box center [531, 496] width 276 height 38
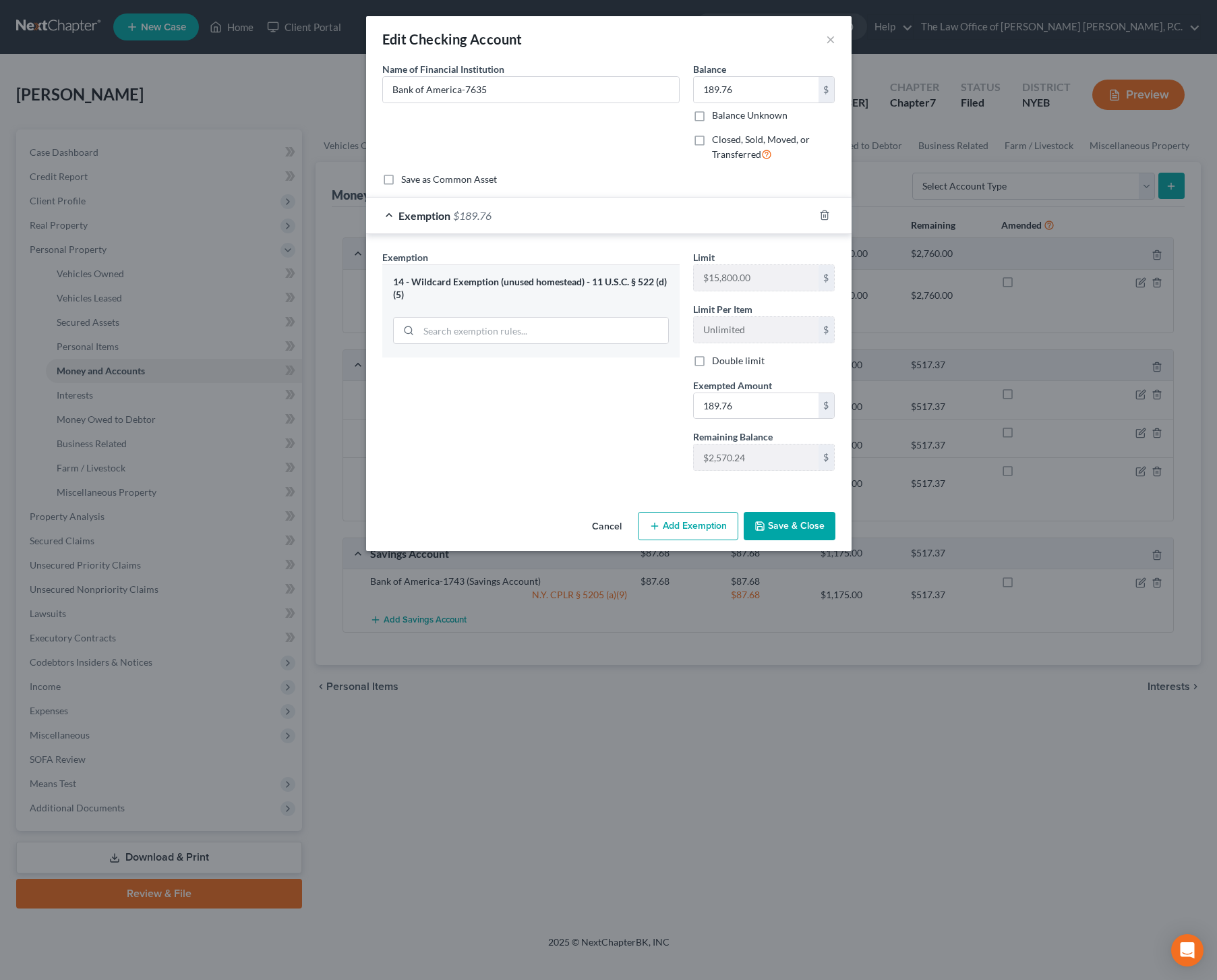
click at [797, 526] on button "Save & Close" at bounding box center [789, 526] width 92 height 29
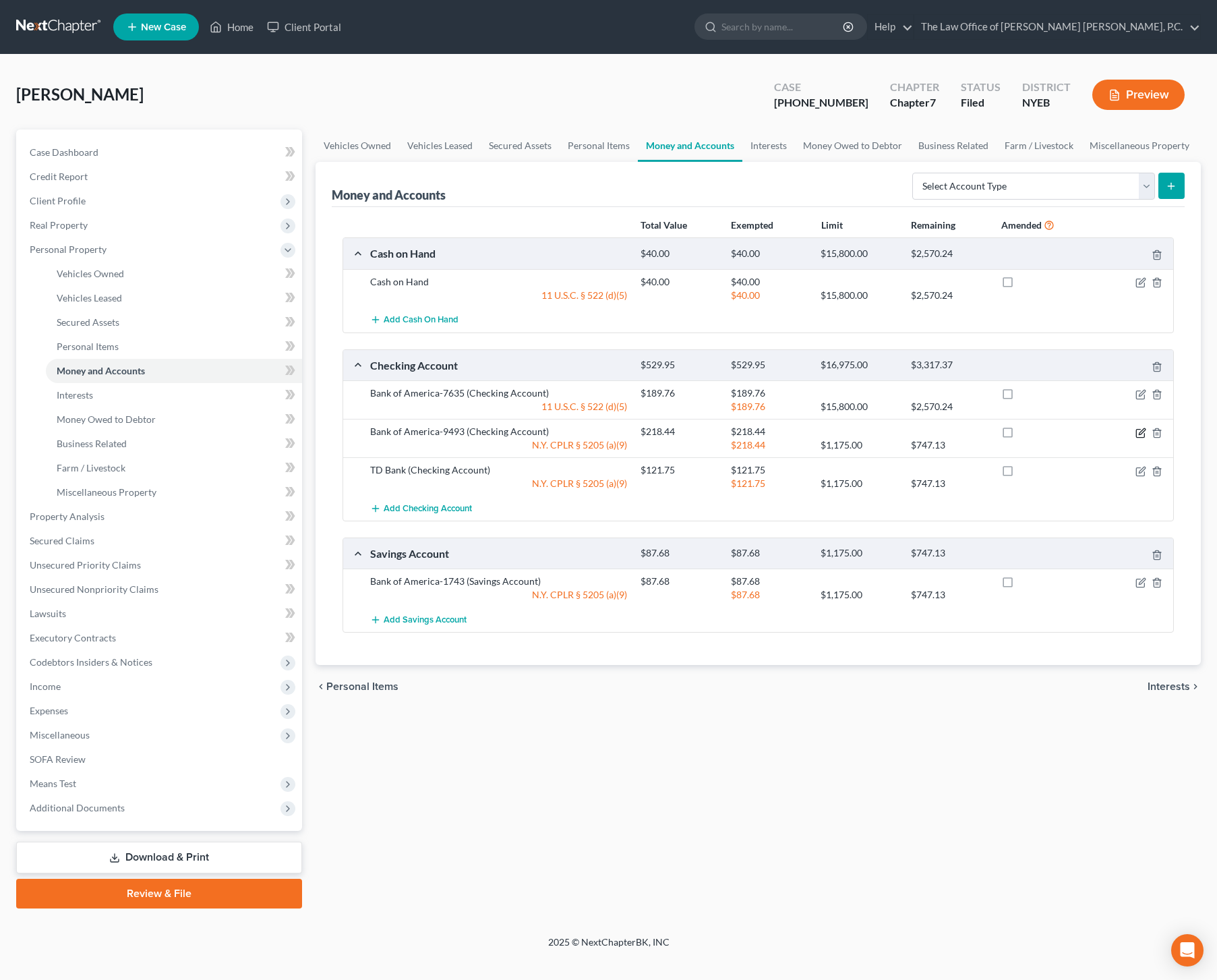
click at [1141, 434] on icon "button" at bounding box center [1141, 433] width 11 height 11
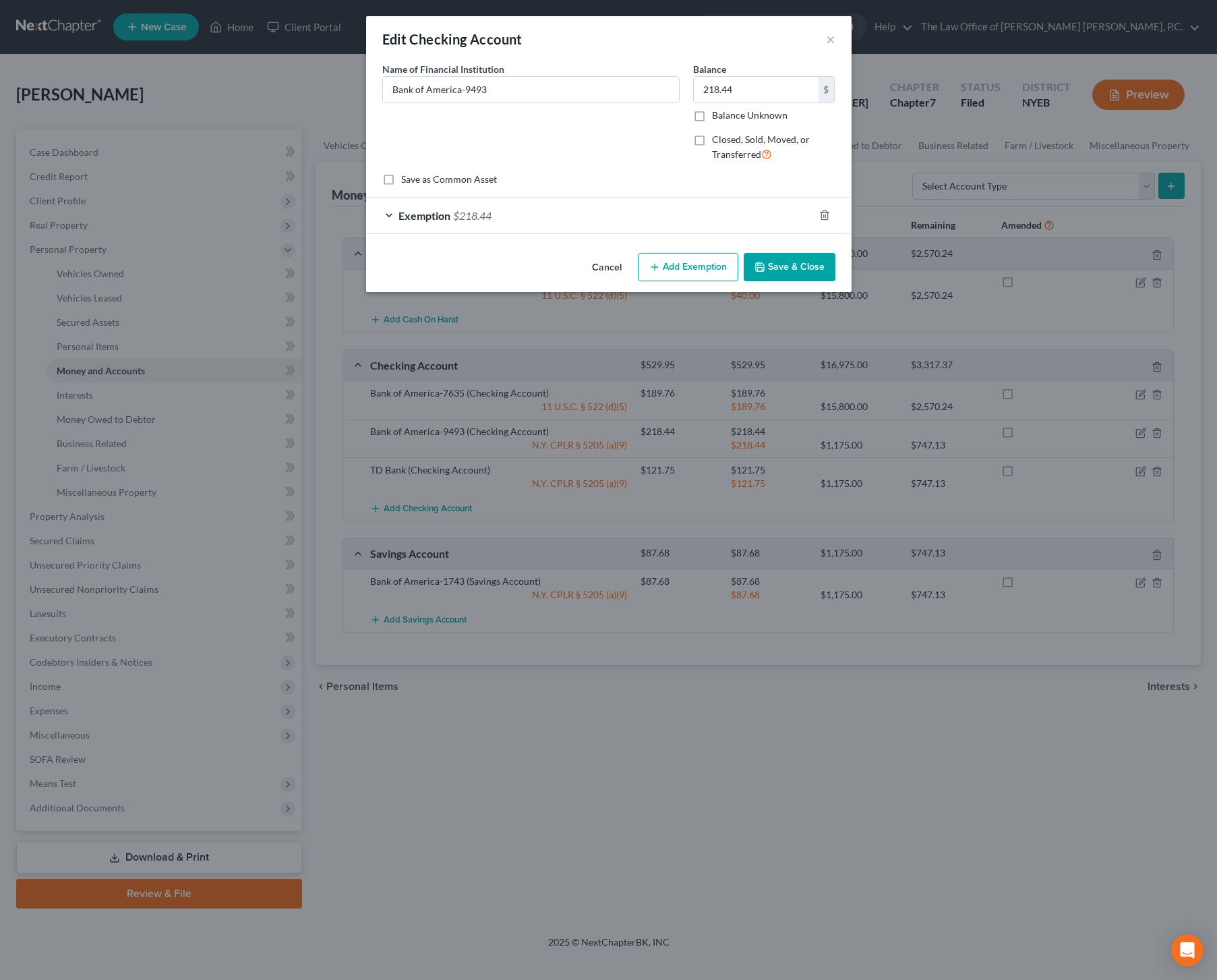
click at [585, 229] on div "Exemption $218.44" at bounding box center [590, 215] width 447 height 36
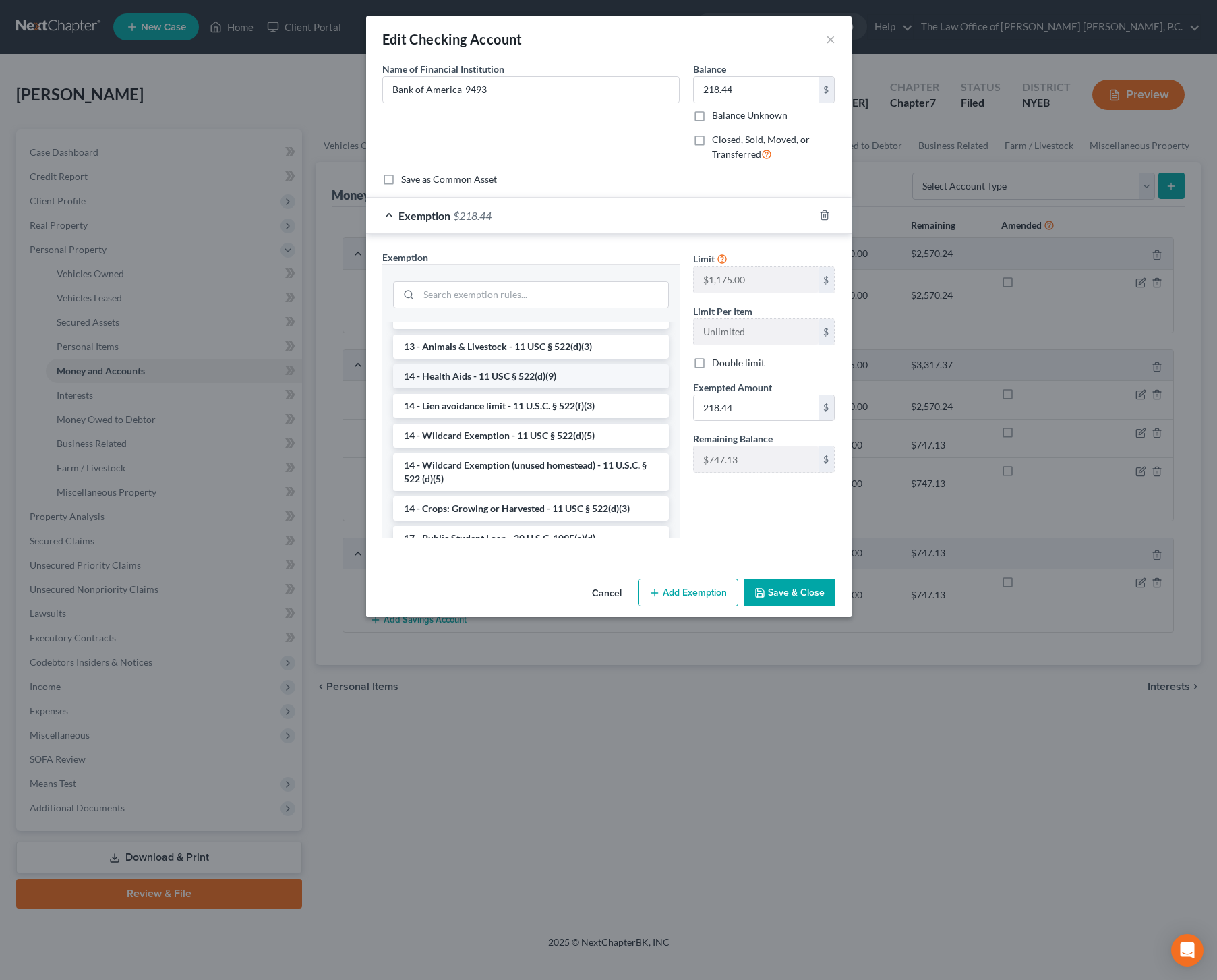
scroll to position [200, 0]
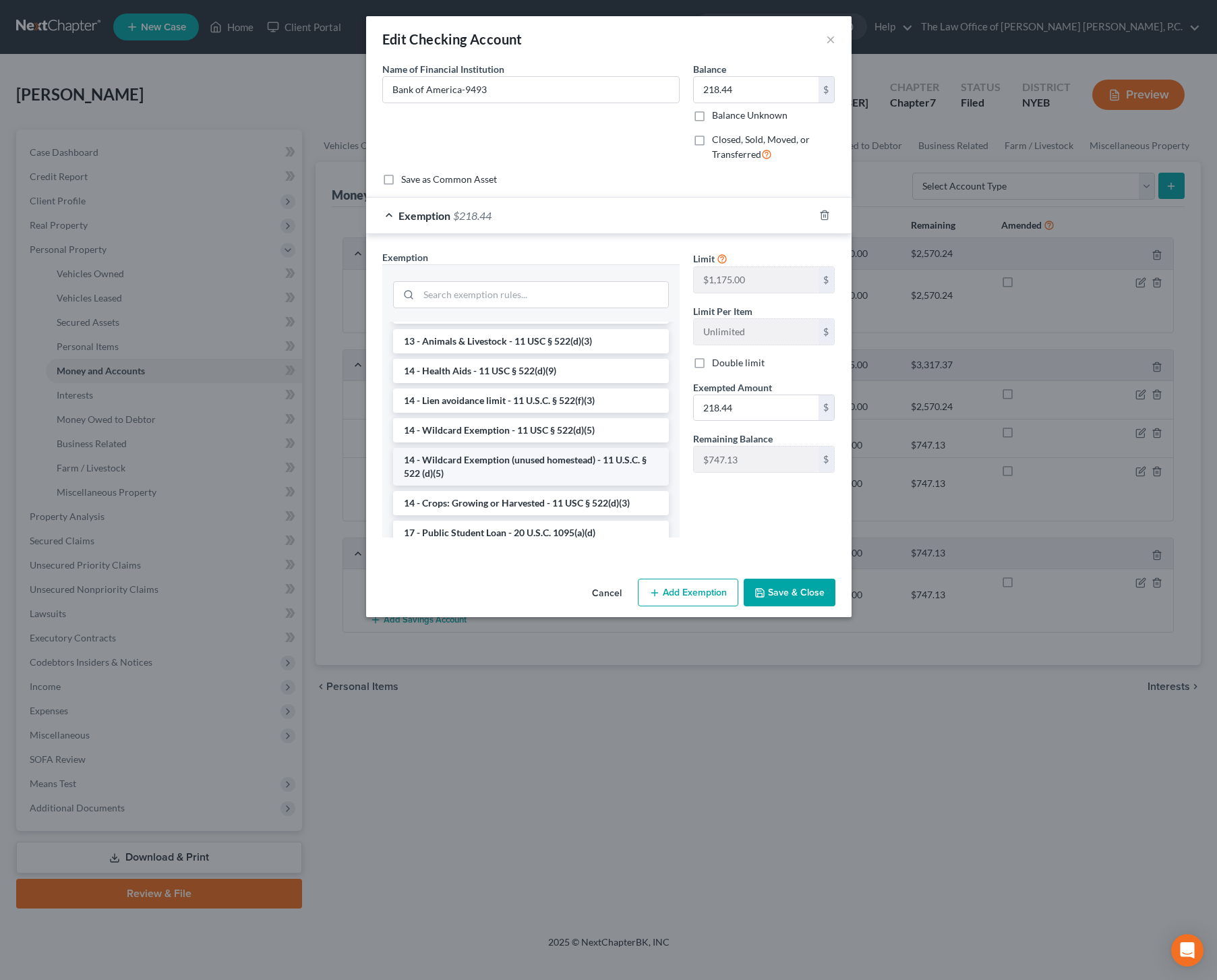
click at [527, 458] on li "14 - Wildcard Exemption (unused homestead) - 11 U.S.C. § 522 (d)(5)" at bounding box center [531, 466] width 276 height 38
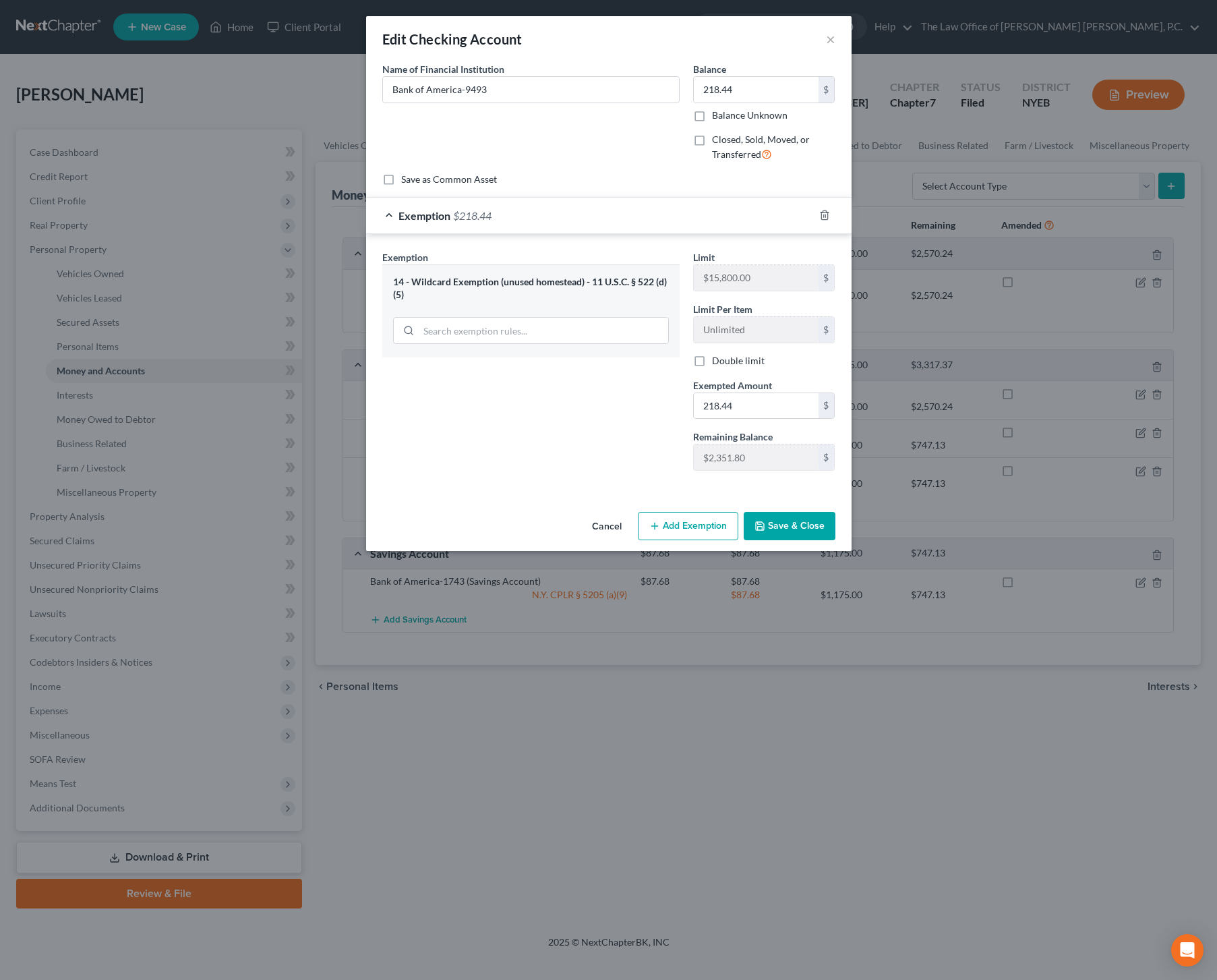
click at [799, 517] on button "Save & Close" at bounding box center [789, 526] width 92 height 29
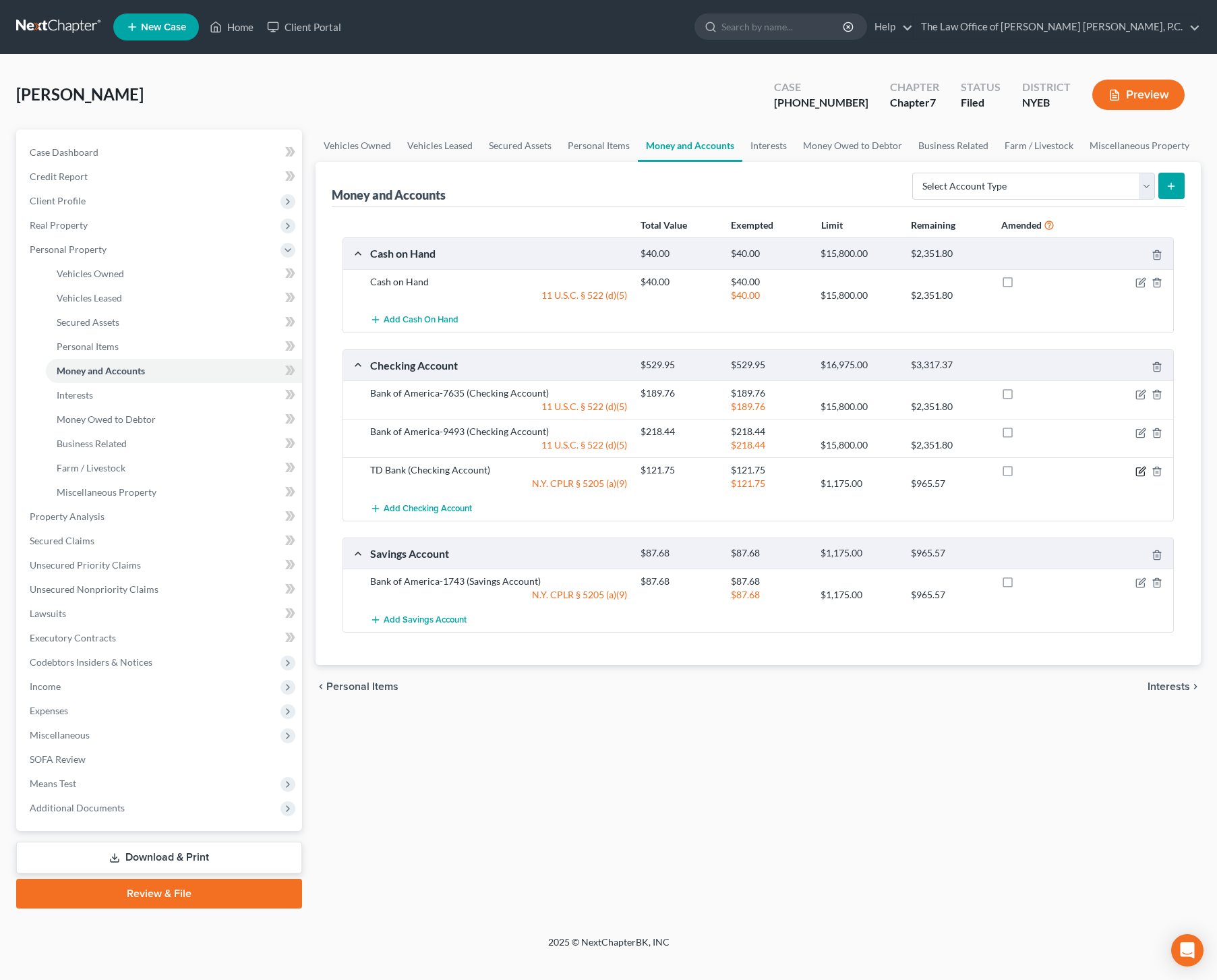
click at [1145, 470] on icon "button" at bounding box center [1141, 471] width 11 height 11
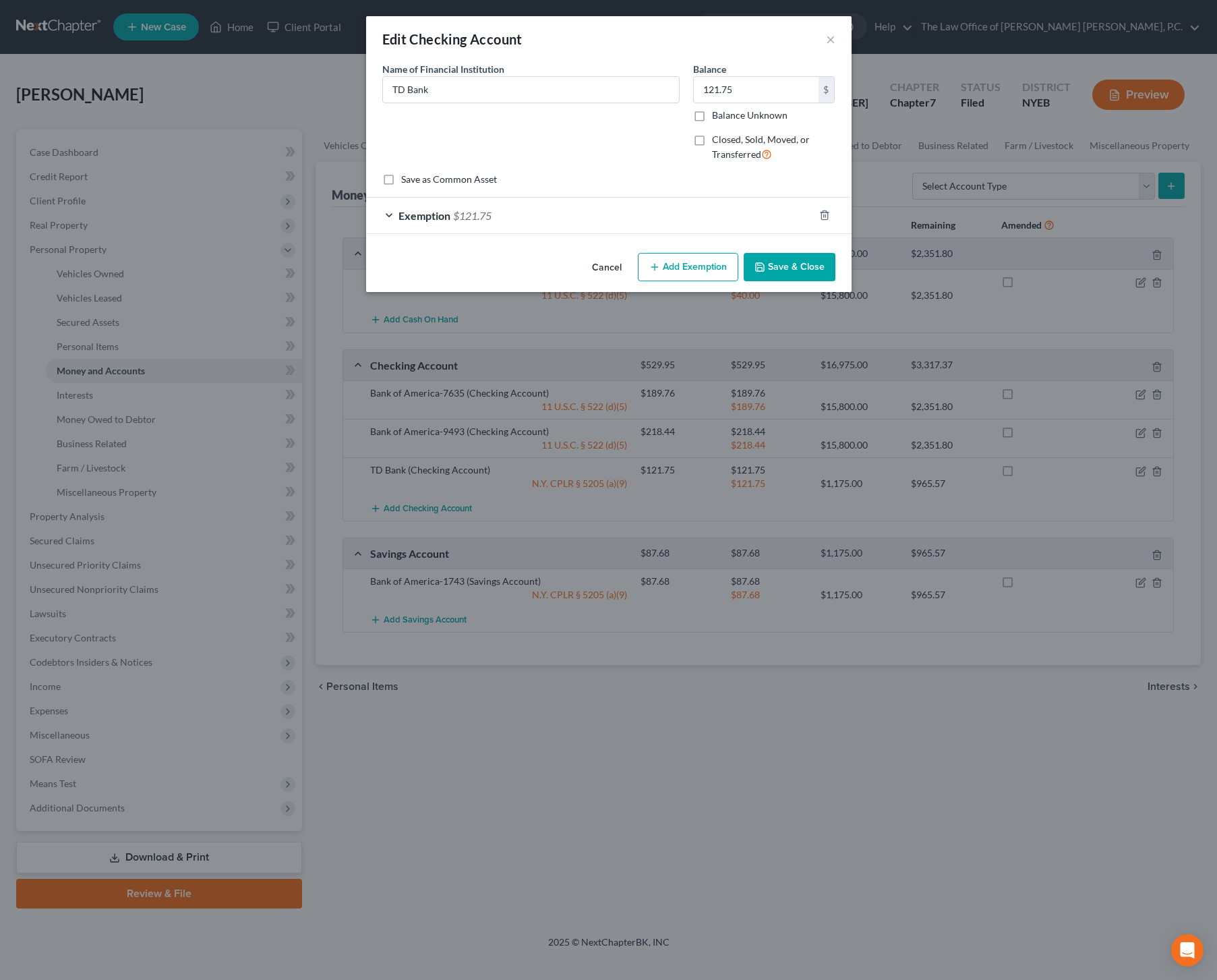
click at [513, 217] on div "Exemption $121.75" at bounding box center [590, 215] width 447 height 36
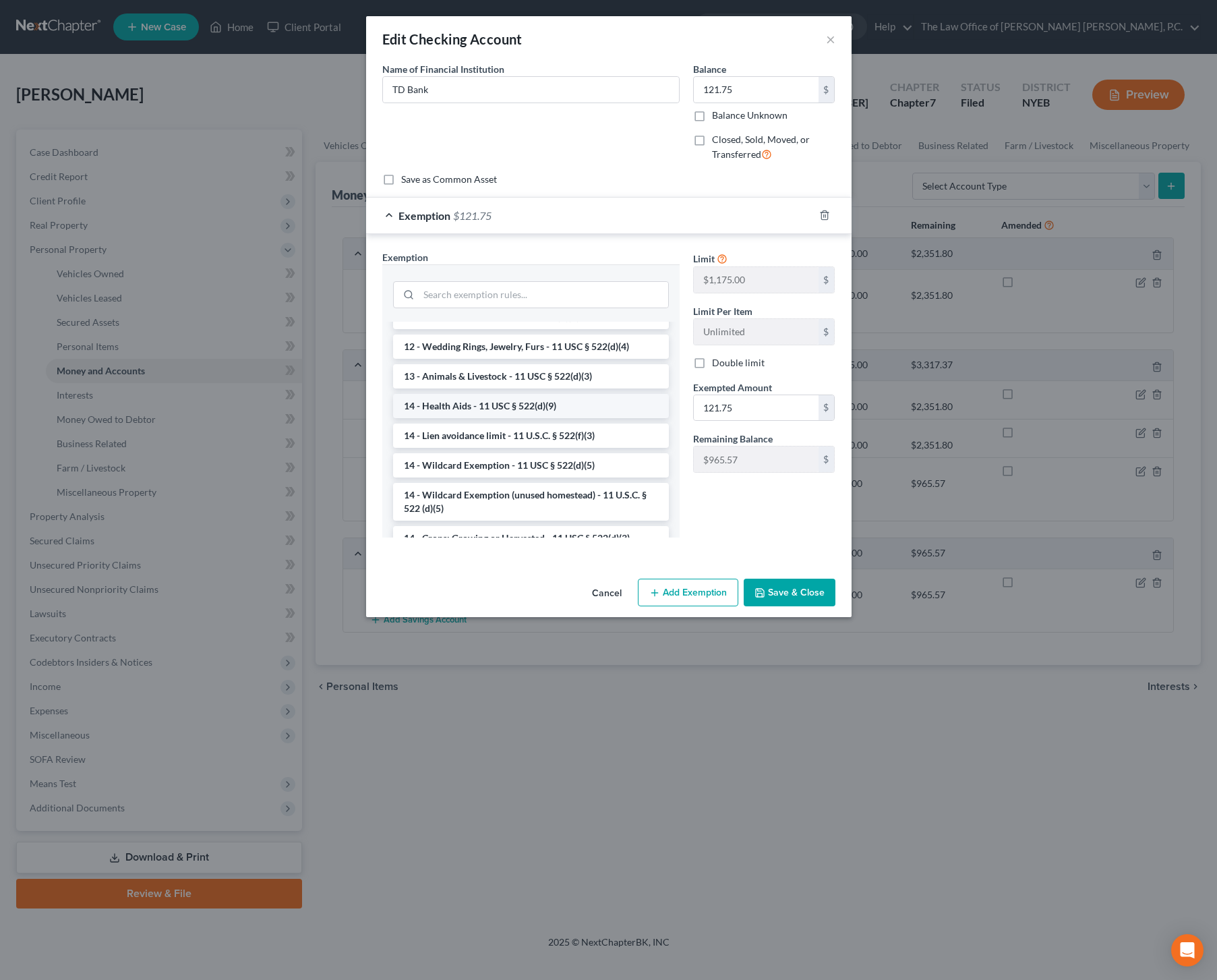
scroll to position [170, 0]
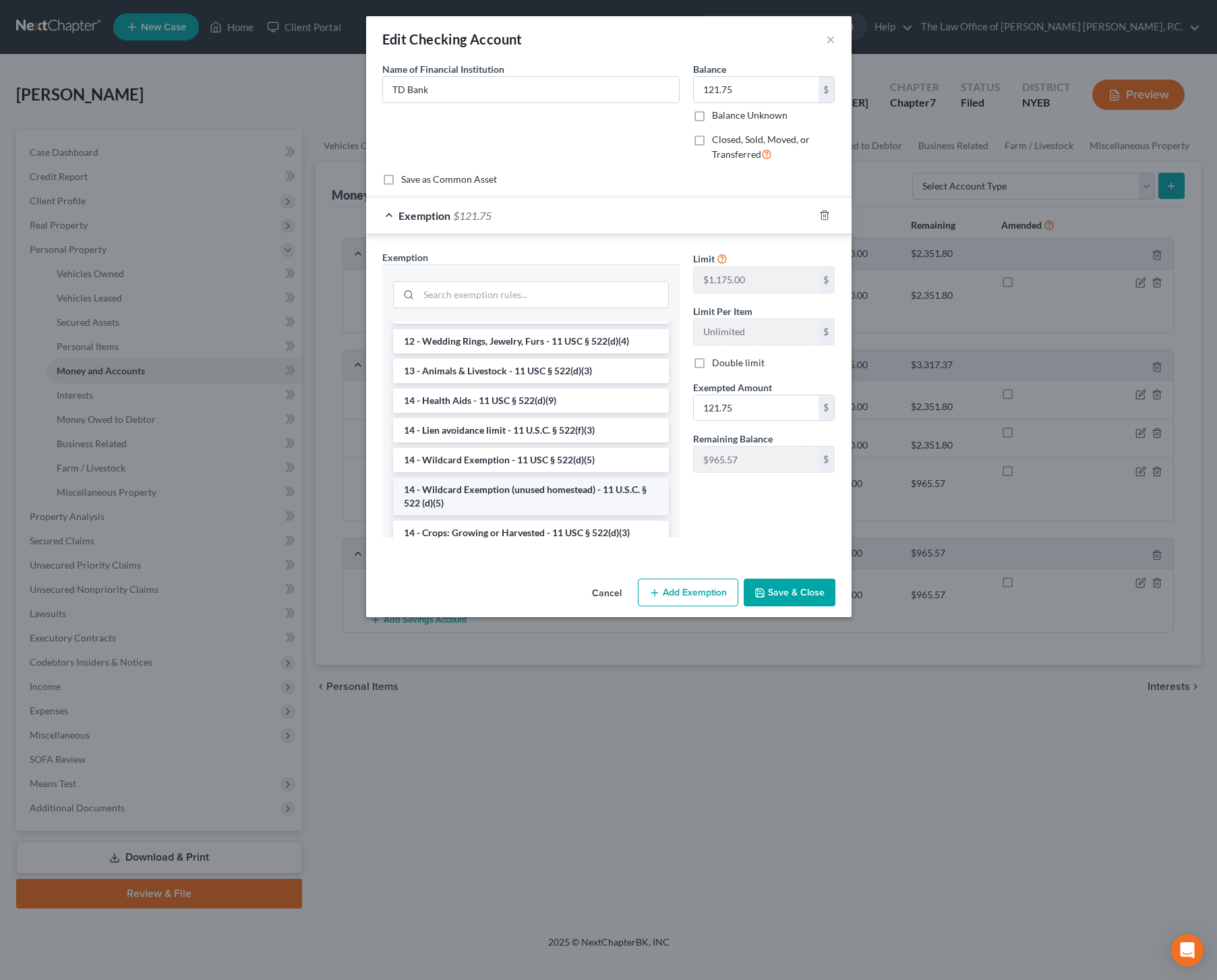
click at [511, 492] on li "14 - Wildcard Exemption (unused homestead) - 11 U.S.C. § 522 (d)(5)" at bounding box center [531, 496] width 276 height 38
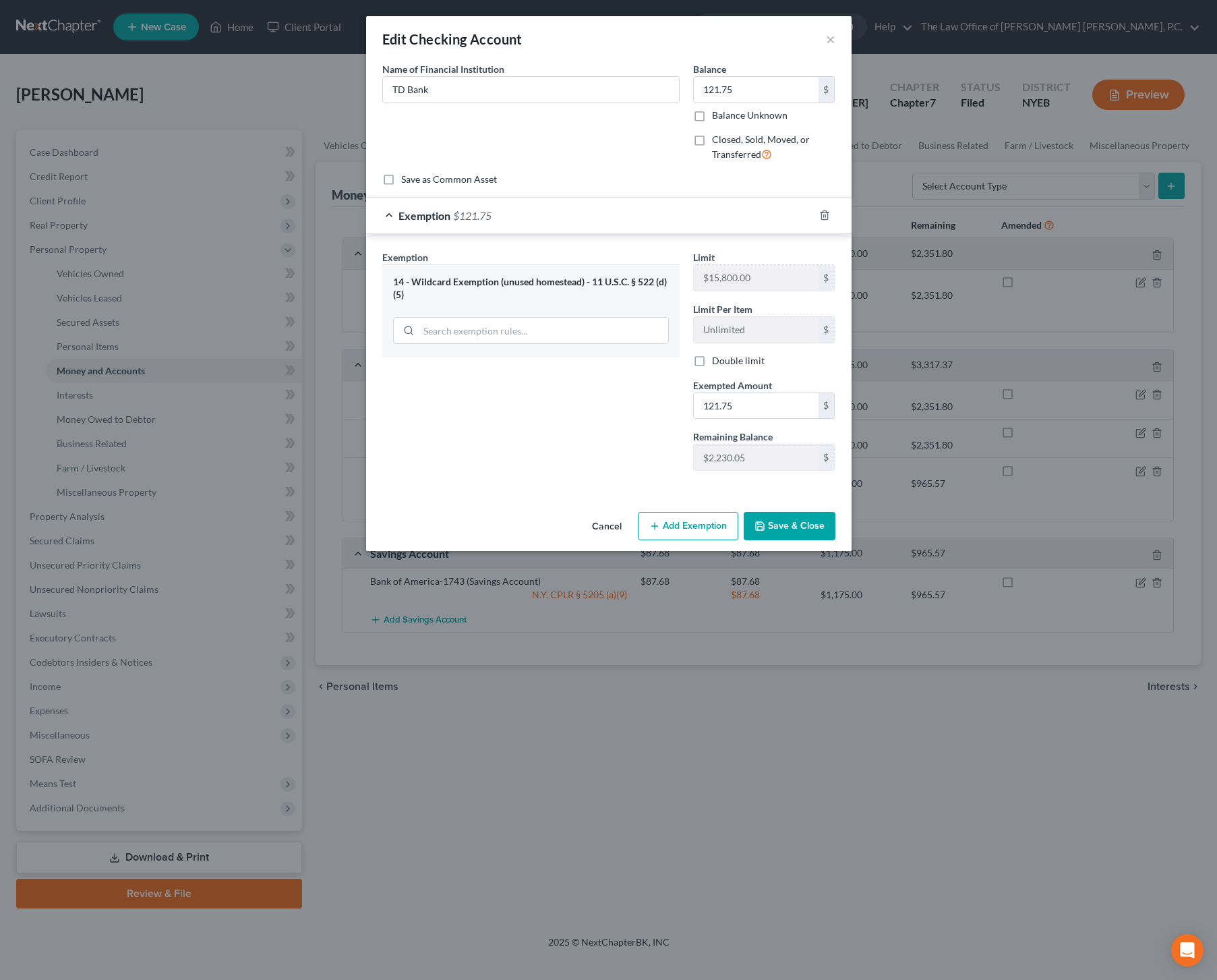
click at [782, 525] on button "Save & Close" at bounding box center [789, 526] width 92 height 29
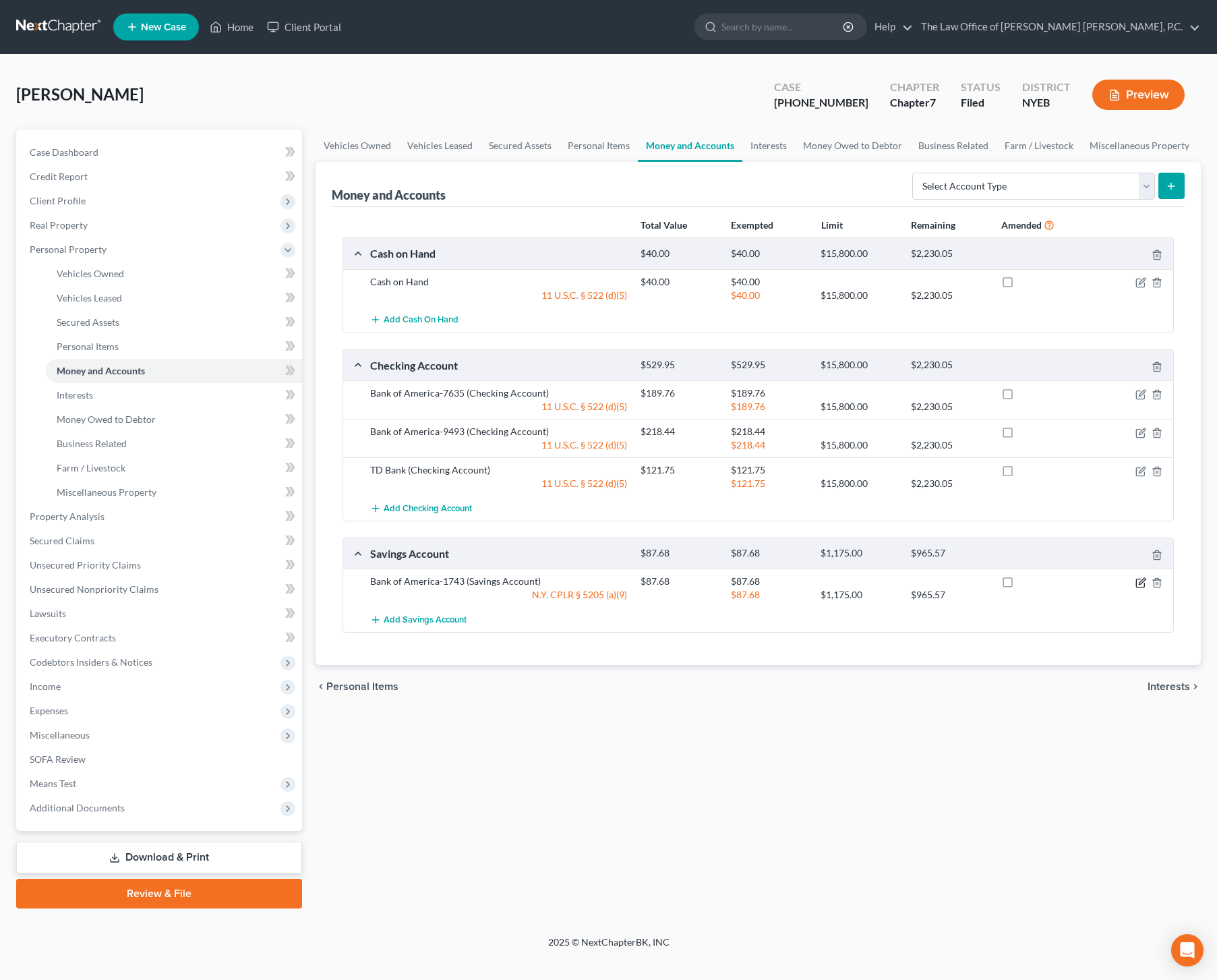
click at [1141, 584] on icon "button" at bounding box center [1141, 582] width 11 height 11
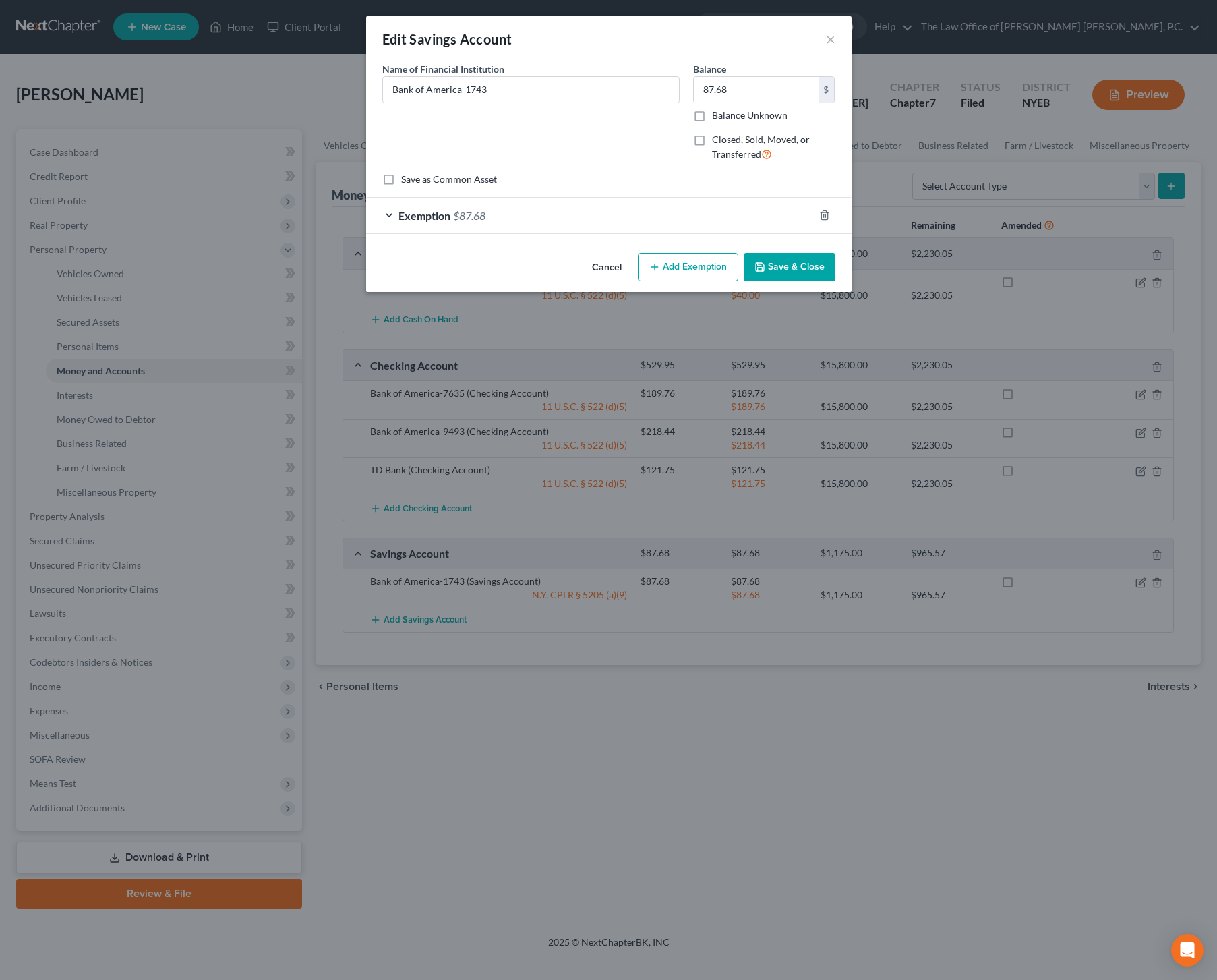
click at [494, 222] on div "Exemption $87.68" at bounding box center [590, 215] width 447 height 36
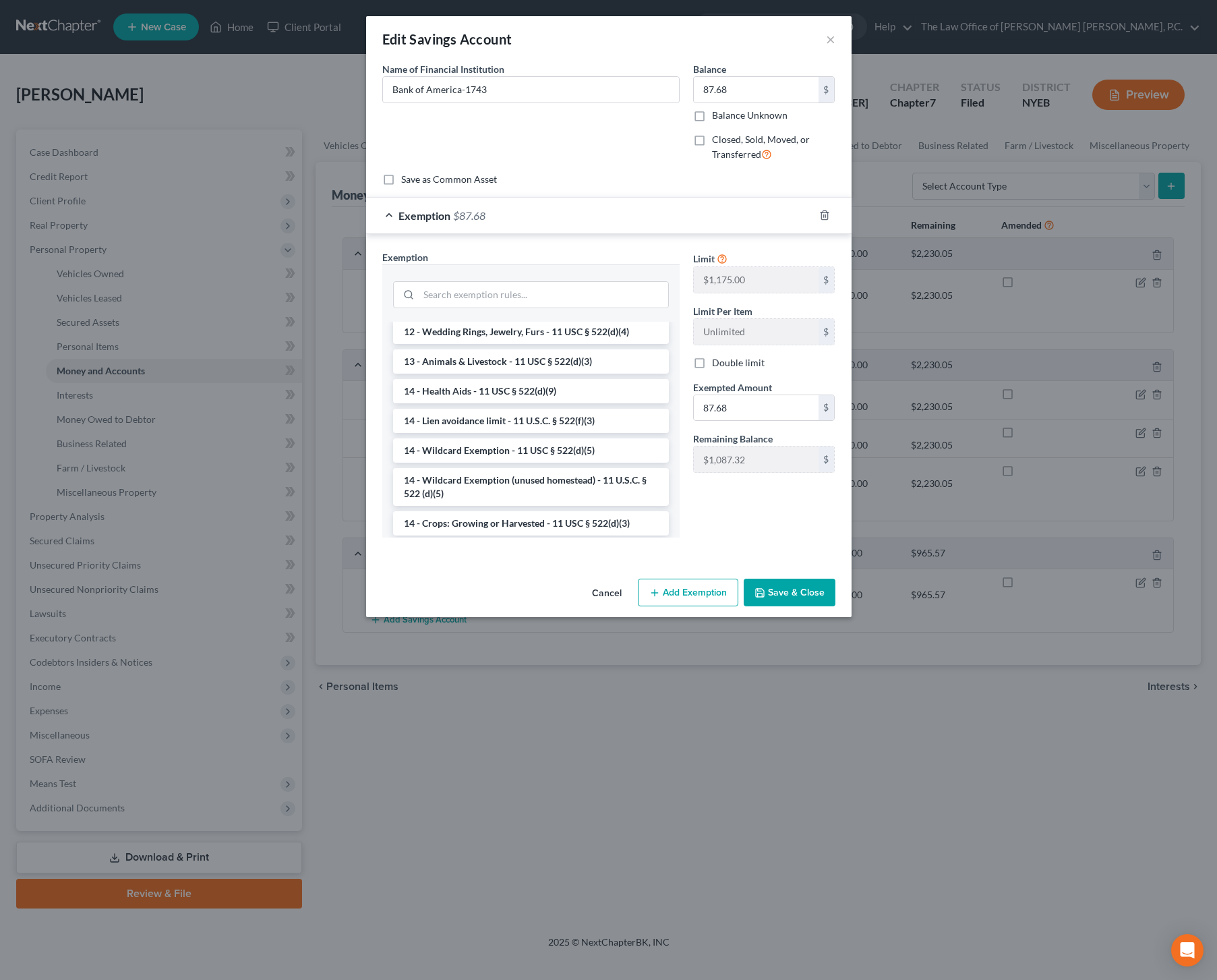
scroll to position [245, 0]
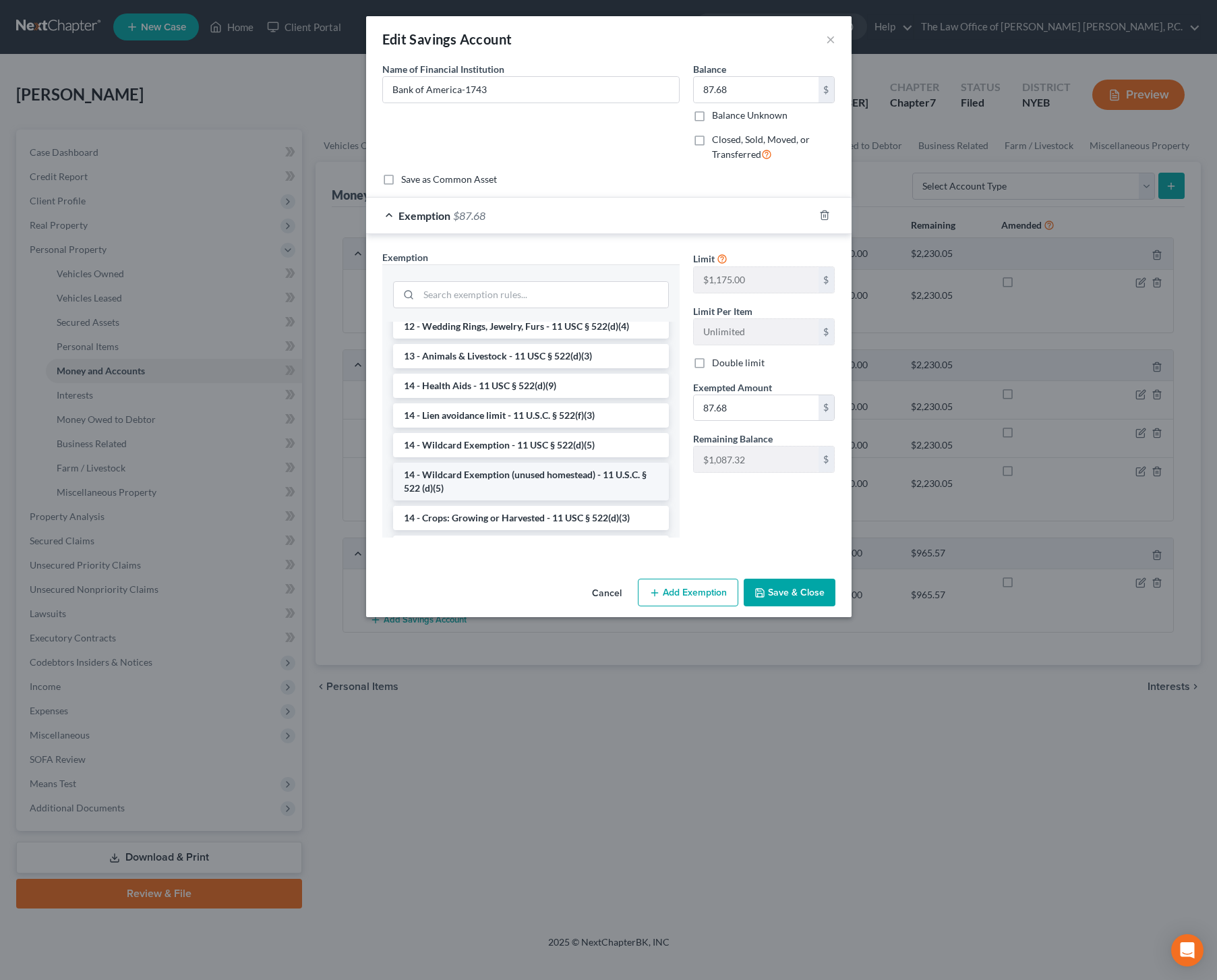
click at [521, 485] on li "14 - Wildcard Exemption (unused homestead) - 11 U.S.C. § 522 (d)(5)" at bounding box center [531, 481] width 276 height 38
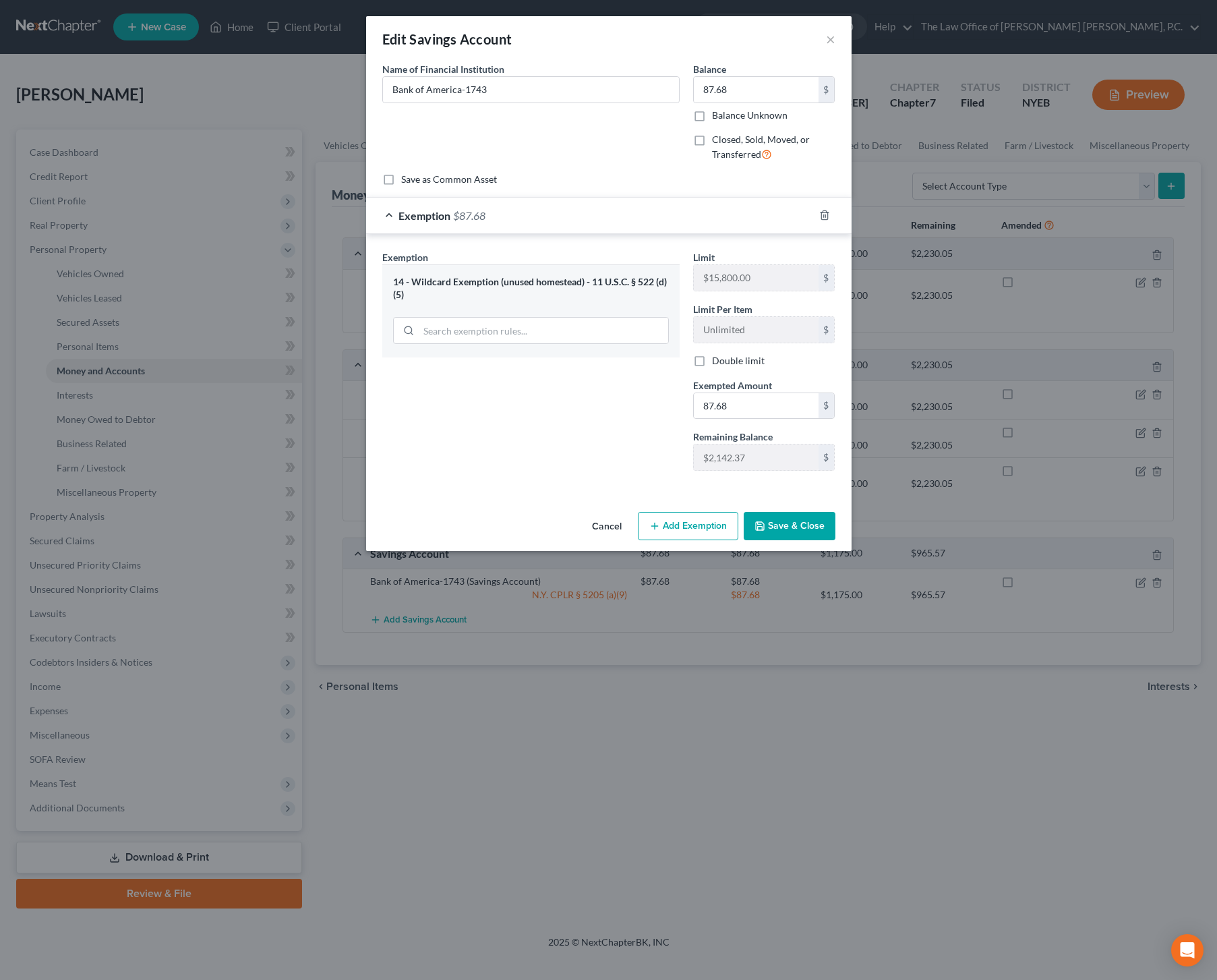
click at [780, 530] on button "Save & Close" at bounding box center [789, 526] width 92 height 29
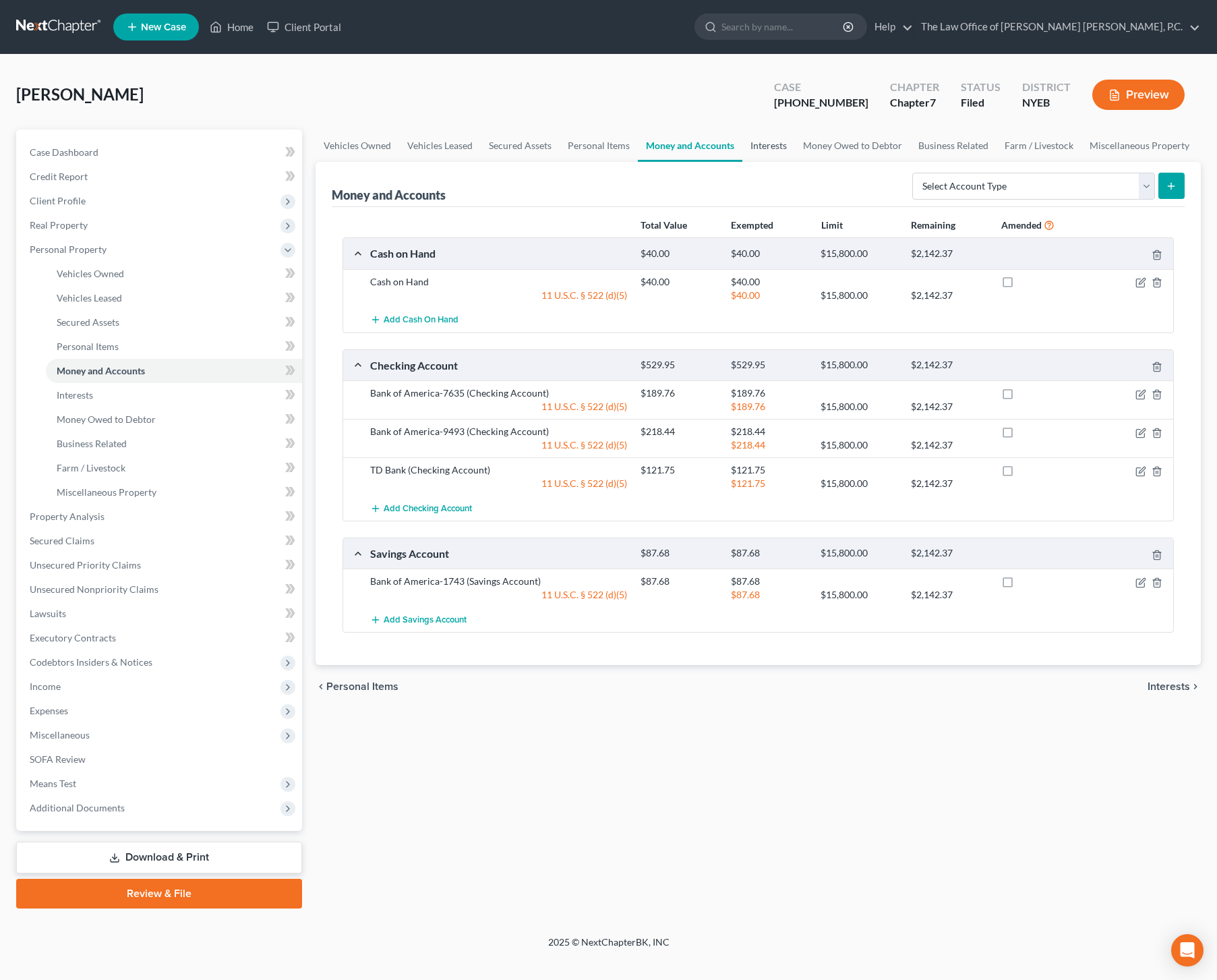
click at [776, 145] on link "Interests" at bounding box center [769, 145] width 53 height 32
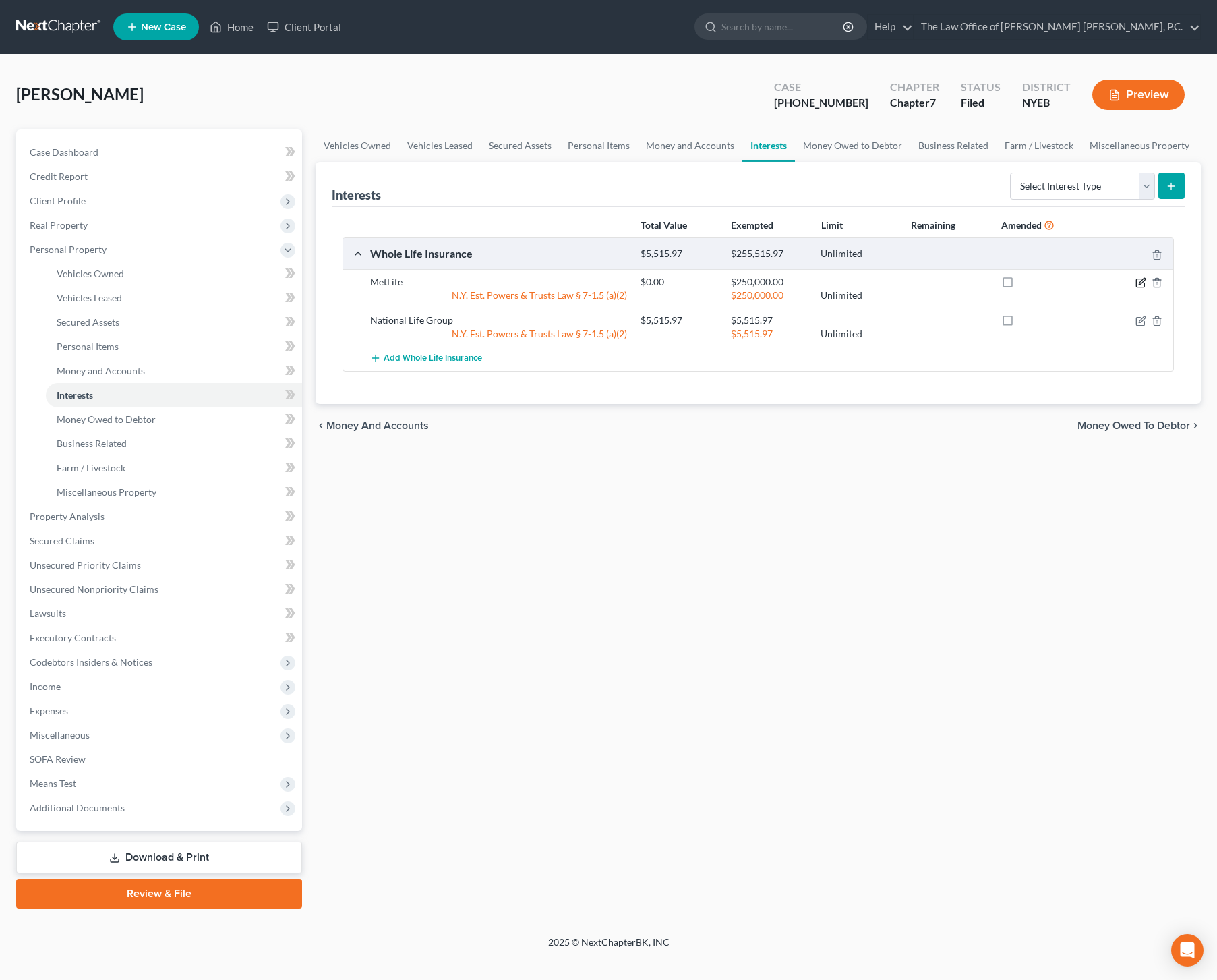
click at [1139, 283] on icon "button" at bounding box center [1141, 282] width 11 height 11
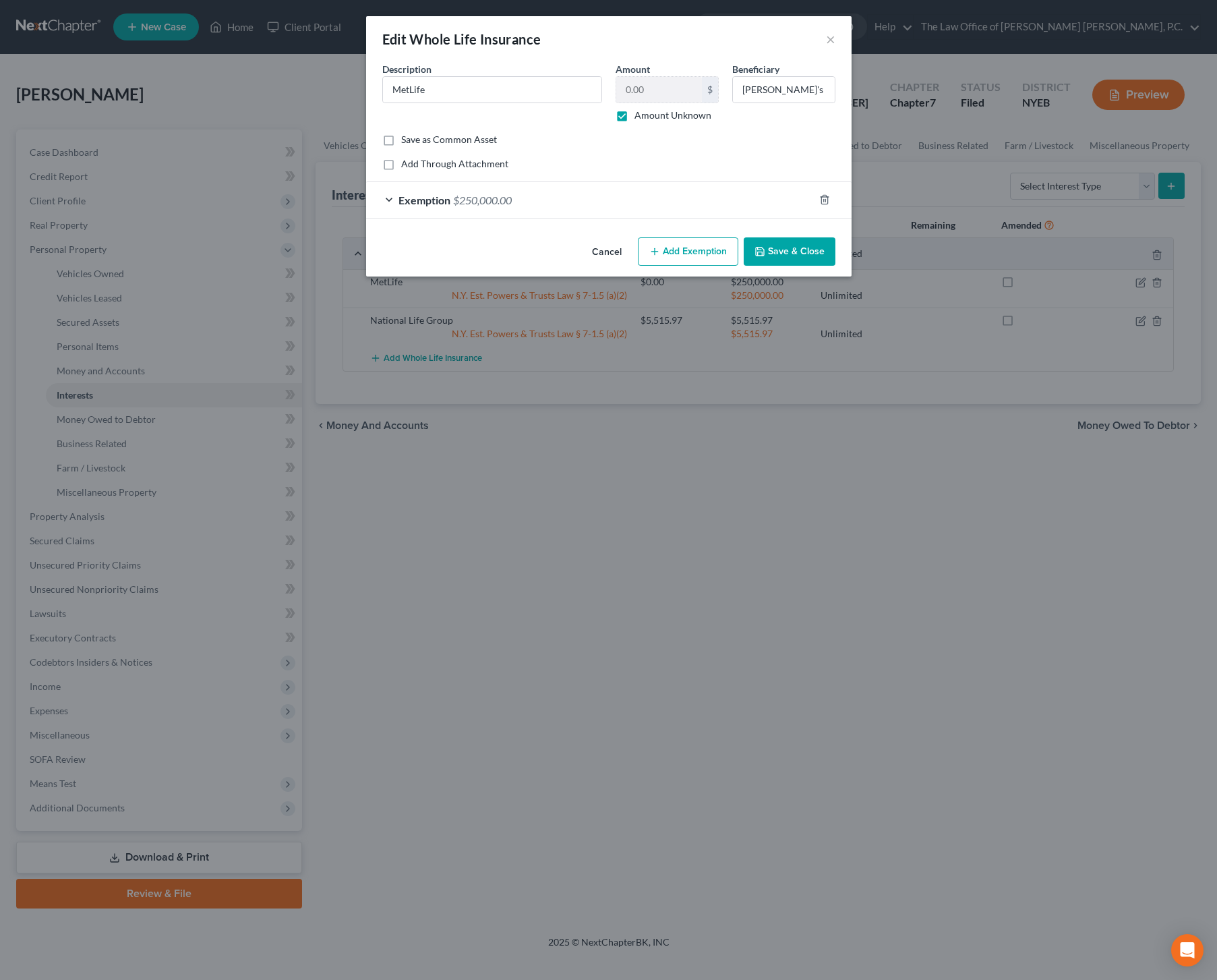
click at [591, 201] on div "Exemption $250,000.00" at bounding box center [590, 200] width 447 height 36
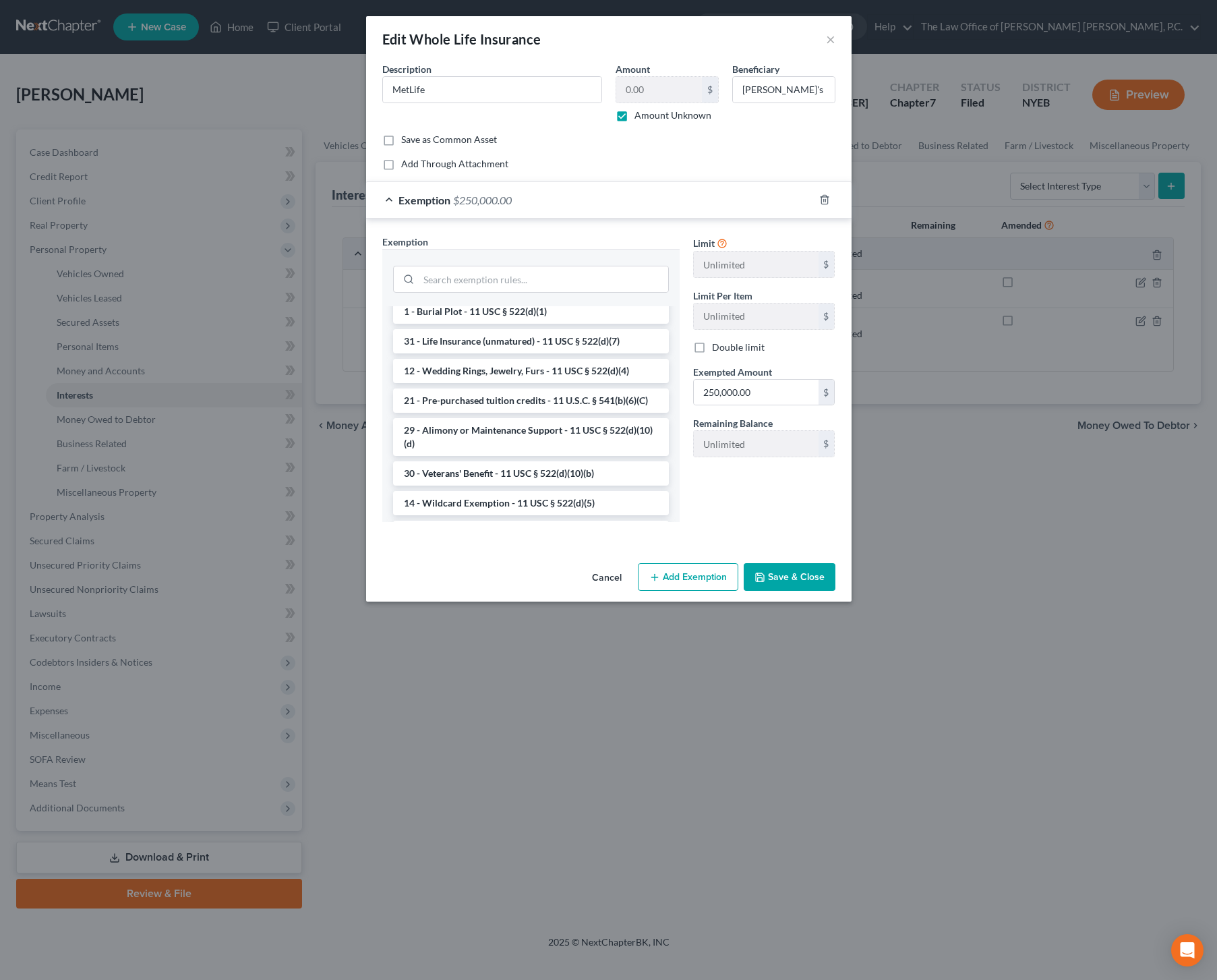
scroll to position [302, 0]
click at [558, 355] on li "31 - Life Insurance (unmatured) - 11 USC § 522(d)(7)" at bounding box center [531, 343] width 276 height 24
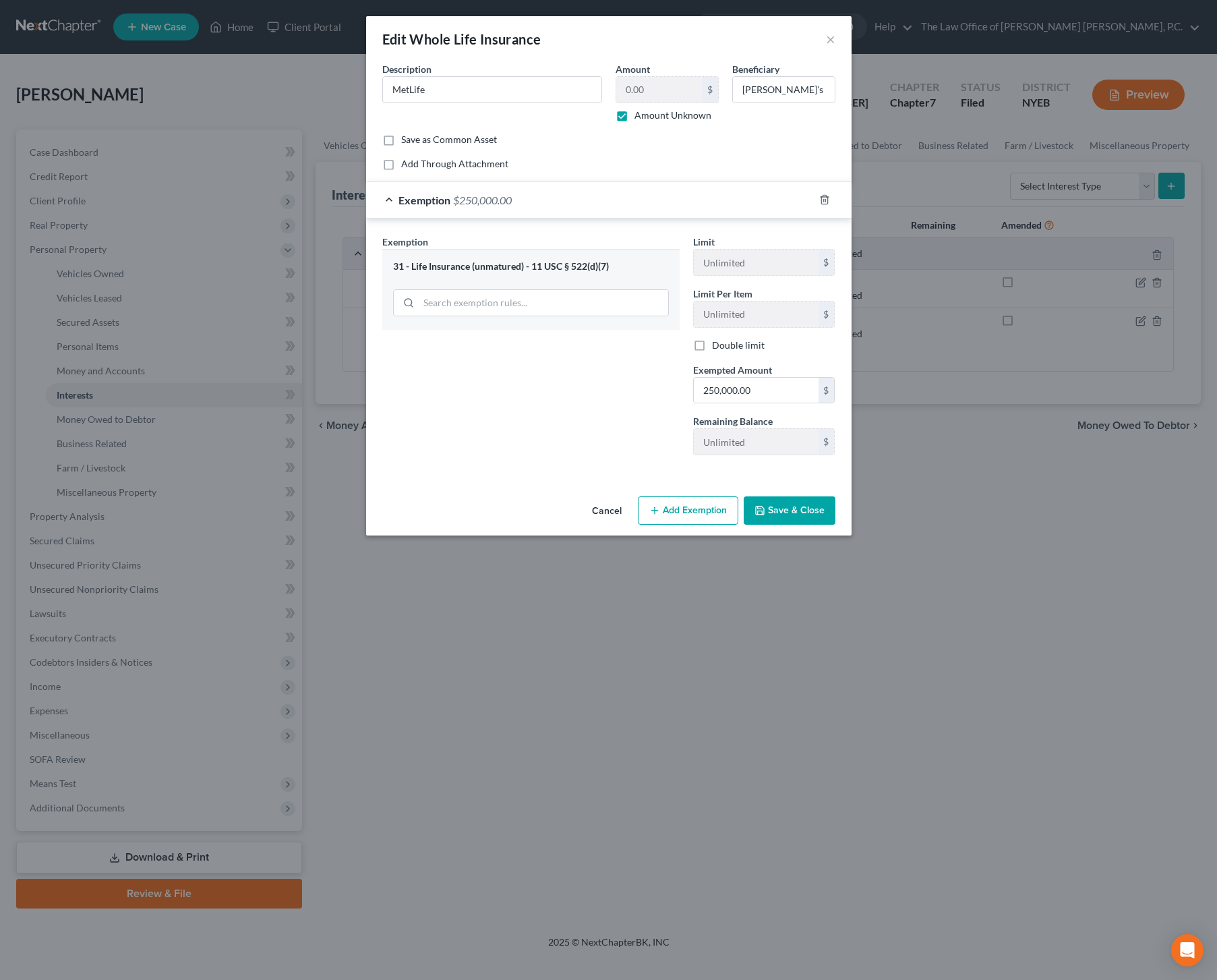
click at [799, 515] on button "Save & Close" at bounding box center [789, 511] width 92 height 29
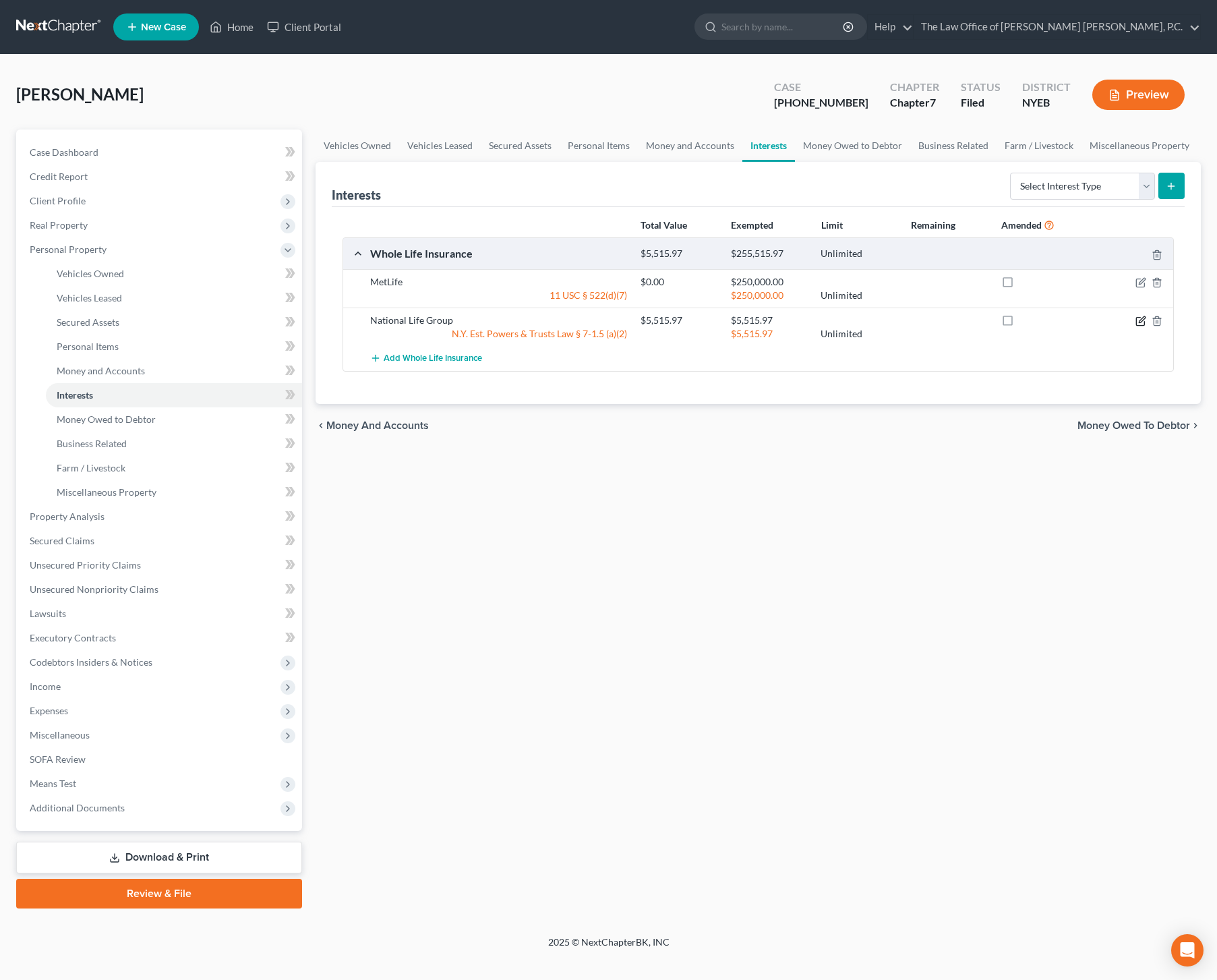
click at [1140, 321] on icon "button" at bounding box center [1142, 319] width 6 height 6
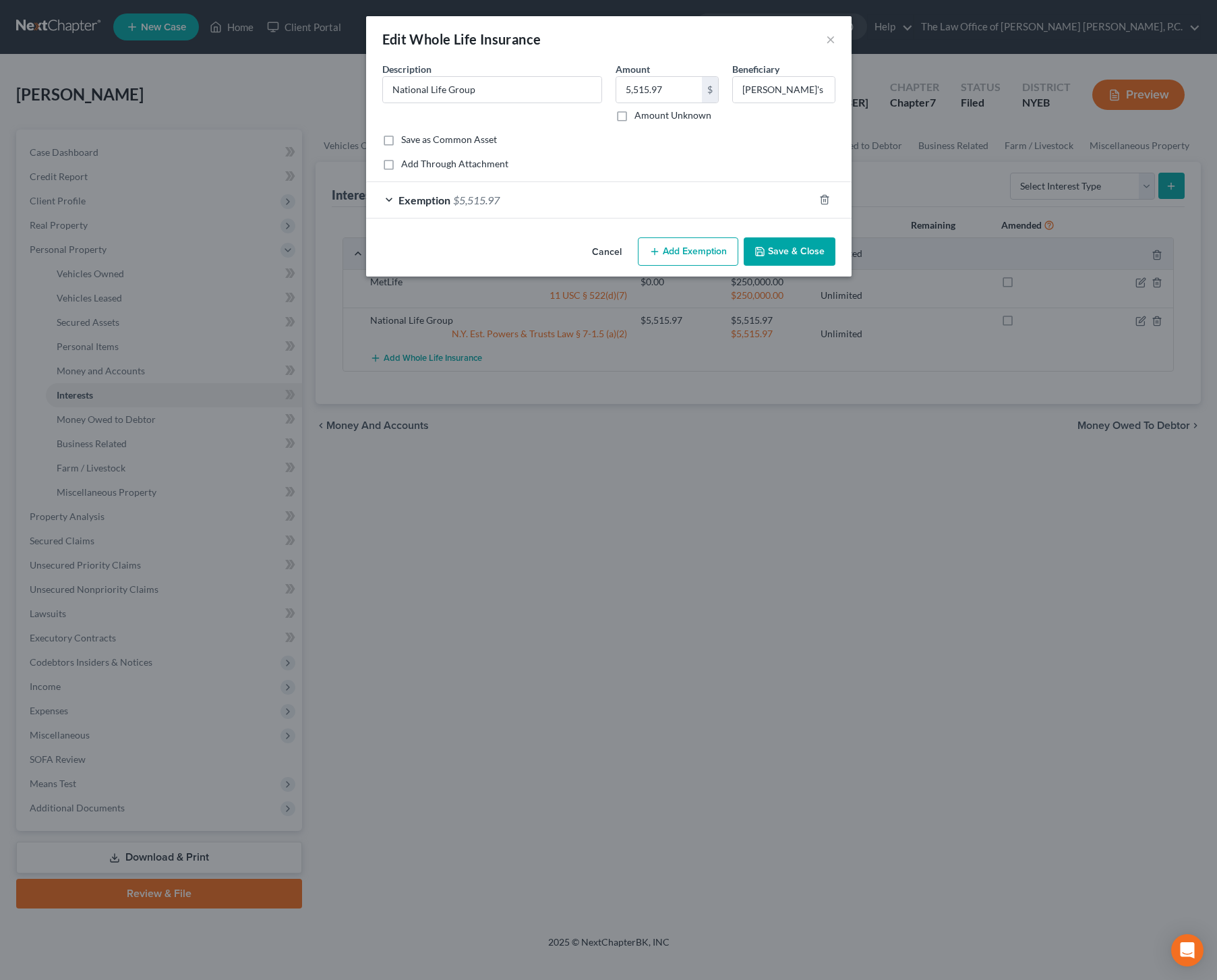
click at [581, 205] on div "Exemption $5,515.97" at bounding box center [590, 200] width 447 height 36
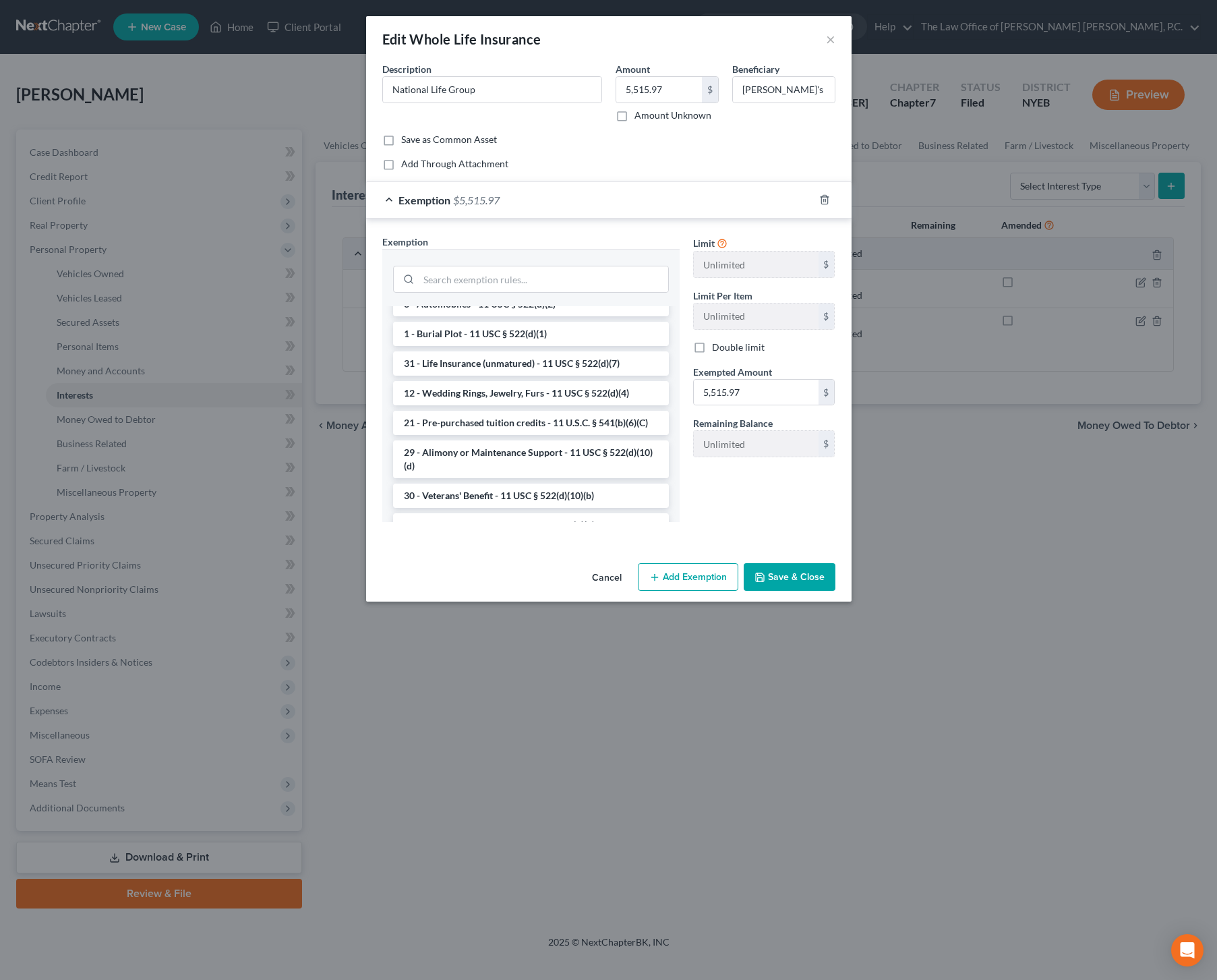
scroll to position [292, 0]
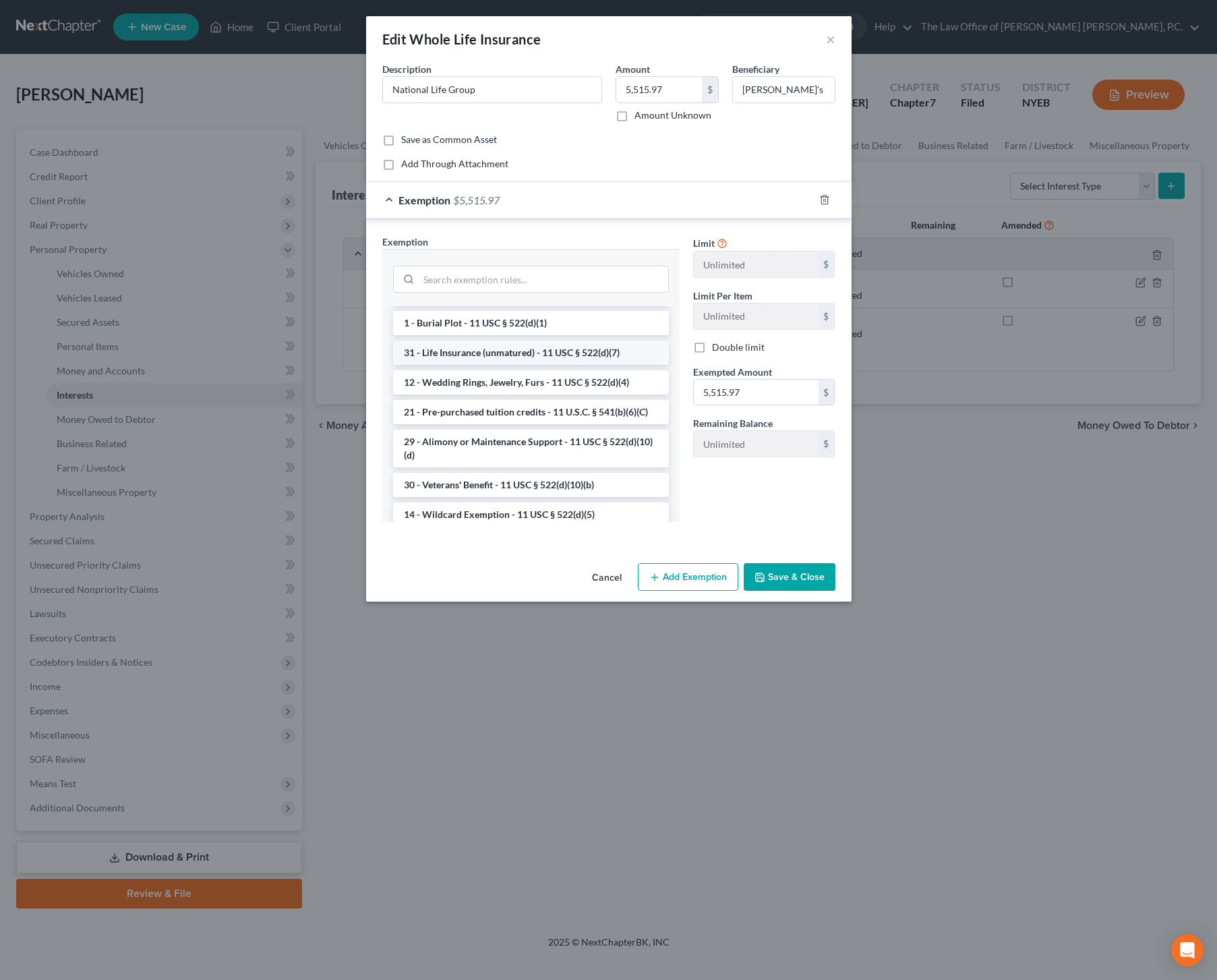
click at [509, 365] on li "31 - Life Insurance (unmatured) - 11 USC § 522(d)(7)" at bounding box center [531, 353] width 276 height 24
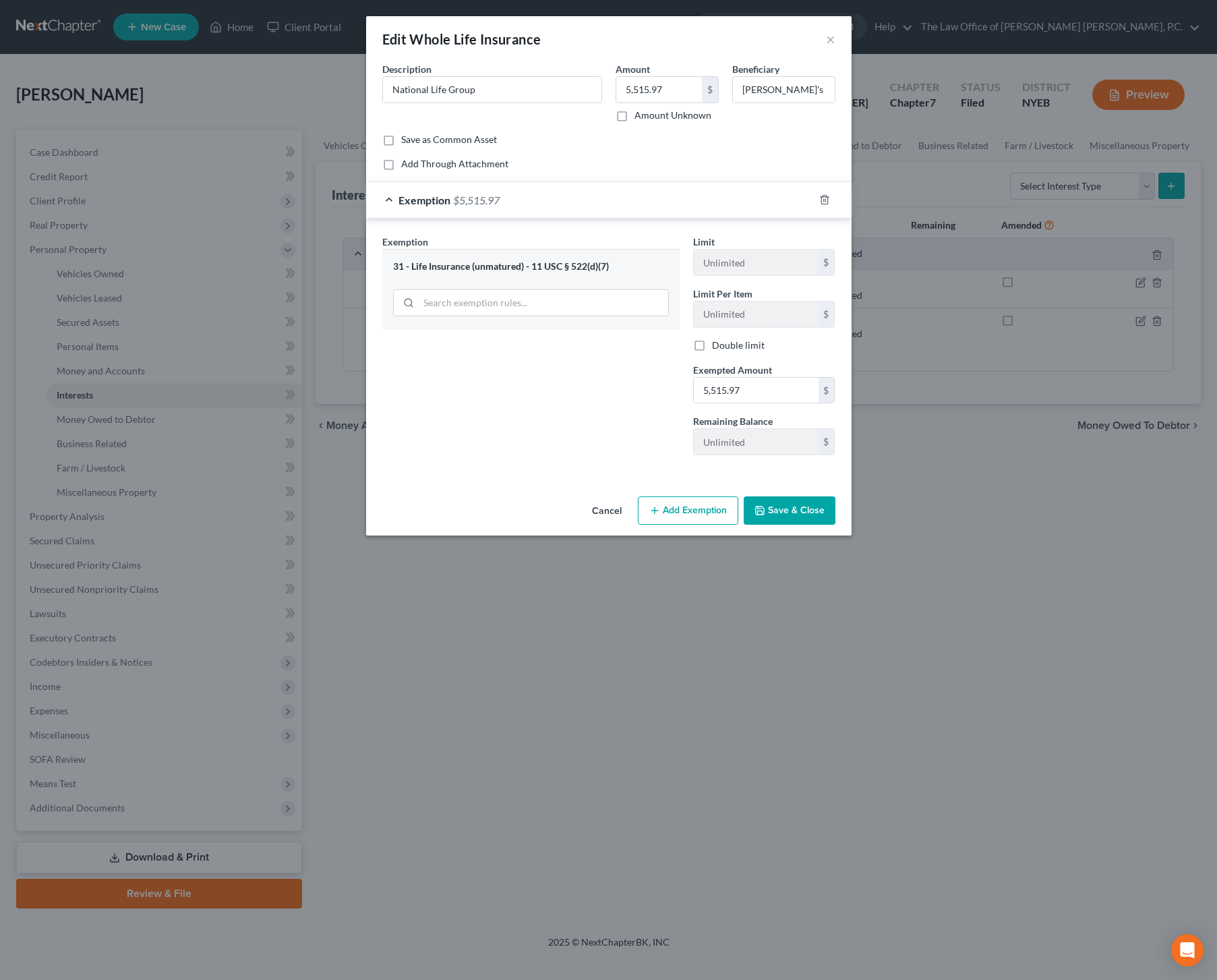
click at [775, 514] on button "Save & Close" at bounding box center [789, 511] width 92 height 29
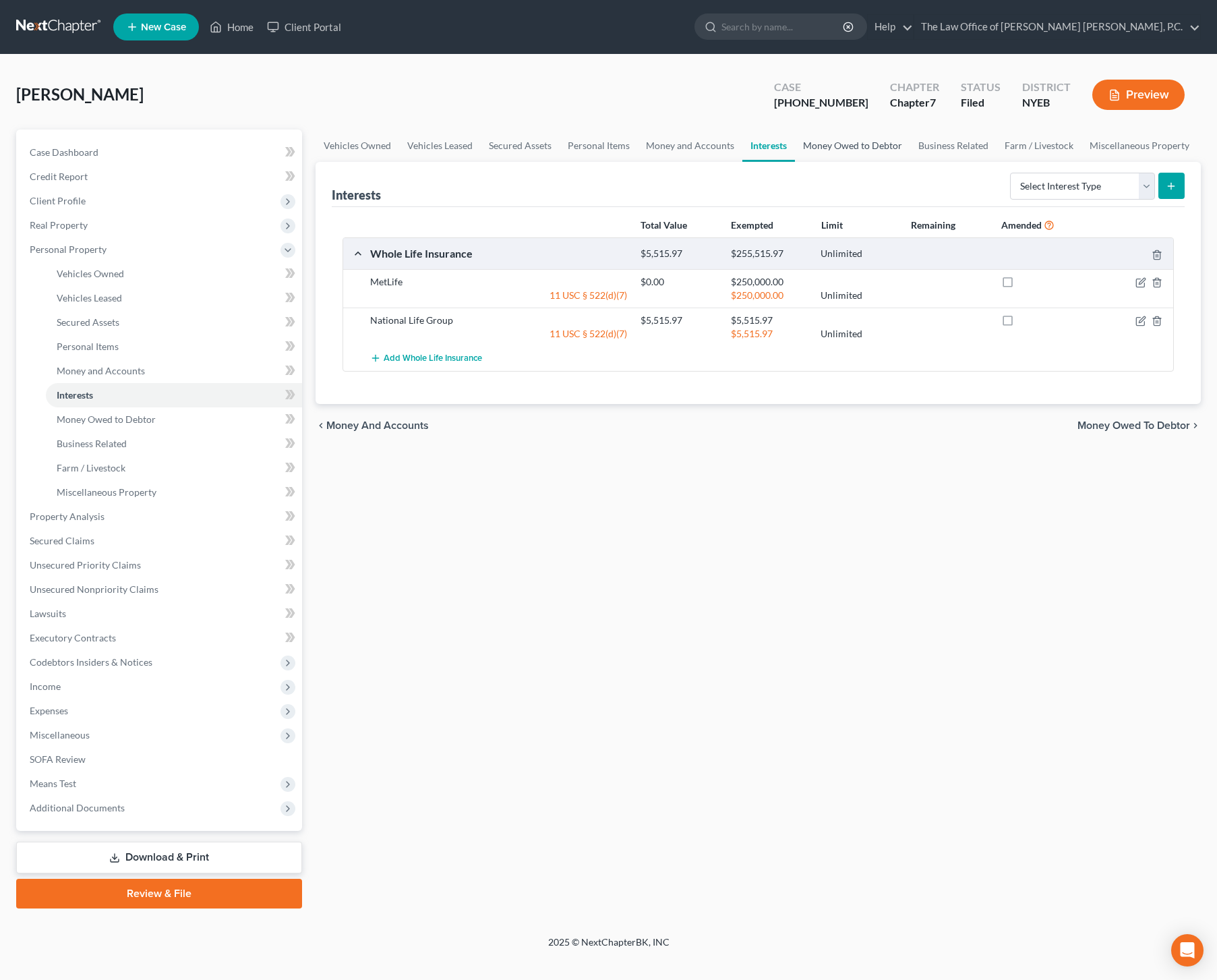
click at [873, 152] on link "Money Owed to Debtor" at bounding box center [853, 145] width 115 height 32
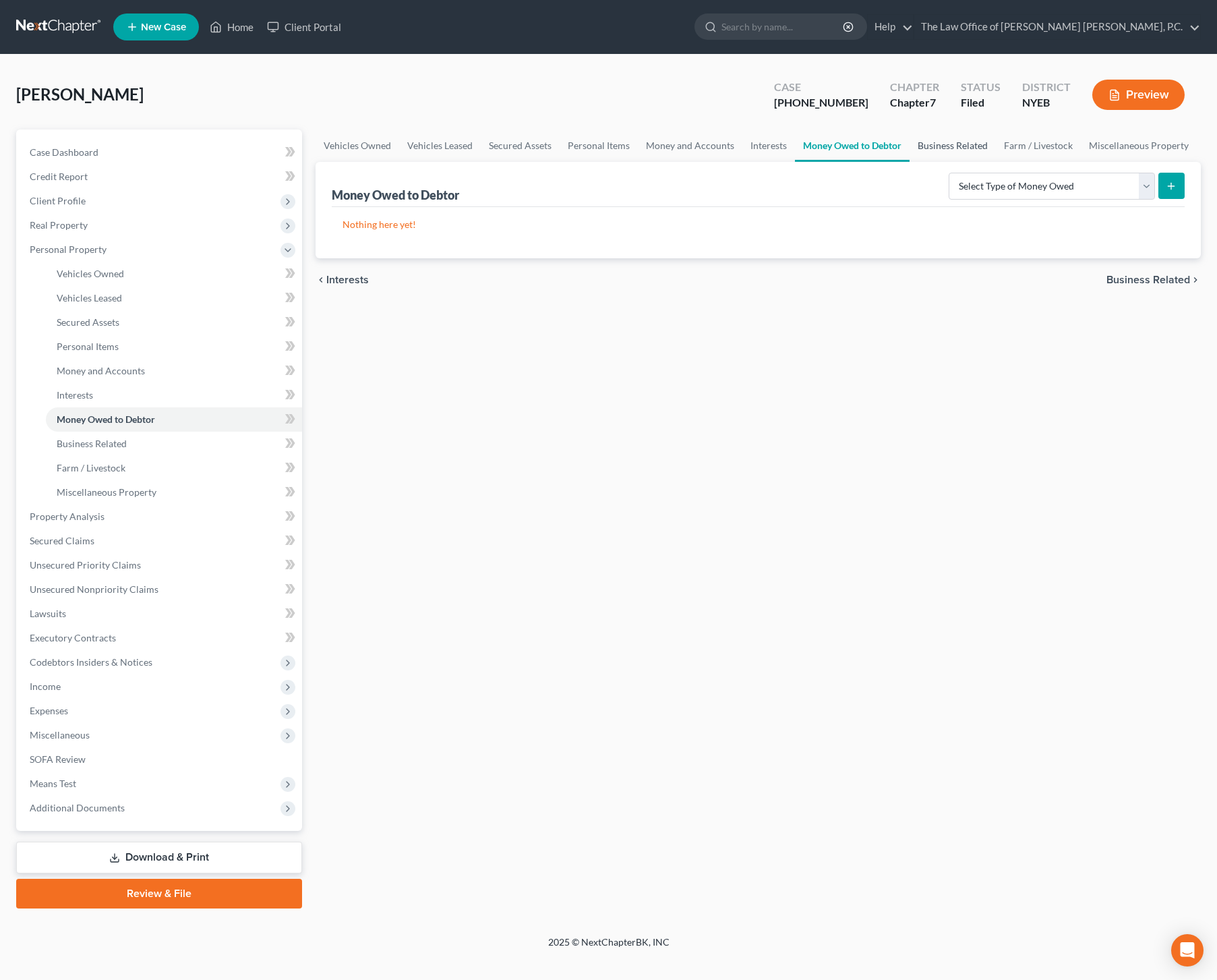
click at [970, 148] on link "Business Related" at bounding box center [953, 145] width 86 height 32
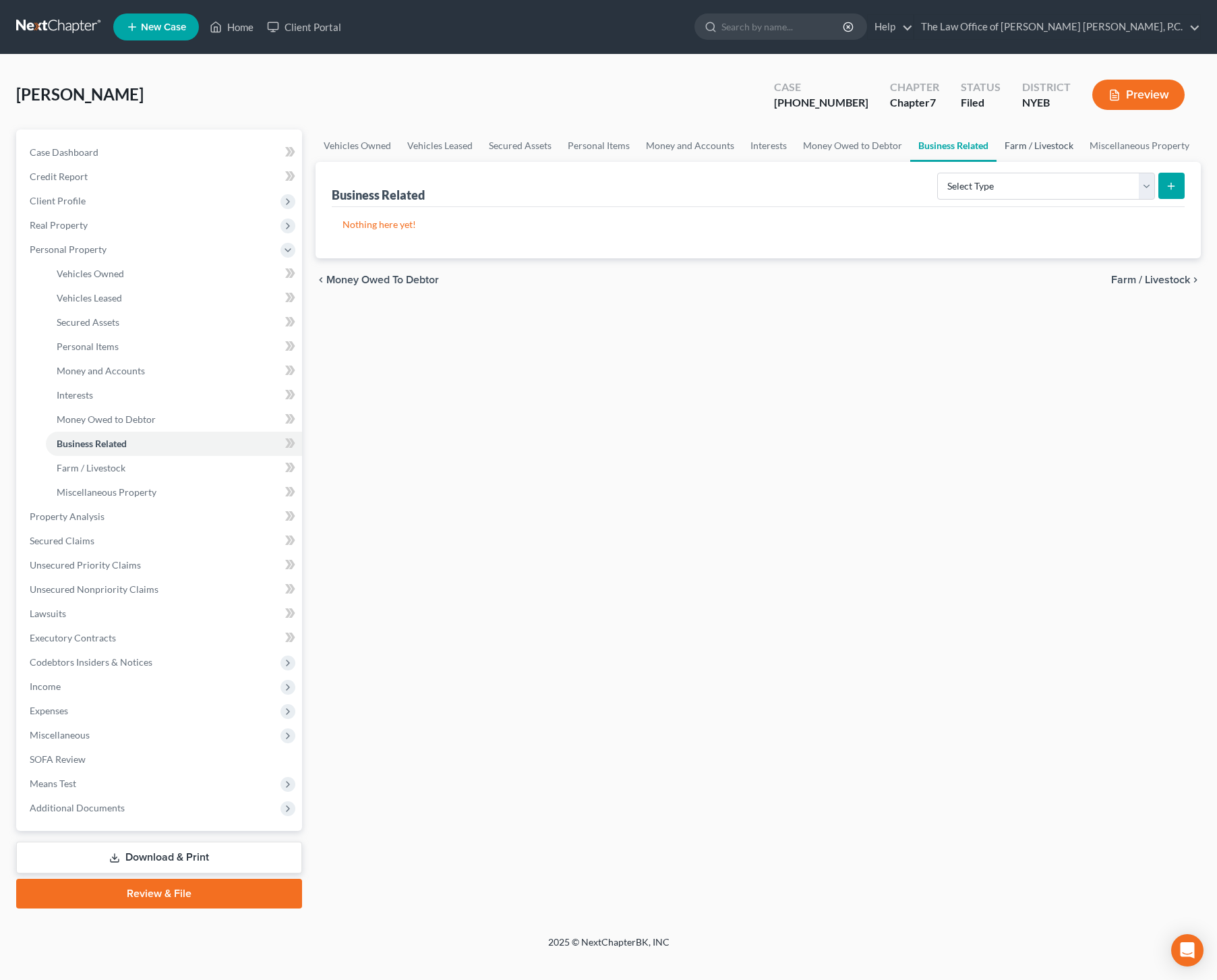
click at [1062, 147] on link "Farm / Livestock" at bounding box center [1039, 145] width 85 height 32
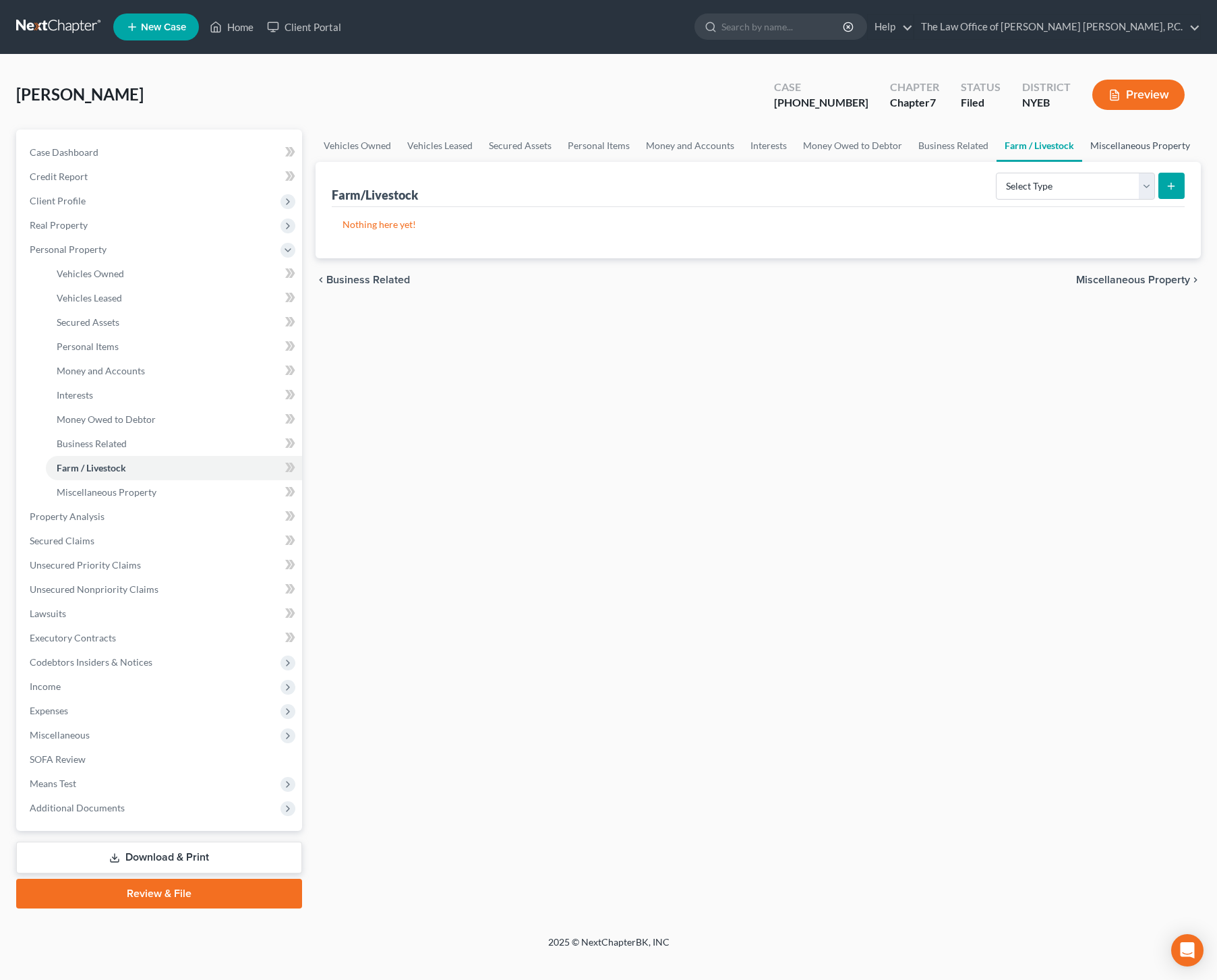
click at [1145, 145] on link "Miscellaneous Property" at bounding box center [1140, 145] width 116 height 32
click at [368, 149] on link "Vehicles Owned" at bounding box center [357, 145] width 83 height 32
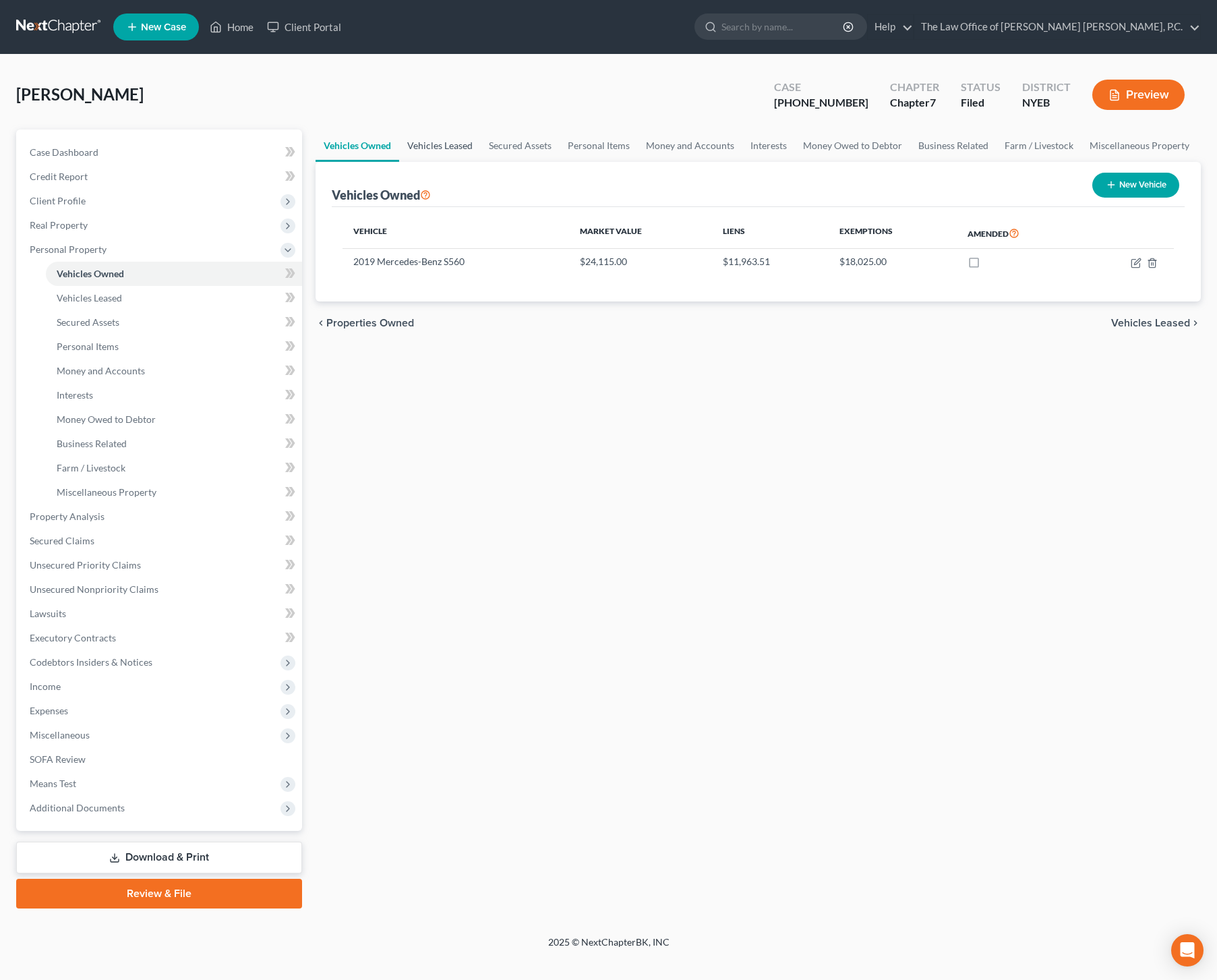
click at [443, 145] on link "Vehicles Leased" at bounding box center [440, 145] width 82 height 32
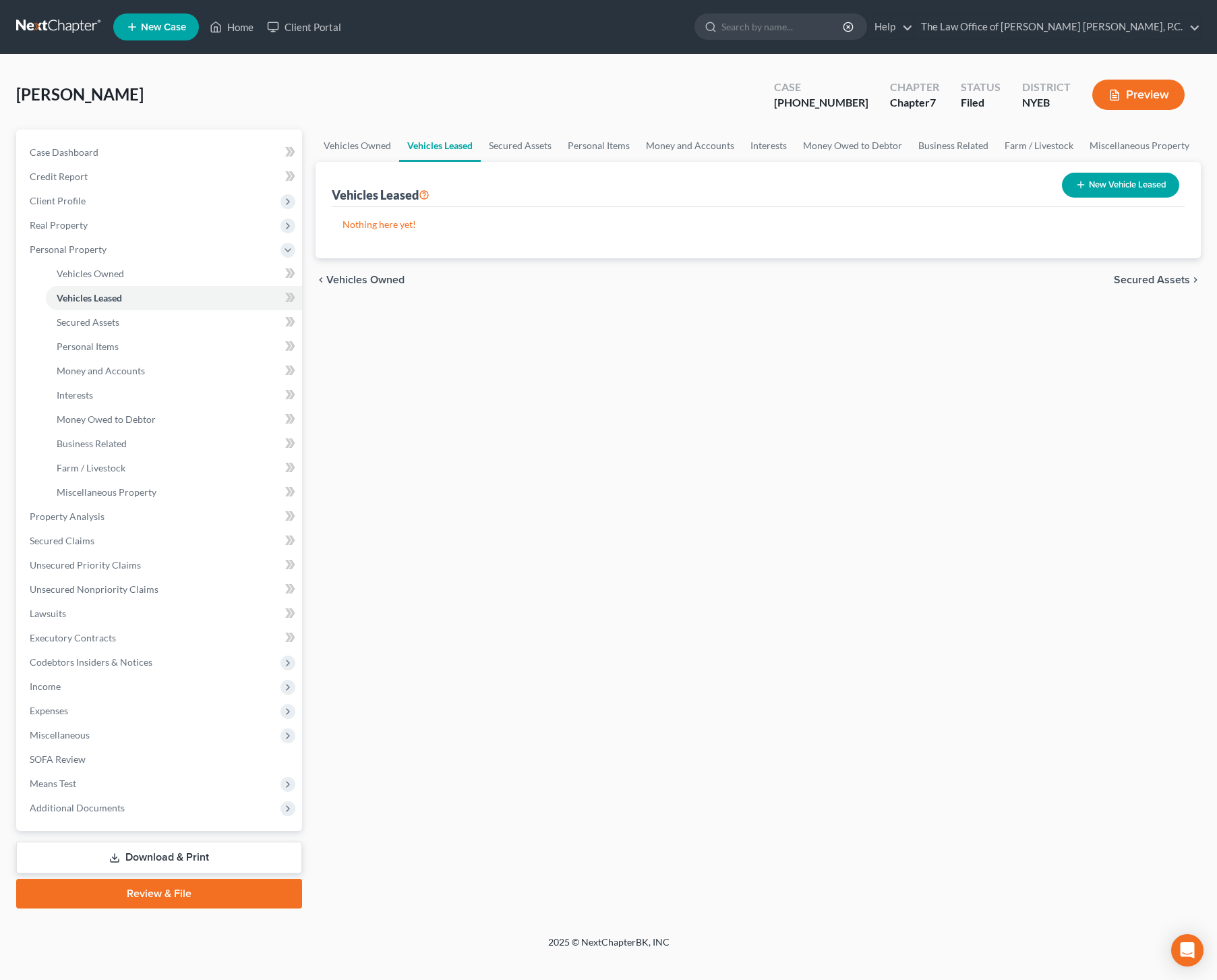
click at [187, 853] on link "Download & Print" at bounding box center [159, 857] width 286 height 31
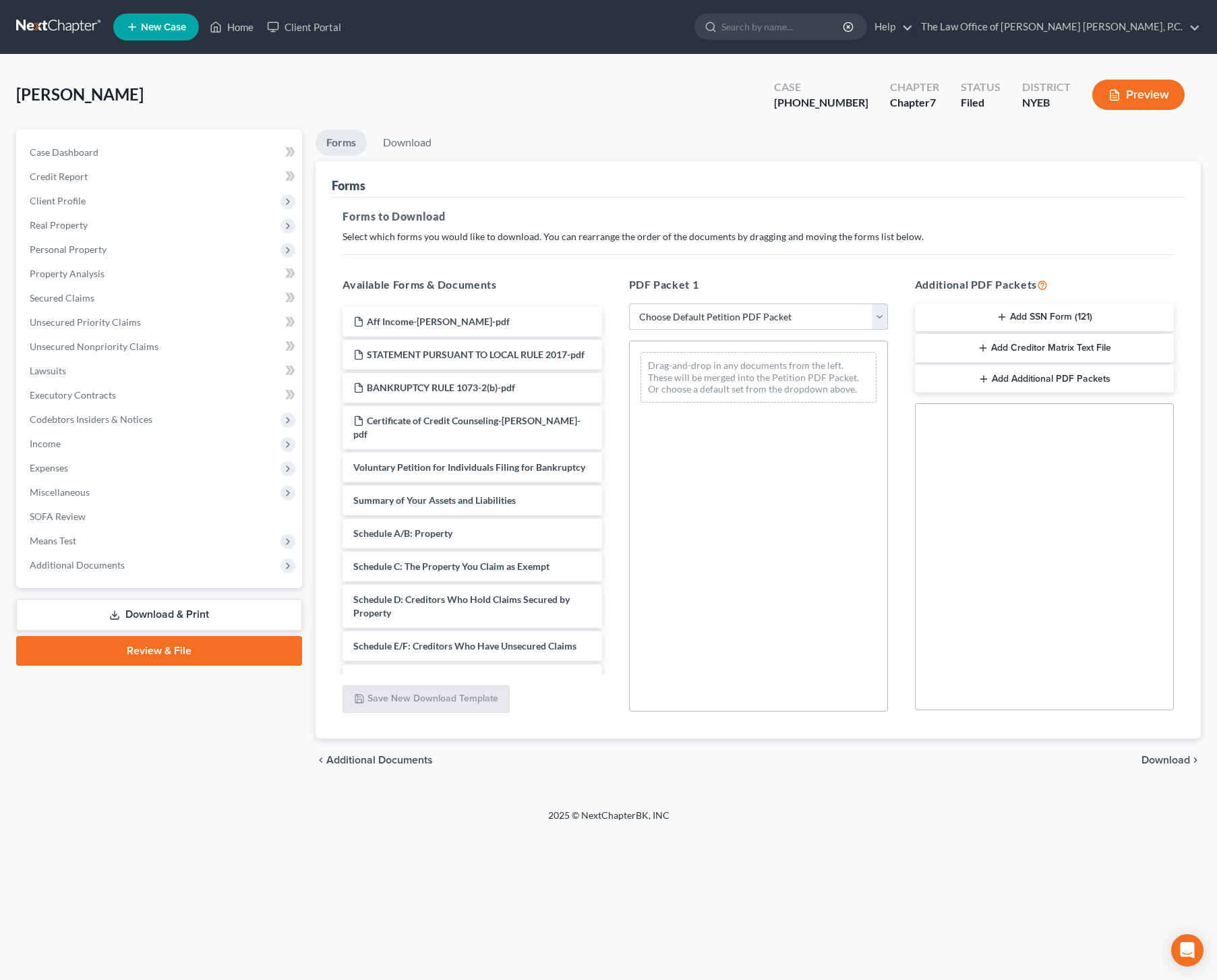
select select "2"
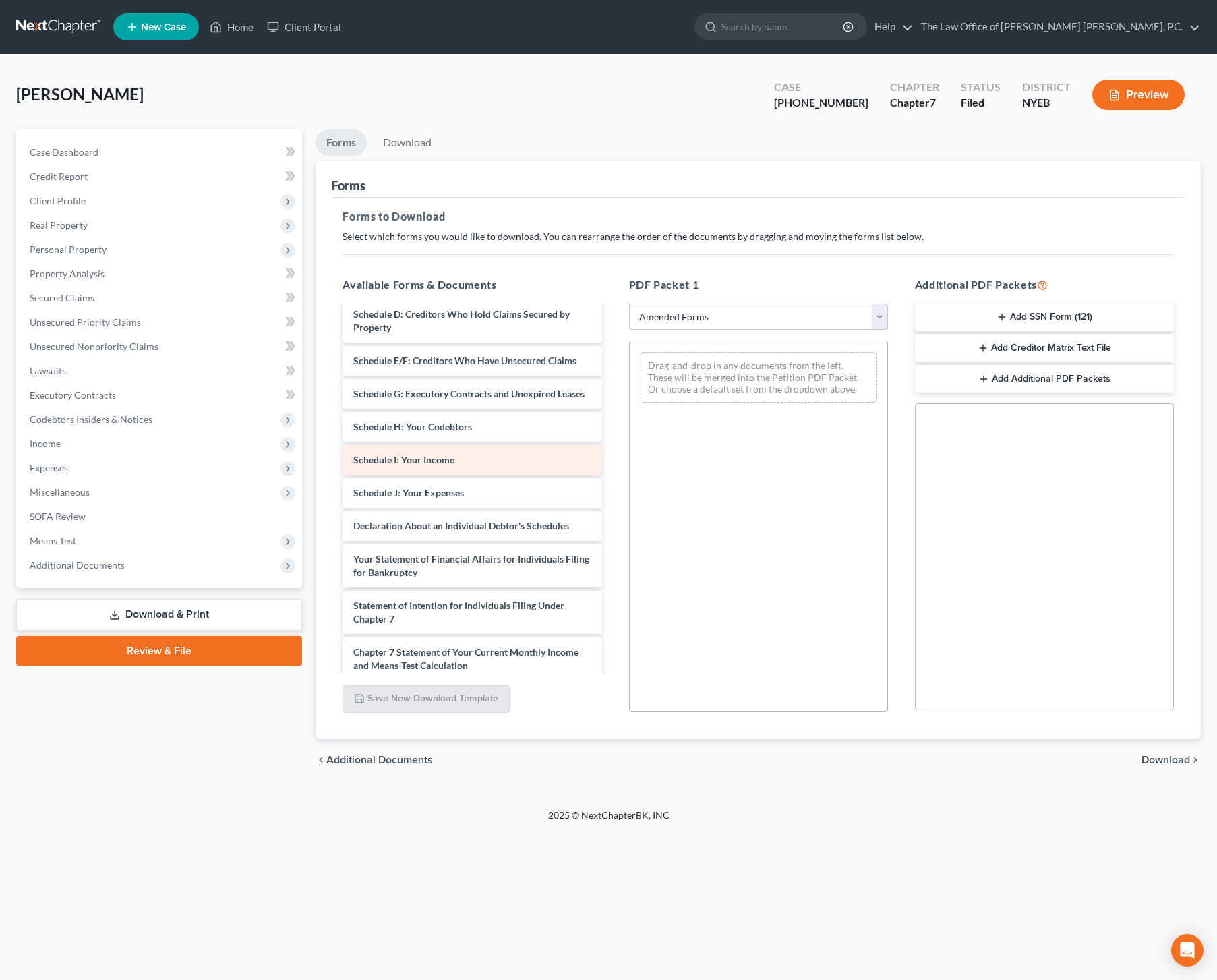
scroll to position [110, 0]
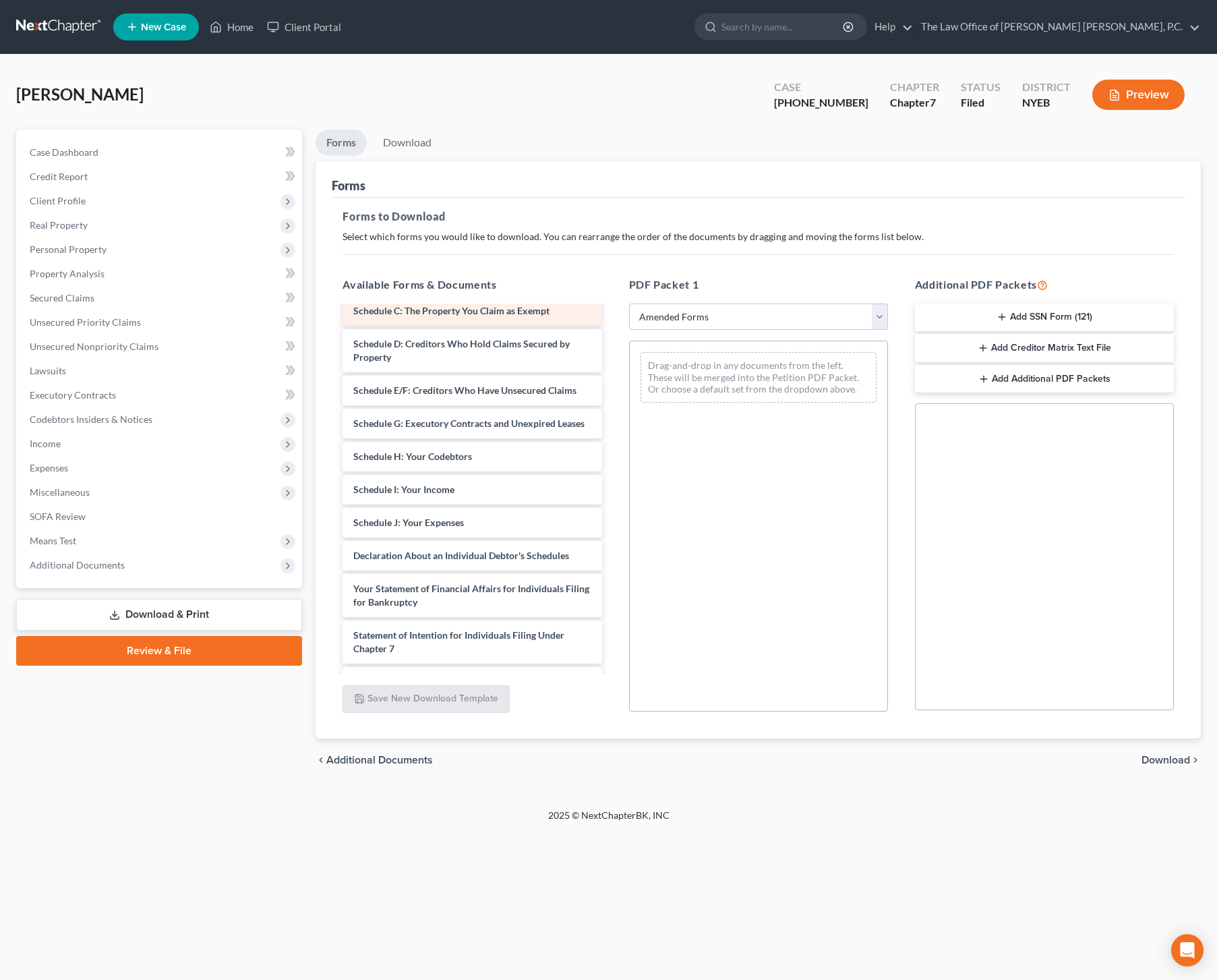
click at [453, 316] on span "Schedule C: The Property You Claim as Exempt" at bounding box center [451, 311] width 196 height 11
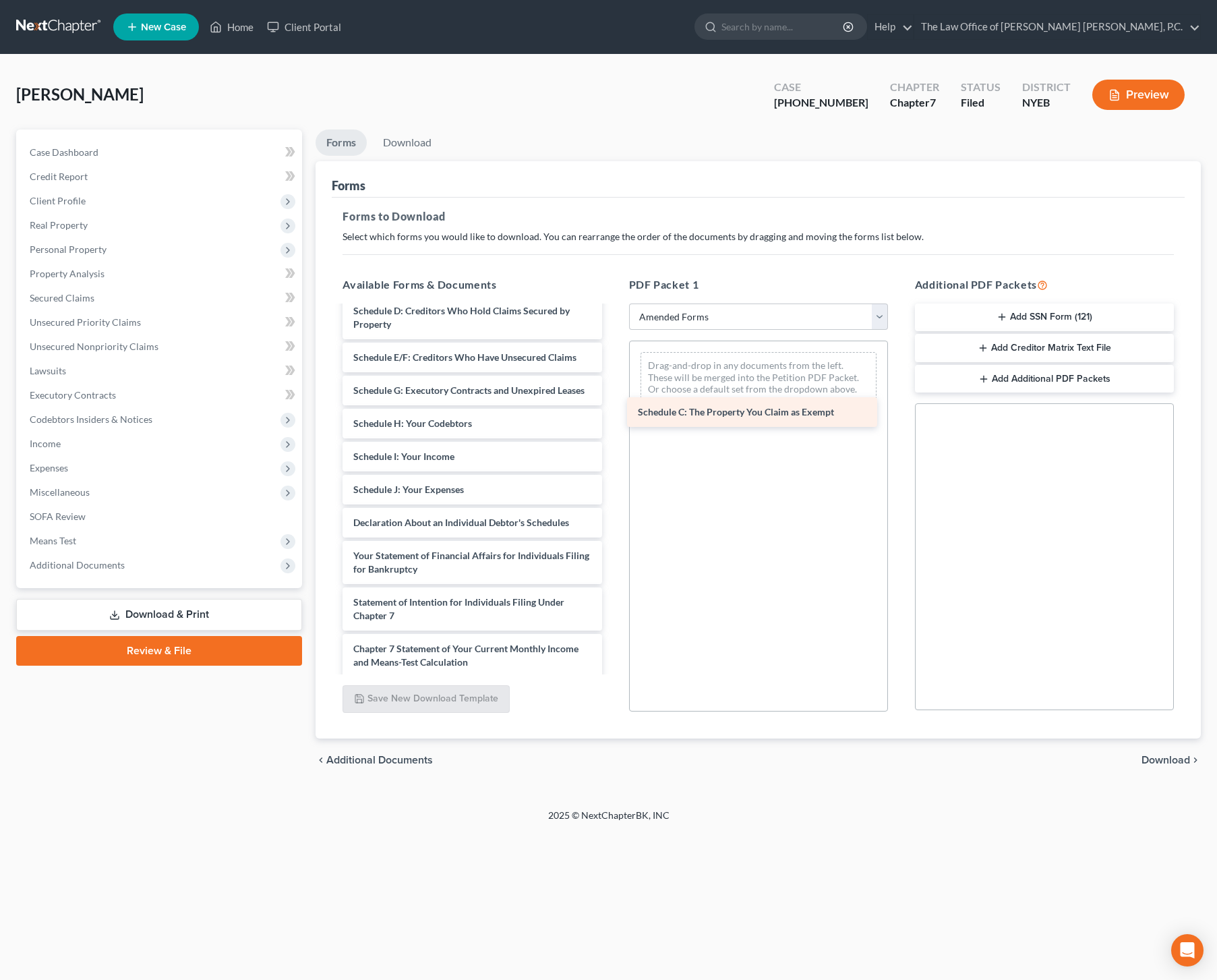
drag, startPoint x: 499, startPoint y: 321, endPoint x: 784, endPoint y: 409, distance: 298.3
click at [612, 409] on div "Schedule C: The Property You Claim as Exempt Voluntary Petition for Individuals…" at bounding box center [472, 510] width 281 height 626
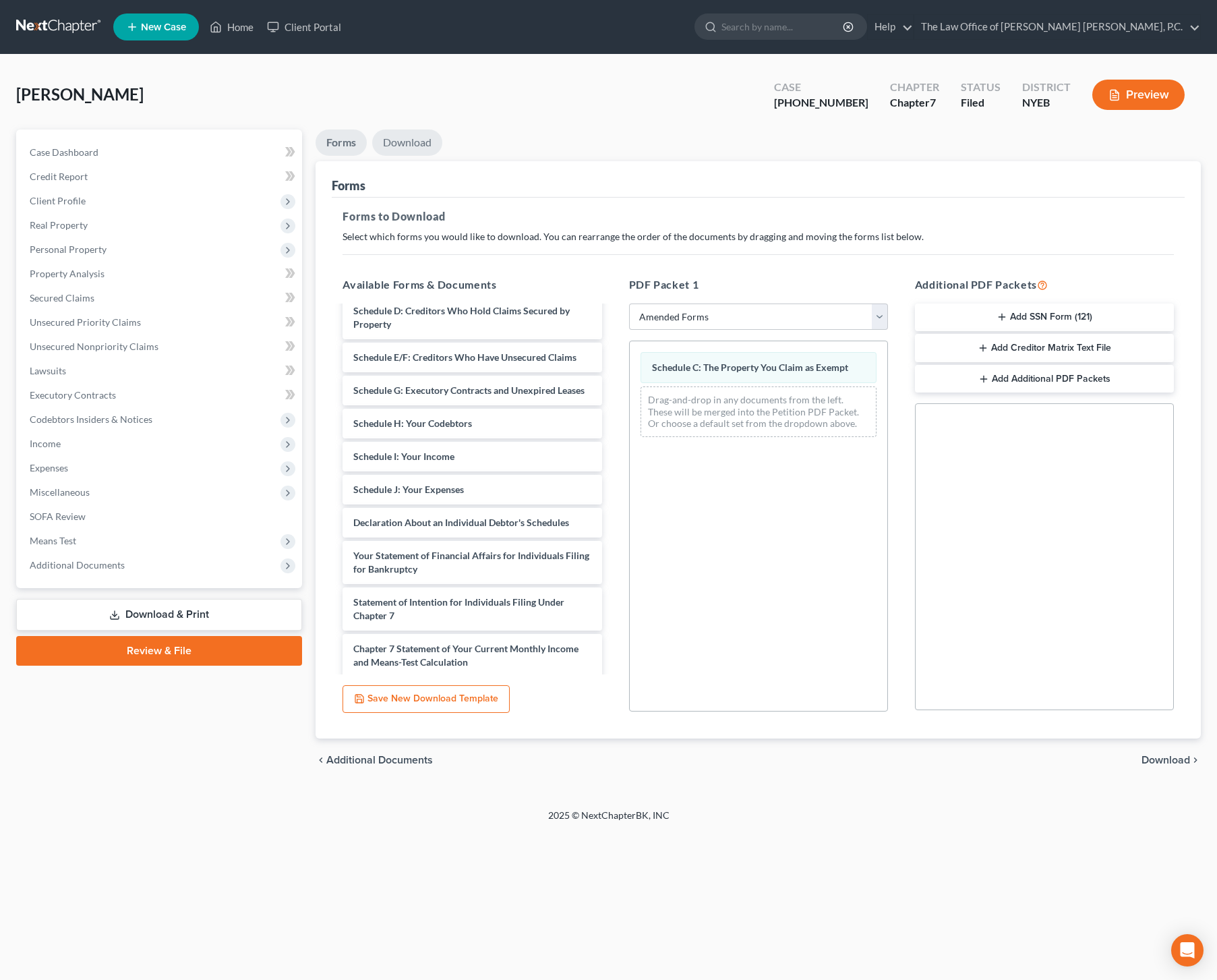
click at [417, 145] on link "Download" at bounding box center [407, 143] width 70 height 26
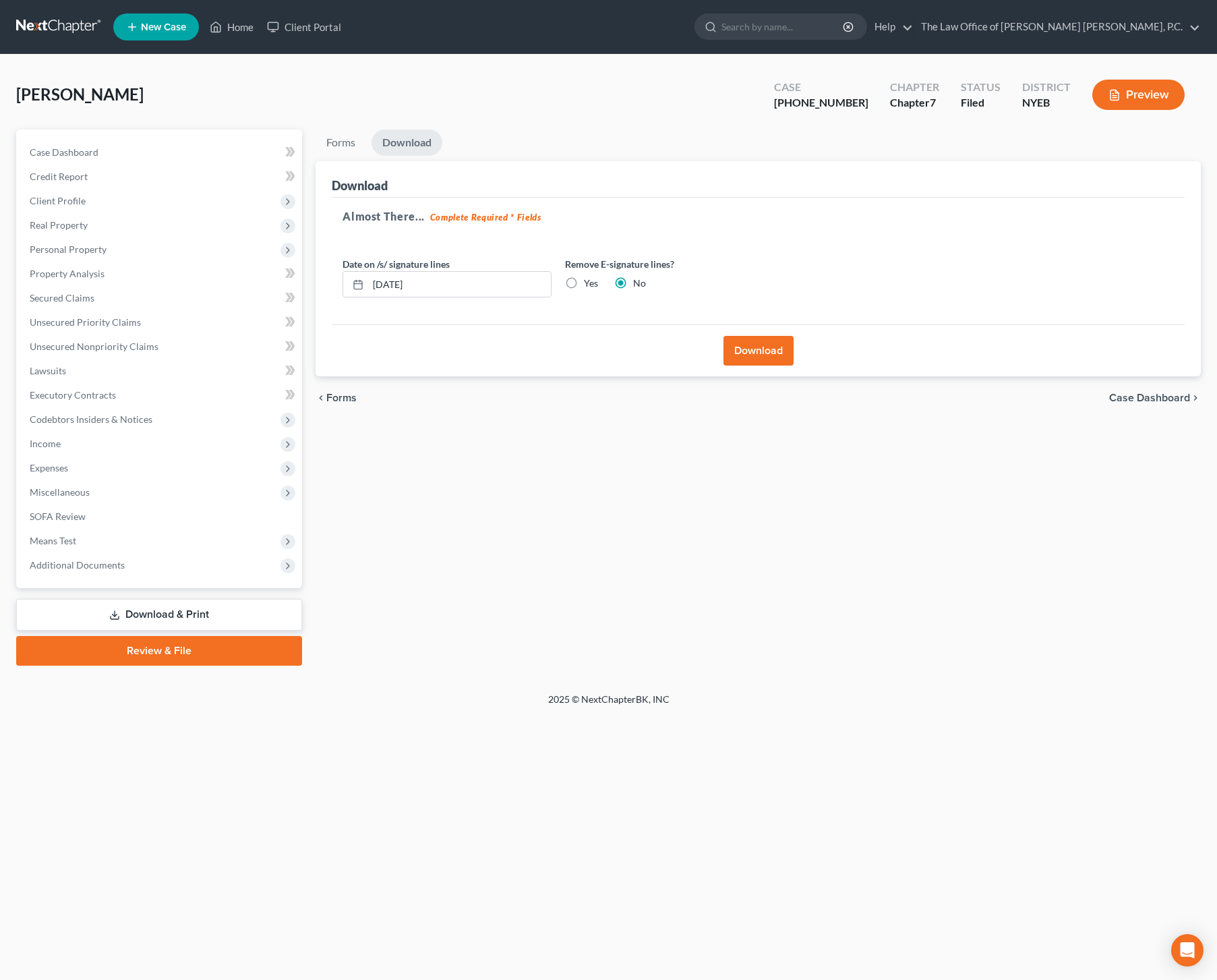
click at [763, 351] on button "Download" at bounding box center [759, 351] width 70 height 30
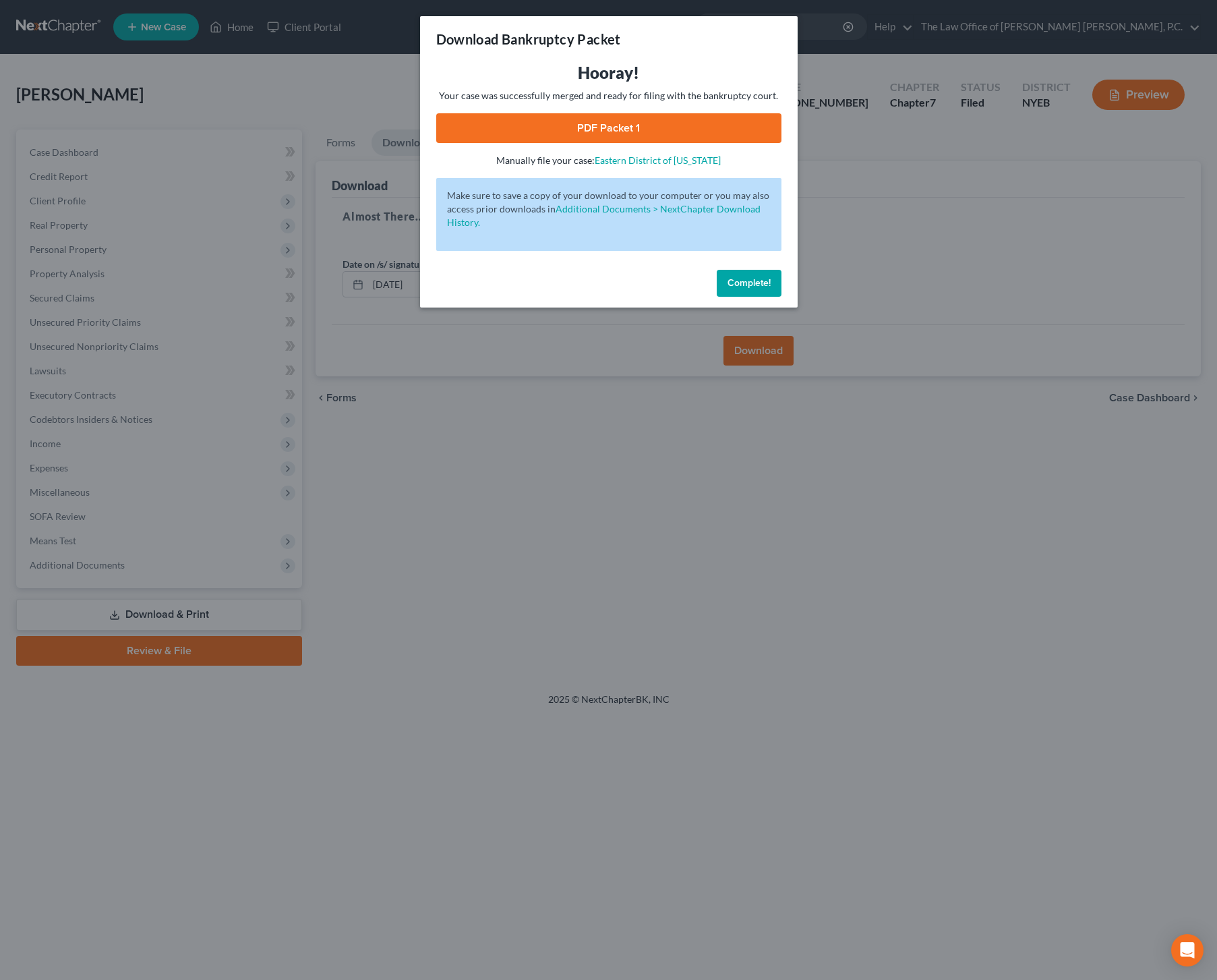
click at [685, 128] on link "PDF Packet 1" at bounding box center [608, 128] width 346 height 30
click at [762, 287] on span "Complete!" at bounding box center [749, 283] width 43 height 11
